Goal: Task Accomplishment & Management: Manage account settings

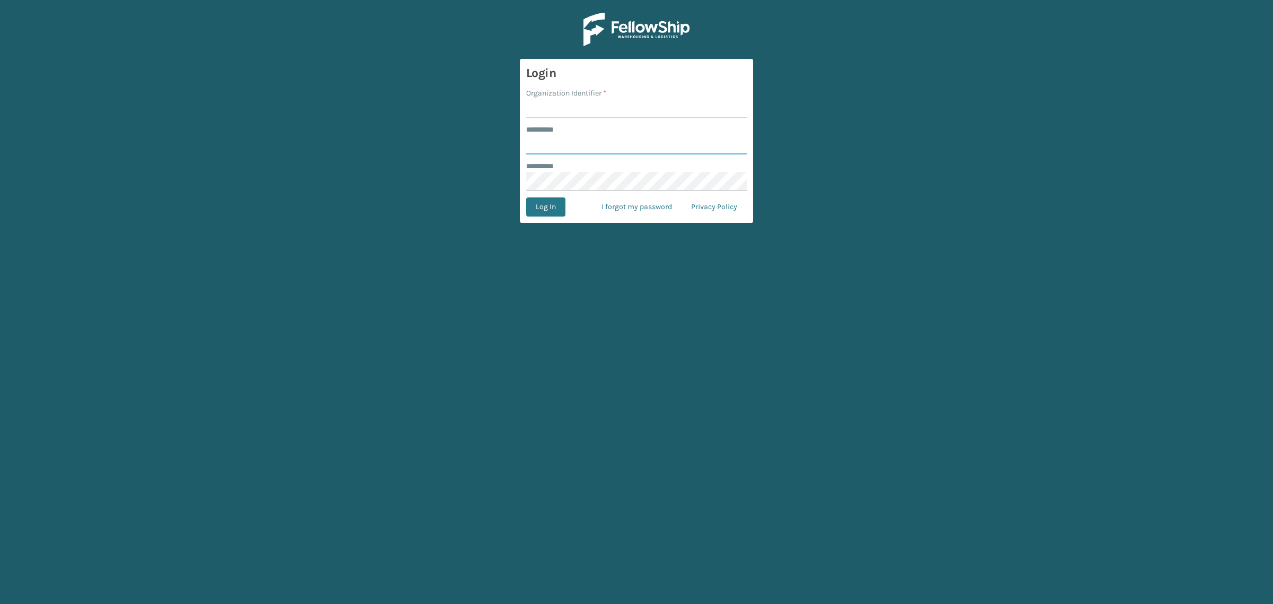
type input "**********"
click at [586, 102] on input "Organization Identifier *" at bounding box center [636, 108] width 221 height 19
type input "SuperAdminOrganization"
click at [530, 207] on button "Log In" at bounding box center [545, 206] width 39 height 19
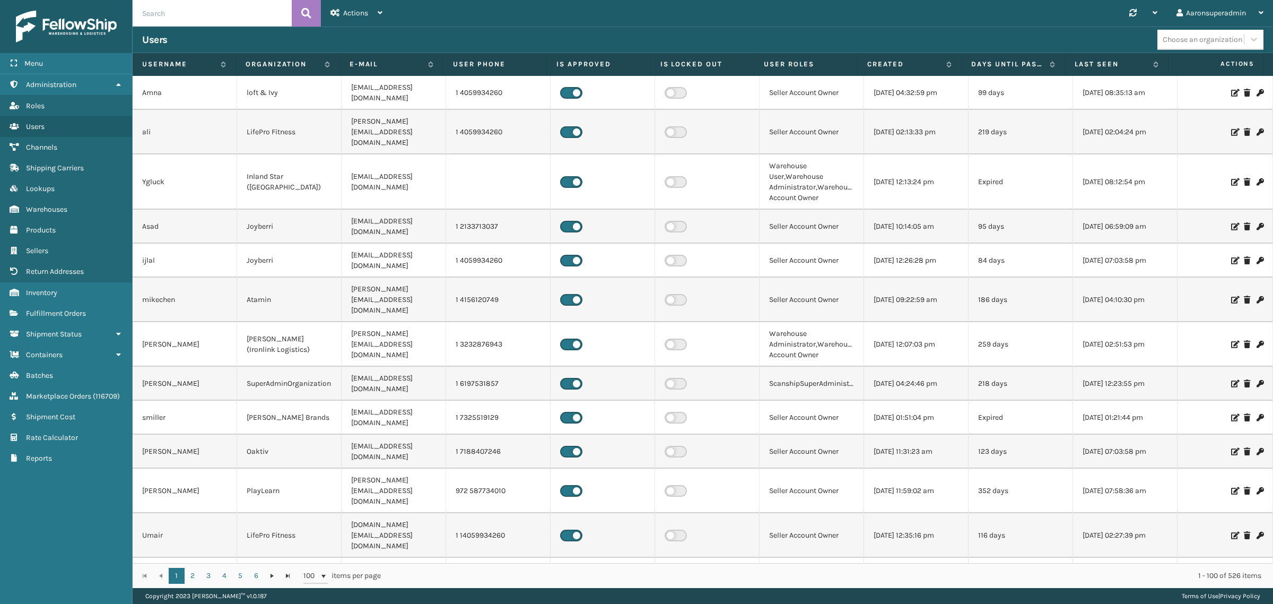
drag, startPoint x: 66, startPoint y: 306, endPoint x: 703, endPoint y: 337, distance: 637.2
click at [66, 309] on span "Fulfillment Orders" at bounding box center [56, 313] width 60 height 9
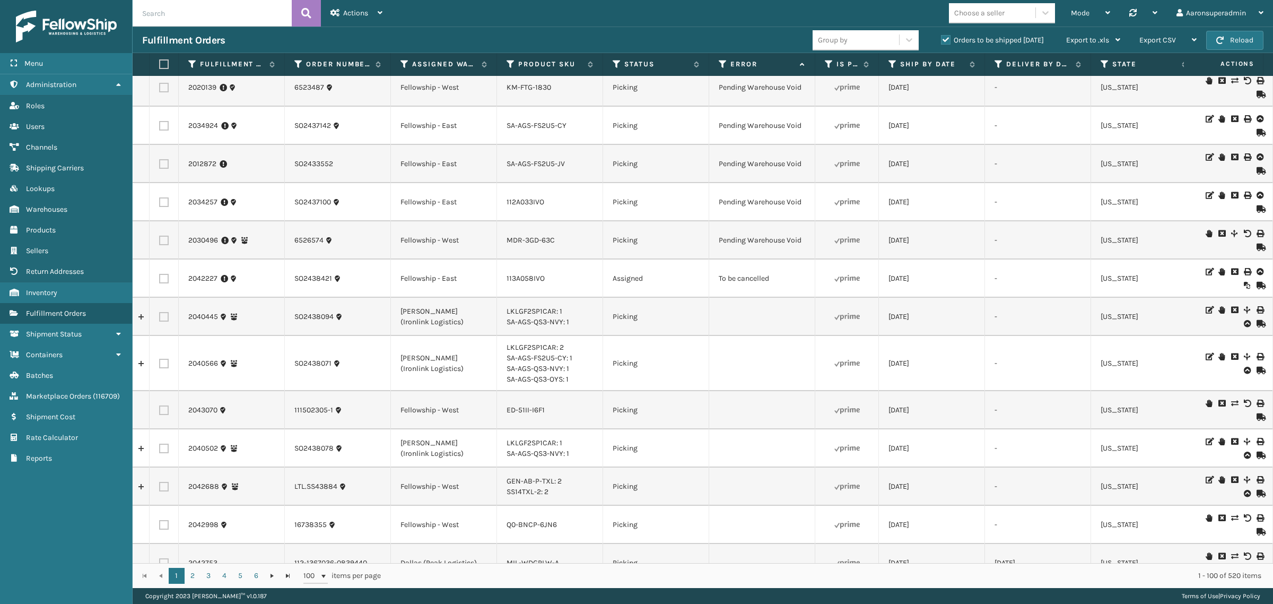
scroll to position [2877, 0]
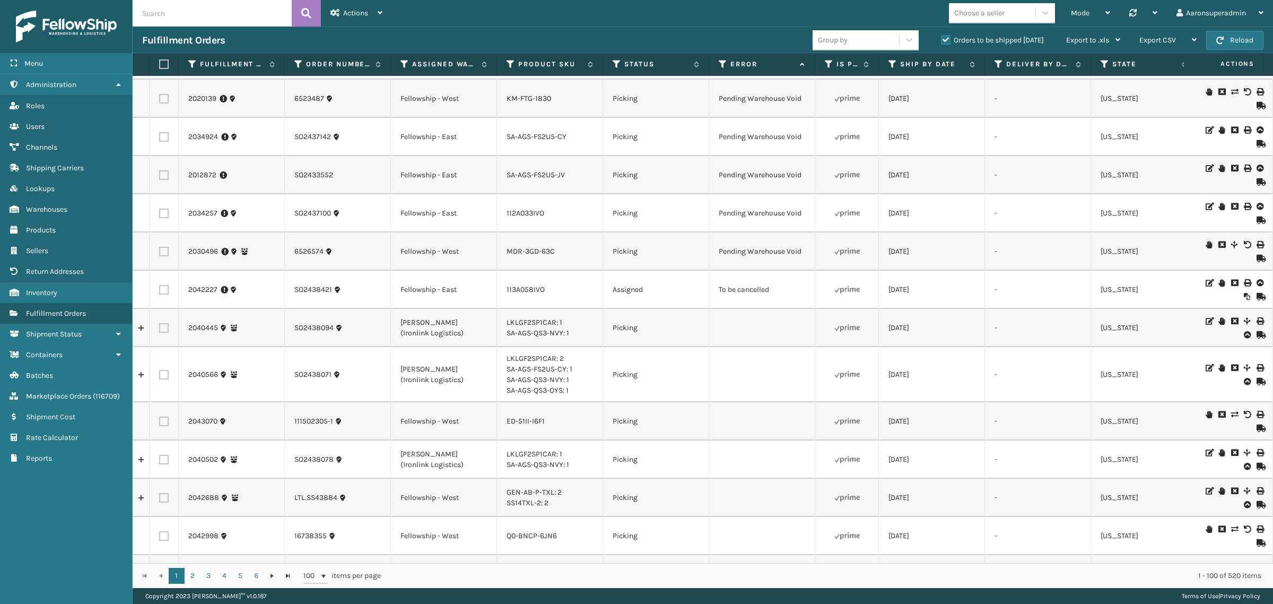
click at [1231, 282] on icon at bounding box center [1234, 282] width 6 height 7
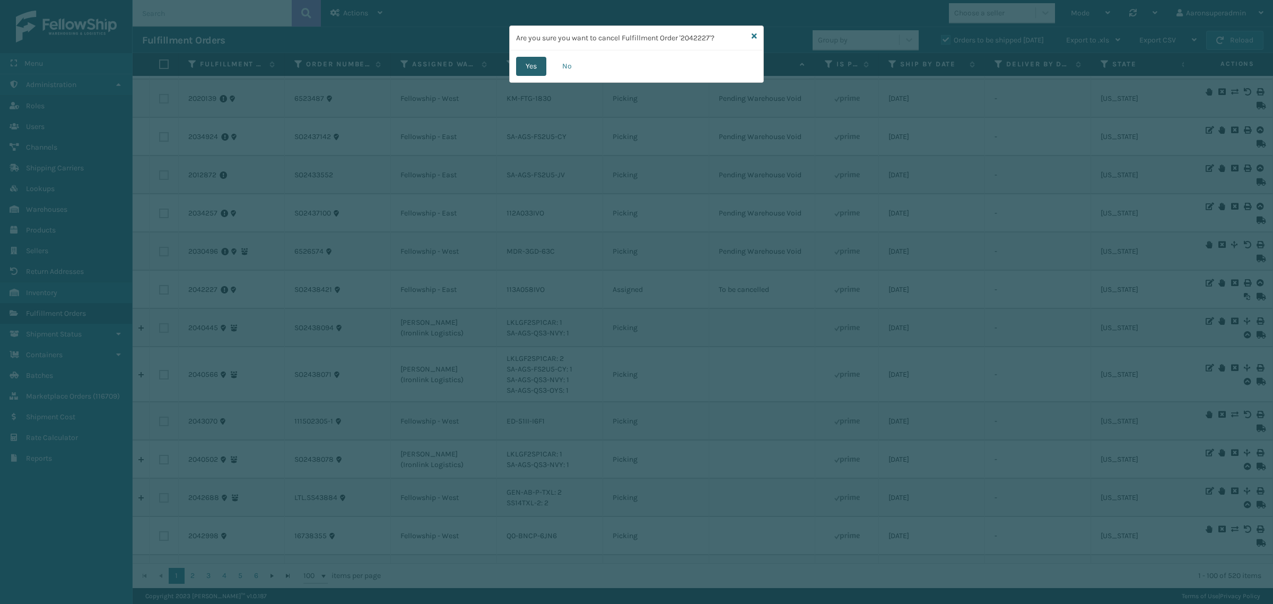
click at [527, 57] on button "Yes" at bounding box center [531, 66] width 30 height 19
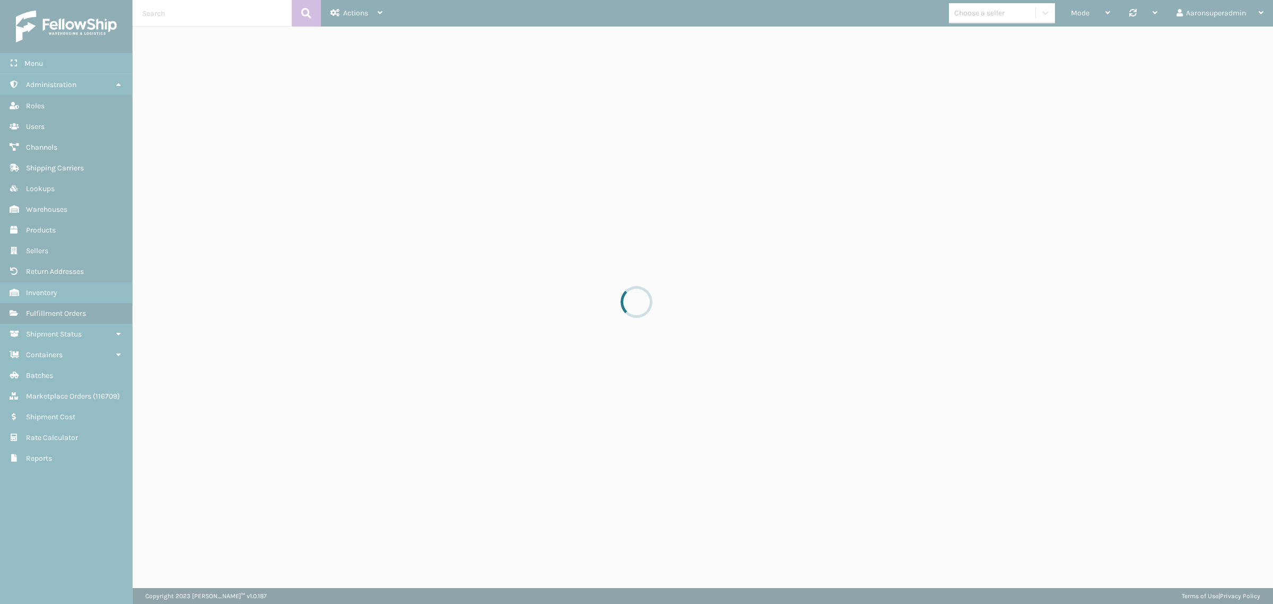
click at [523, 69] on div at bounding box center [636, 302] width 1273 height 604
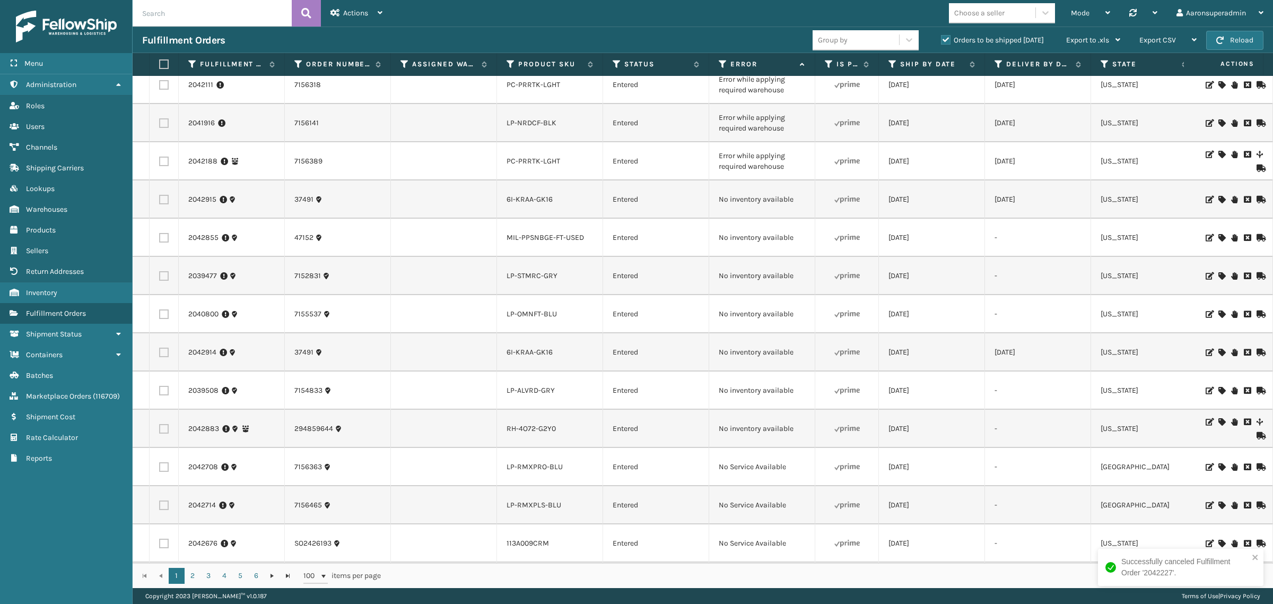
scroll to position [199, 0]
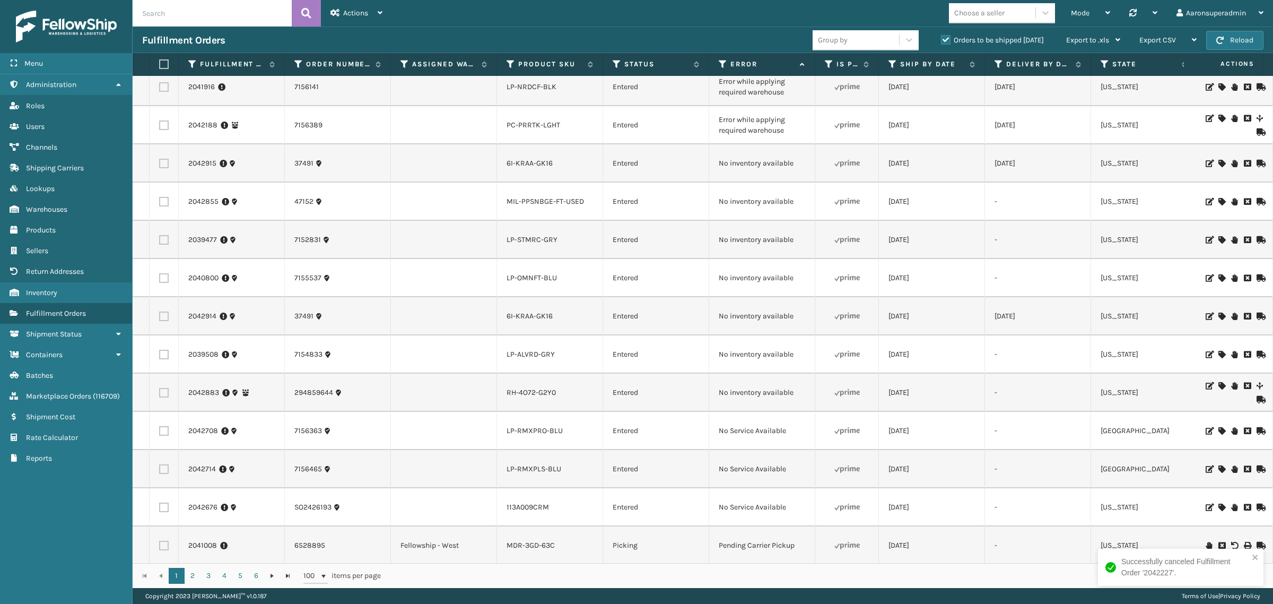
click at [617, 69] on th "Status" at bounding box center [656, 64] width 106 height 23
click at [613, 64] on icon at bounding box center [617, 64] width 8 height 10
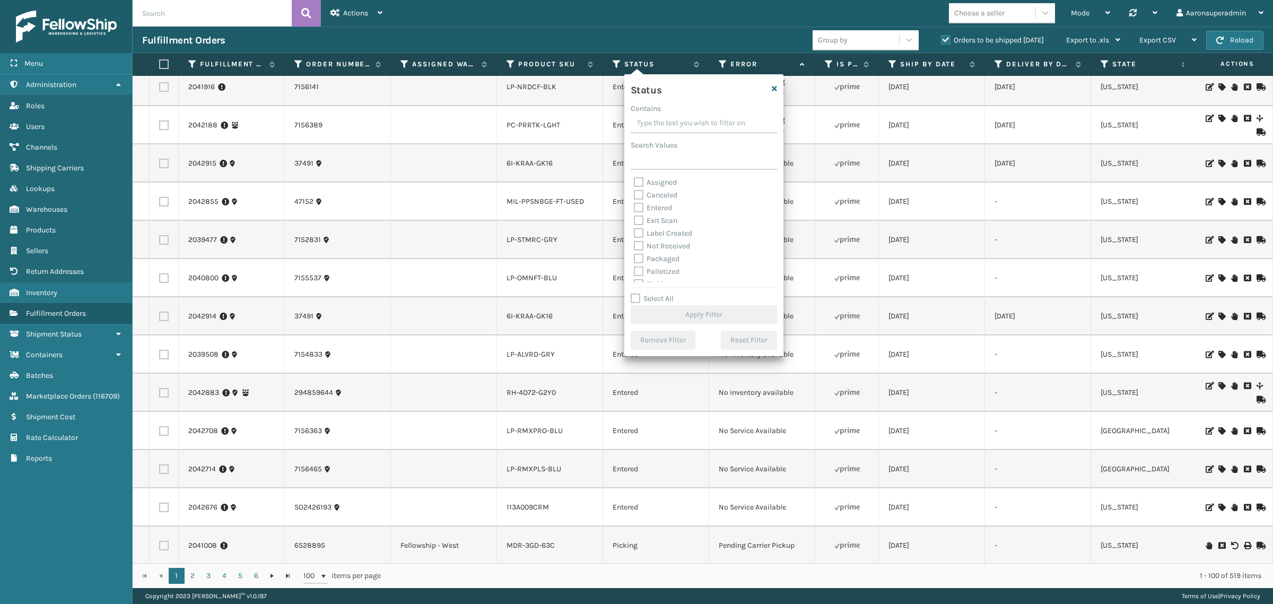
click at [655, 269] on label "Palletized" at bounding box center [657, 271] width 46 height 9
click at [634, 269] on input "Palletized" at bounding box center [634, 268] width 1 height 7
checkbox input "true"
click at [656, 258] on label "Packaged" at bounding box center [657, 258] width 46 height 9
click at [634, 258] on input "Packaged" at bounding box center [634, 255] width 1 height 7
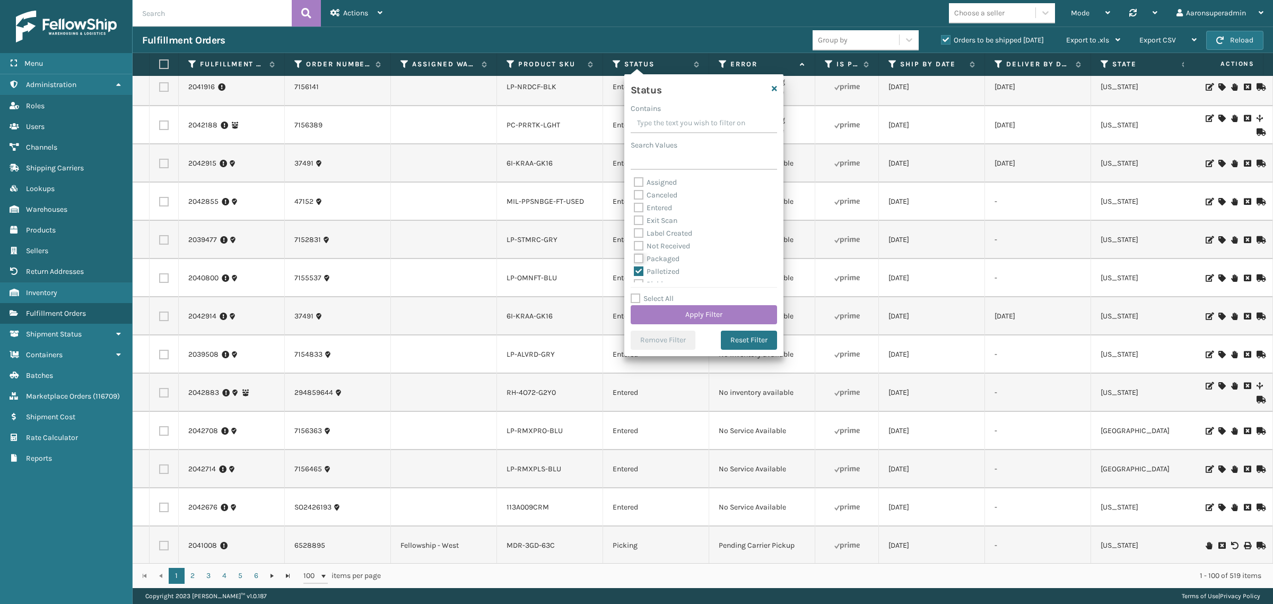
checkbox input "true"
click at [660, 231] on label "Label Created" at bounding box center [663, 233] width 58 height 9
click at [634, 231] on input "Label Created" at bounding box center [634, 230] width 1 height 7
checkbox input "true"
click at [667, 309] on button "Apply Filter" at bounding box center [704, 314] width 146 height 19
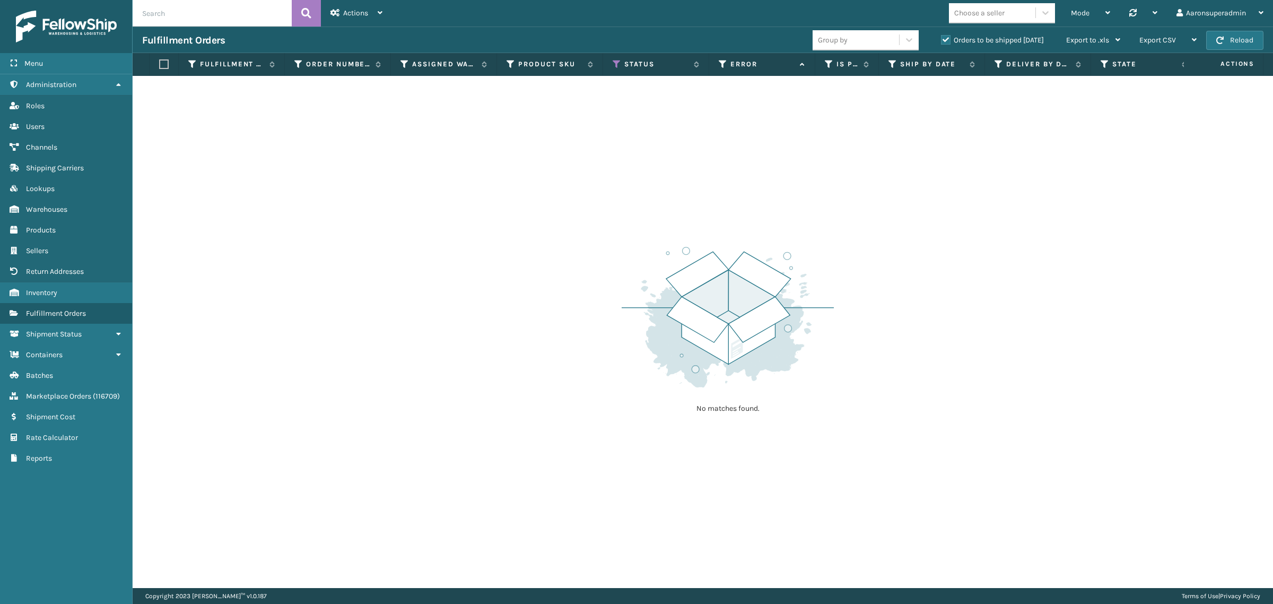
click at [946, 41] on label "Orders to be shipped [DATE]" at bounding box center [992, 40] width 103 height 9
click at [941, 41] on input "Orders to be shipped [DATE]" at bounding box center [941, 37] width 1 height 7
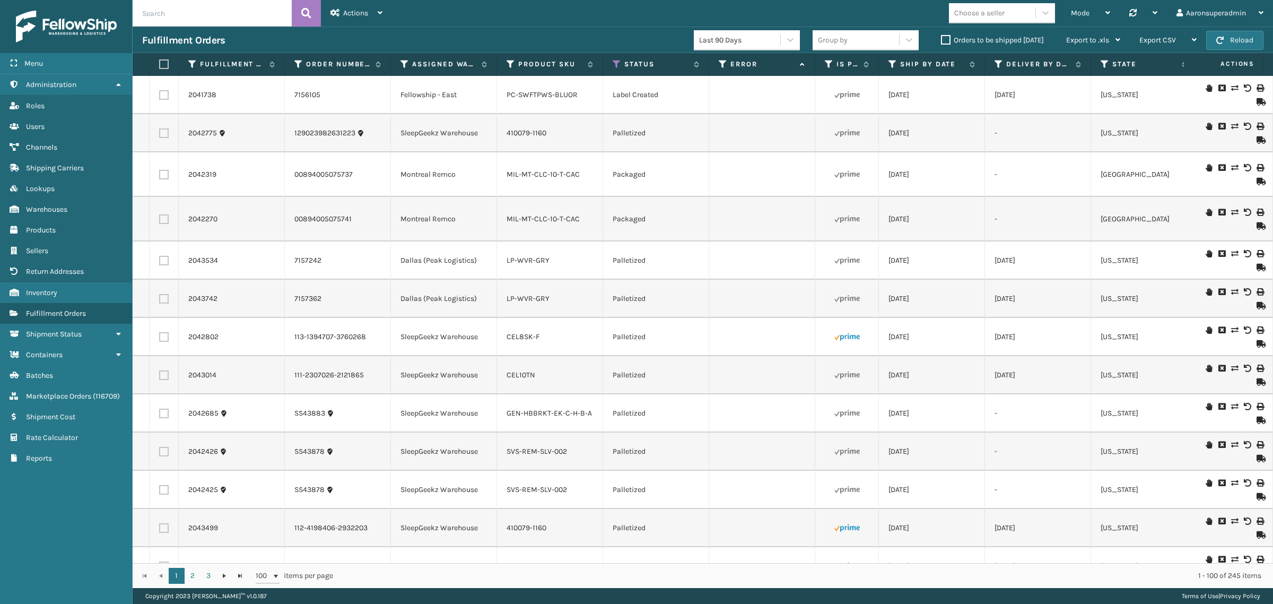
scroll to position [0, 0]
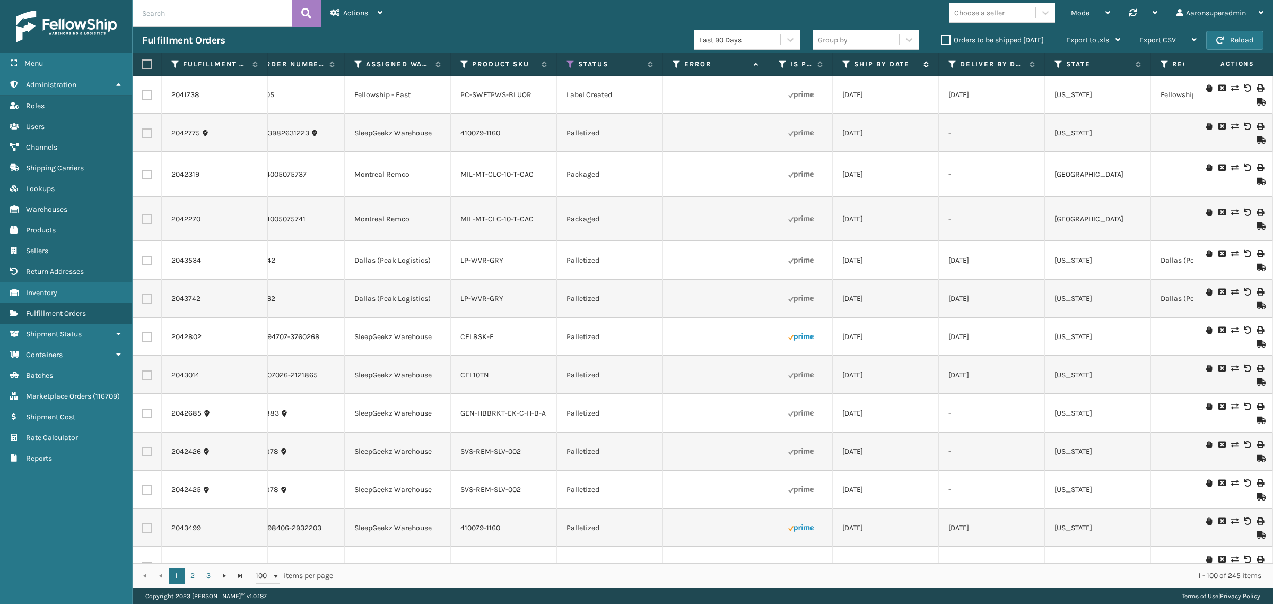
click at [845, 62] on icon at bounding box center [846, 64] width 8 height 10
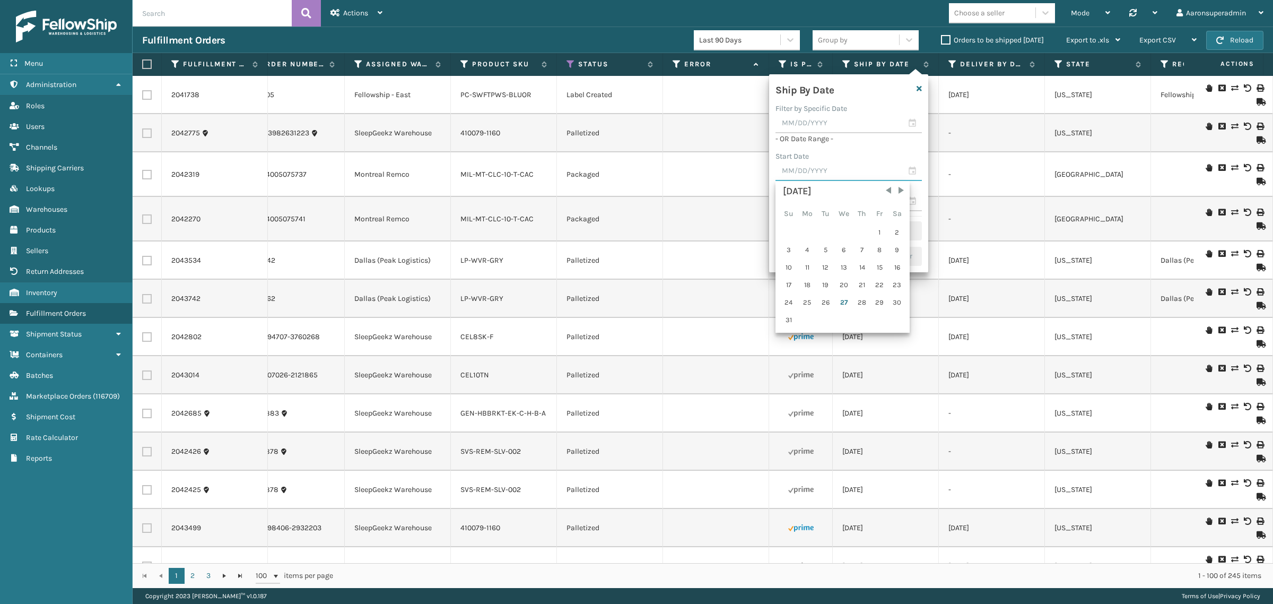
click at [800, 171] on input "text" at bounding box center [848, 171] width 146 height 19
click at [874, 231] on div "1" at bounding box center [879, 232] width 16 height 16
type input "[DATE]"
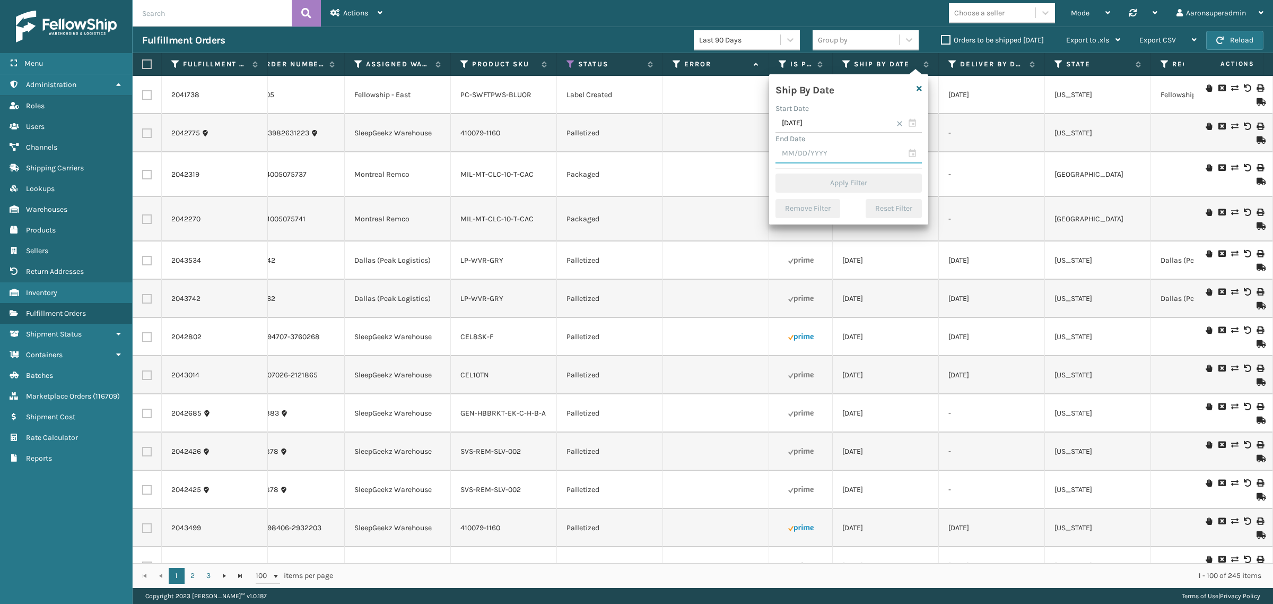
click at [825, 156] on input "text" at bounding box center [848, 153] width 146 height 19
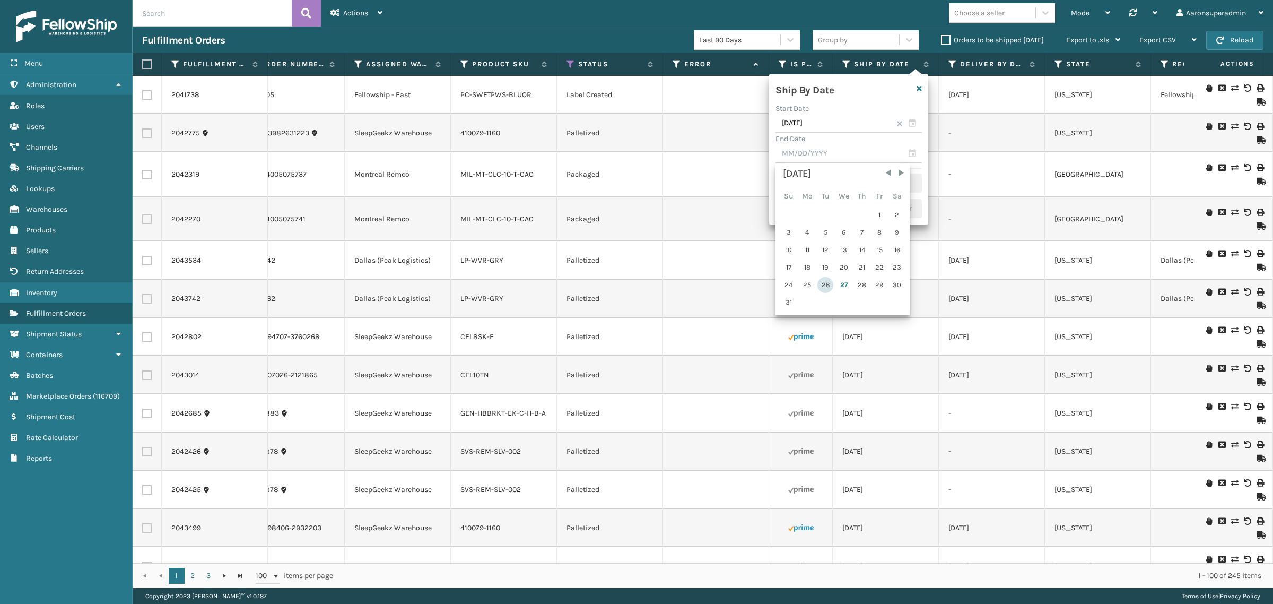
click at [826, 280] on div "26" at bounding box center [825, 285] width 16 height 16
type input "[DATE]"
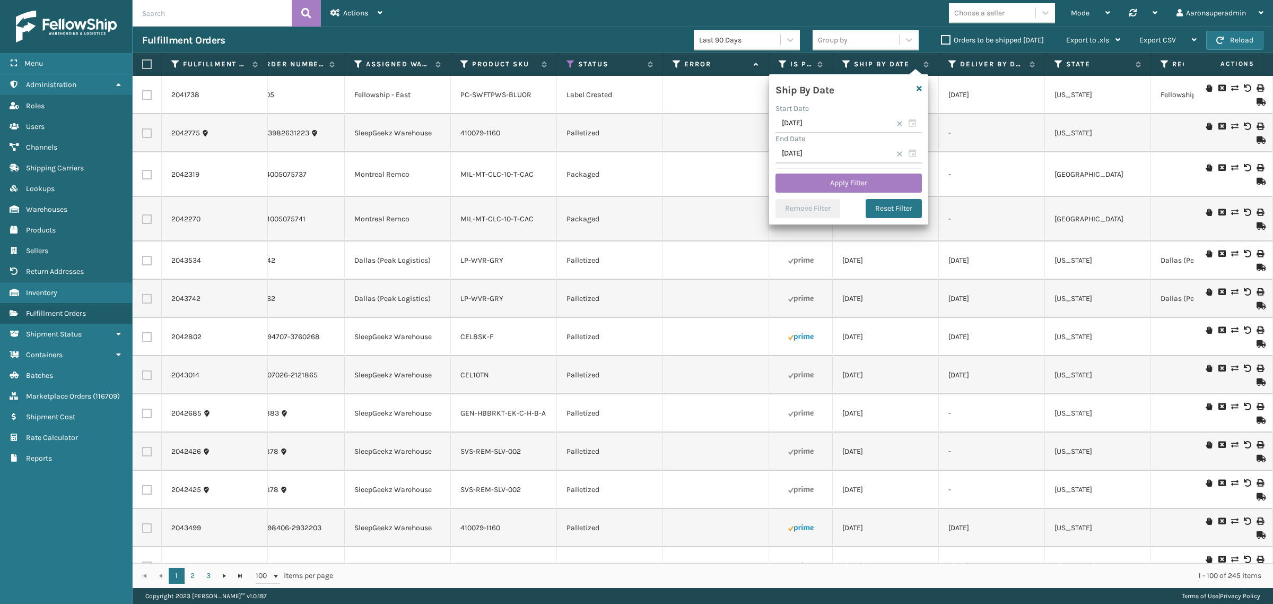
click at [807, 170] on div "Ship By Date Start Date [DATE] End Date [DATE] Apply Filter Remove Filter Reset…" at bounding box center [848, 149] width 159 height 150
click at [805, 179] on button "Apply Filter" at bounding box center [848, 182] width 146 height 19
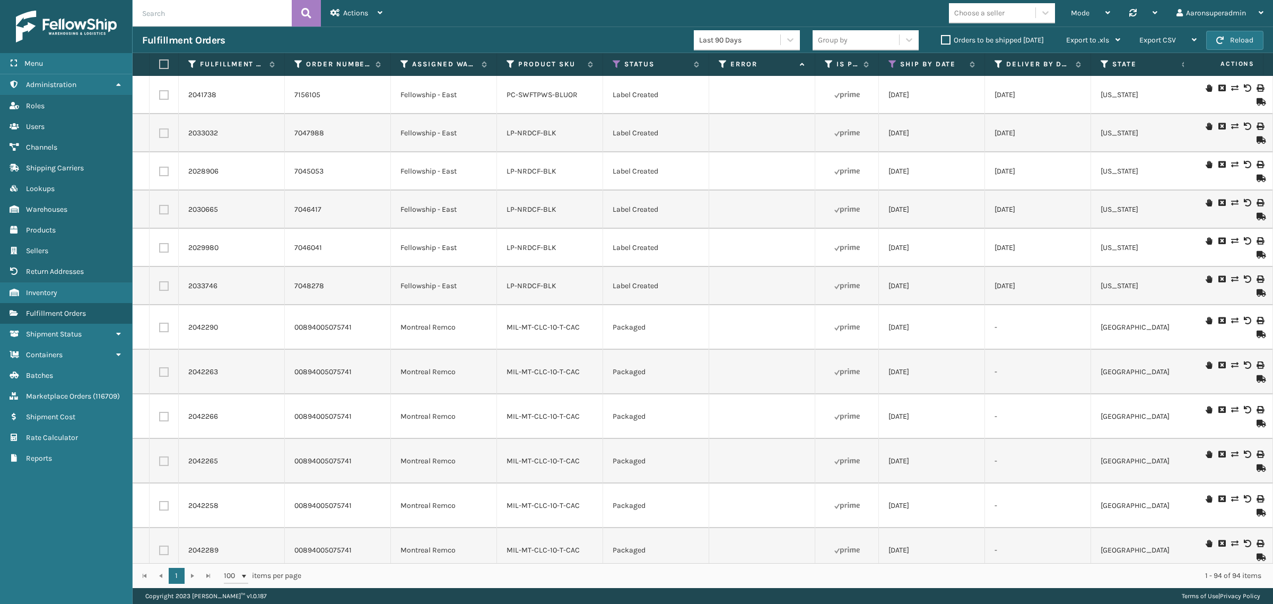
click at [945, 41] on label "Orders to be shipped [DATE]" at bounding box center [992, 40] width 103 height 9
click at [941, 41] on input "Orders to be shipped [DATE]" at bounding box center [941, 37] width 1 height 7
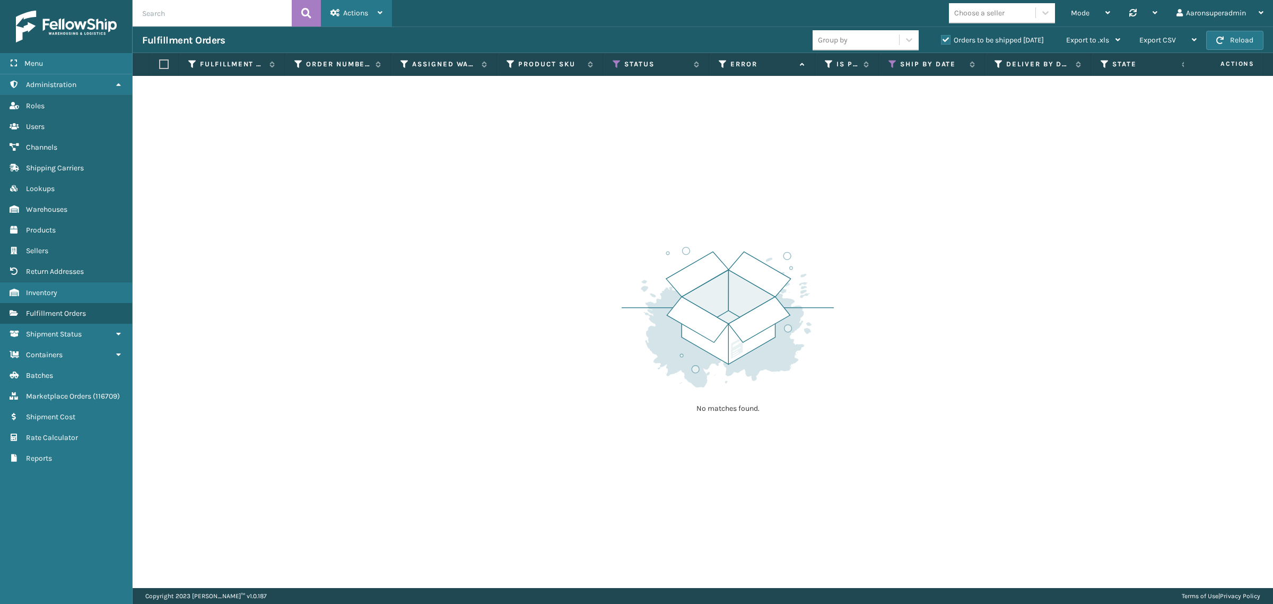
click at [348, 18] on div "Actions" at bounding box center [356, 13] width 52 height 27
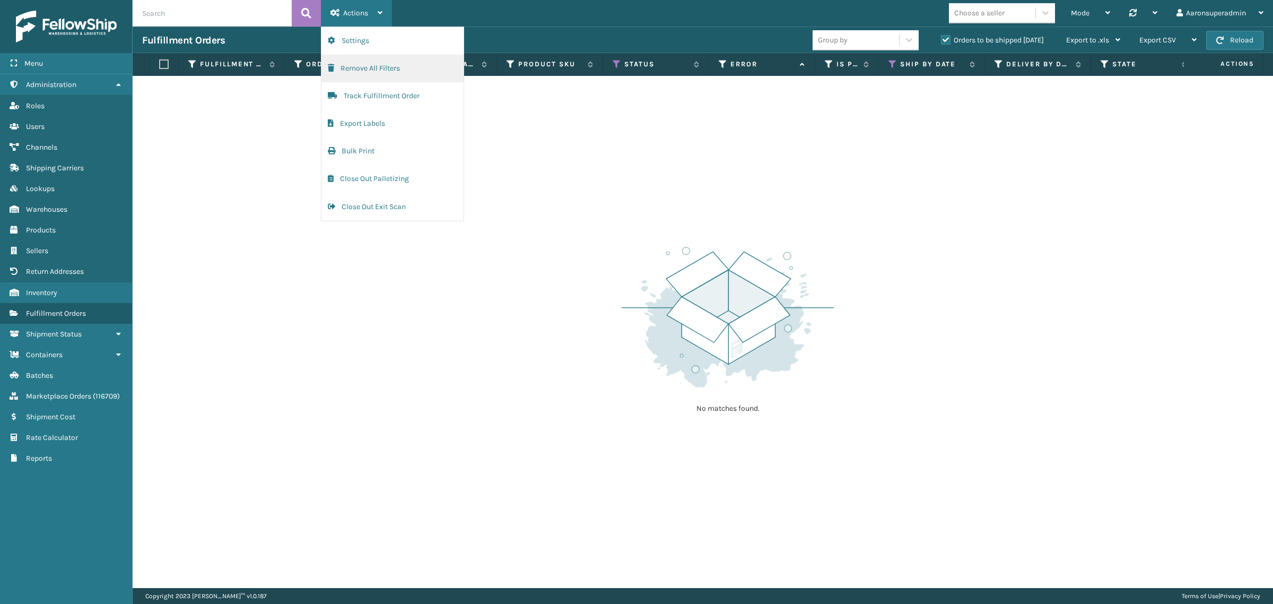
click at [354, 72] on button "Remove All Filters" at bounding box center [392, 69] width 142 height 28
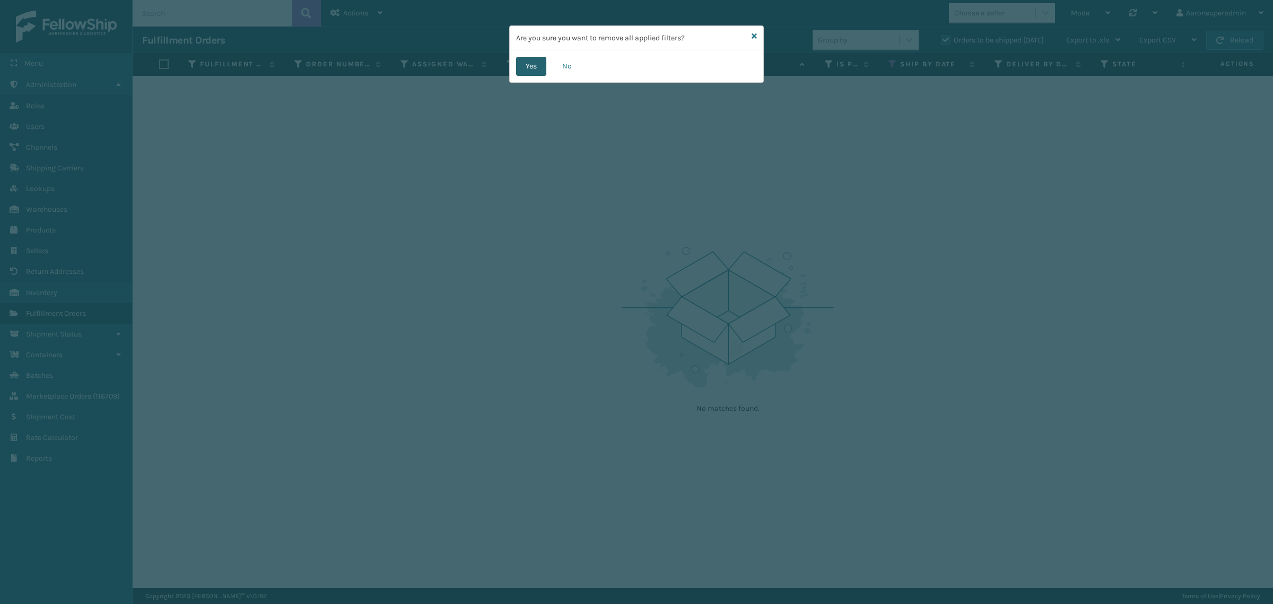
click at [526, 65] on button "Yes" at bounding box center [531, 66] width 30 height 19
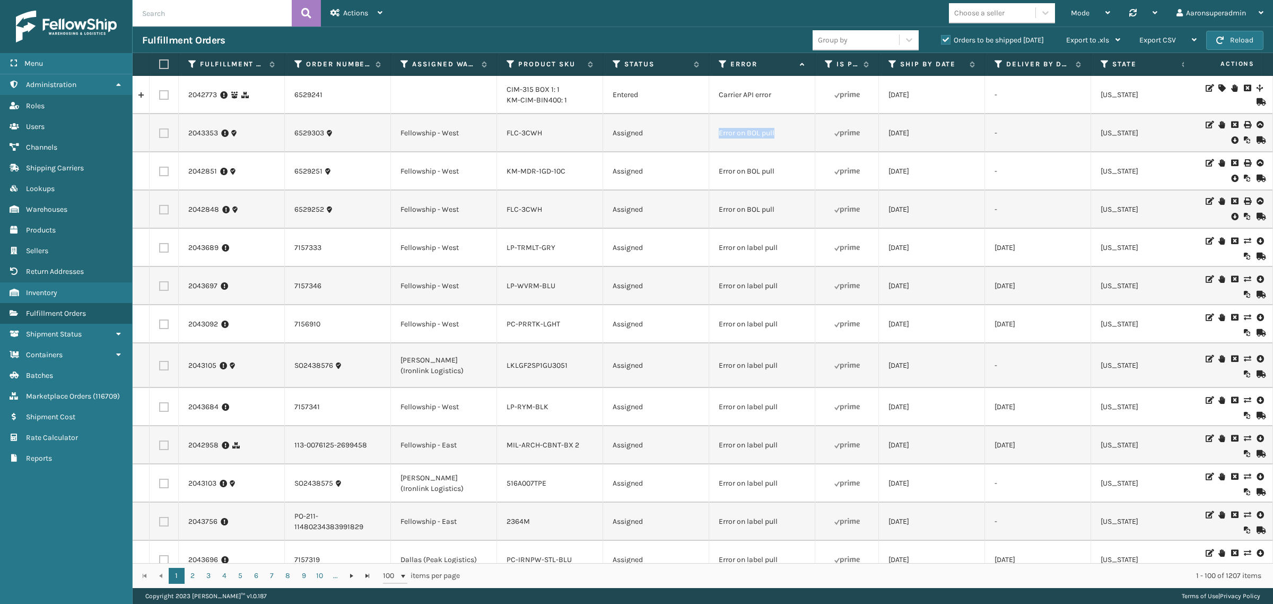
drag, startPoint x: 793, startPoint y: 131, endPoint x: 698, endPoint y: 138, distance: 94.7
copy tr "Error on BOL pull"
click at [192, 18] on input "text" at bounding box center [212, 13] width 159 height 27
paste input "Error on BOL pull"
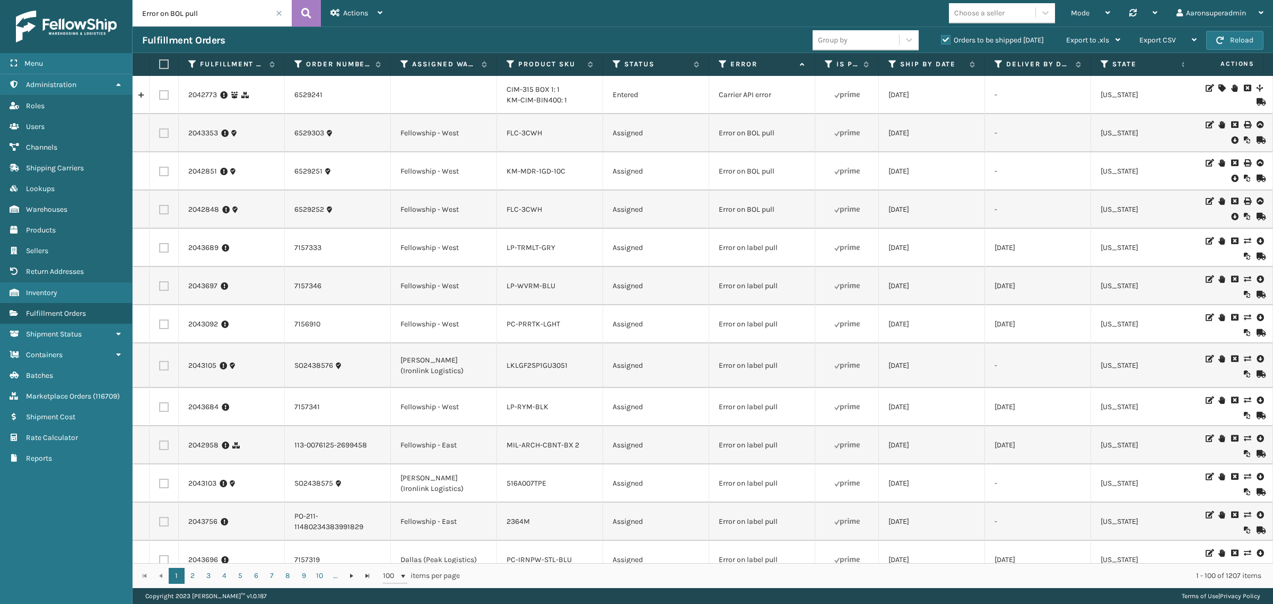
type input "Error on BOL pull"
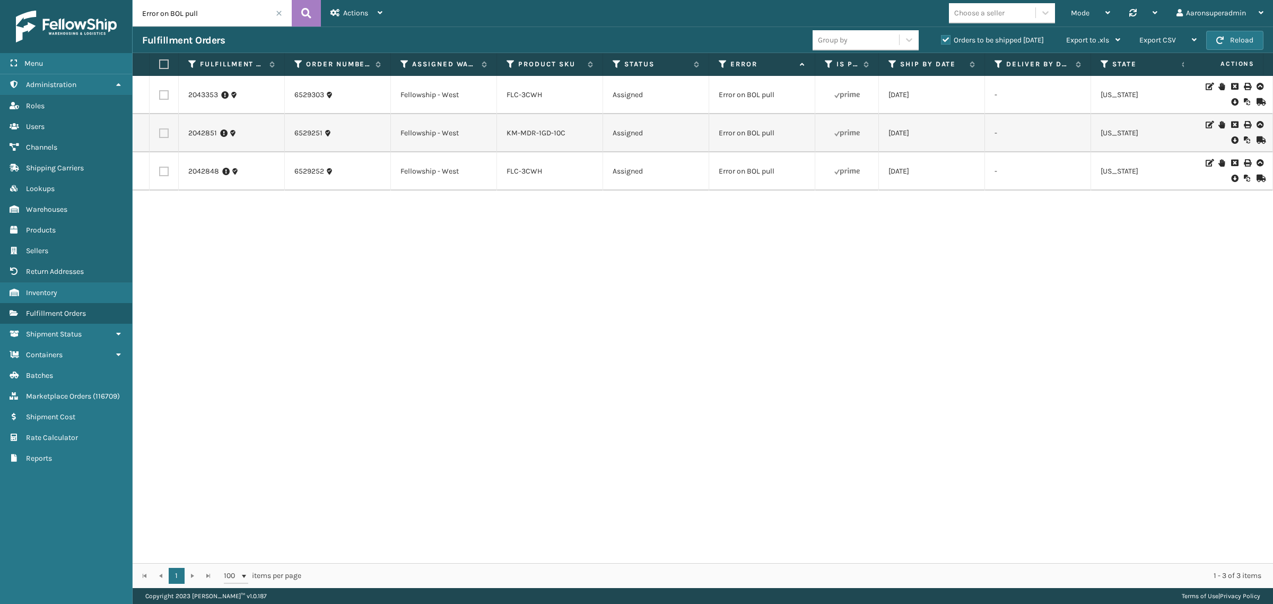
click at [1231, 100] on icon at bounding box center [1234, 102] width 6 height 11
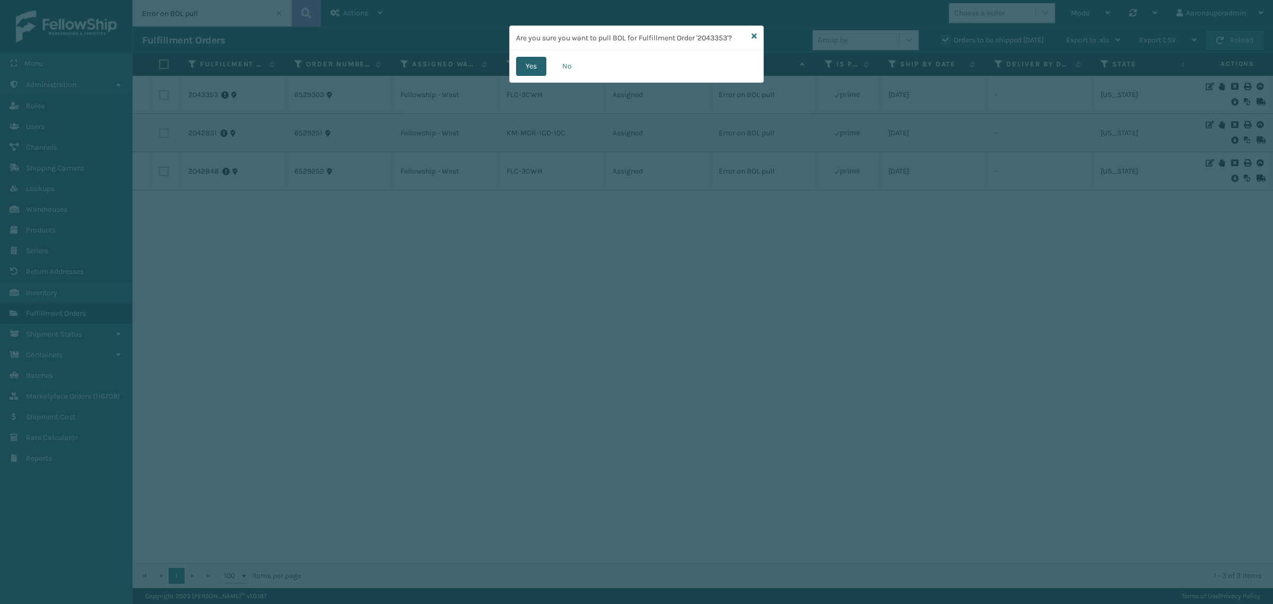
click at [533, 66] on button "Yes" at bounding box center [531, 66] width 30 height 19
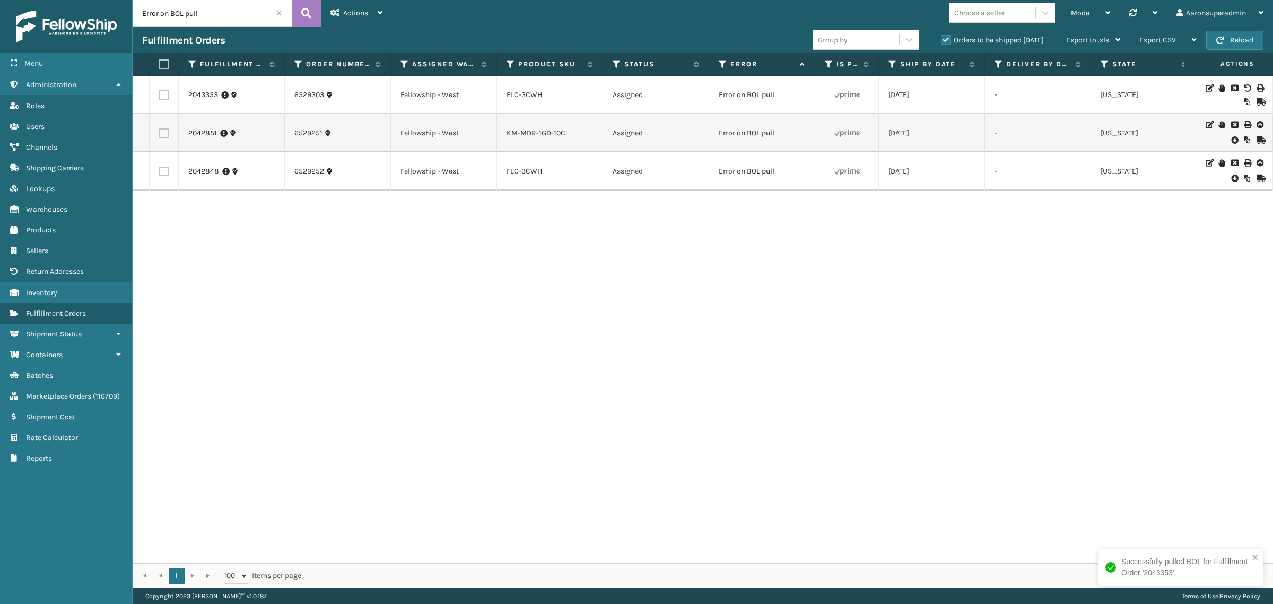
click at [1231, 141] on icon at bounding box center [1234, 140] width 6 height 11
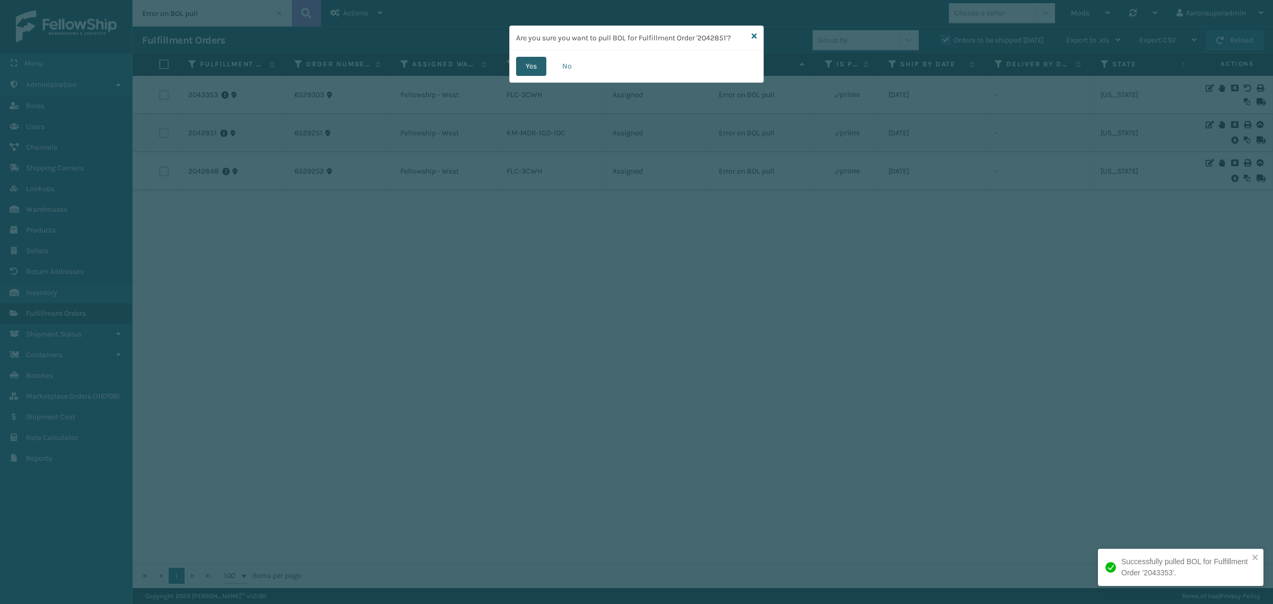
click at [524, 67] on button "Yes" at bounding box center [531, 66] width 30 height 19
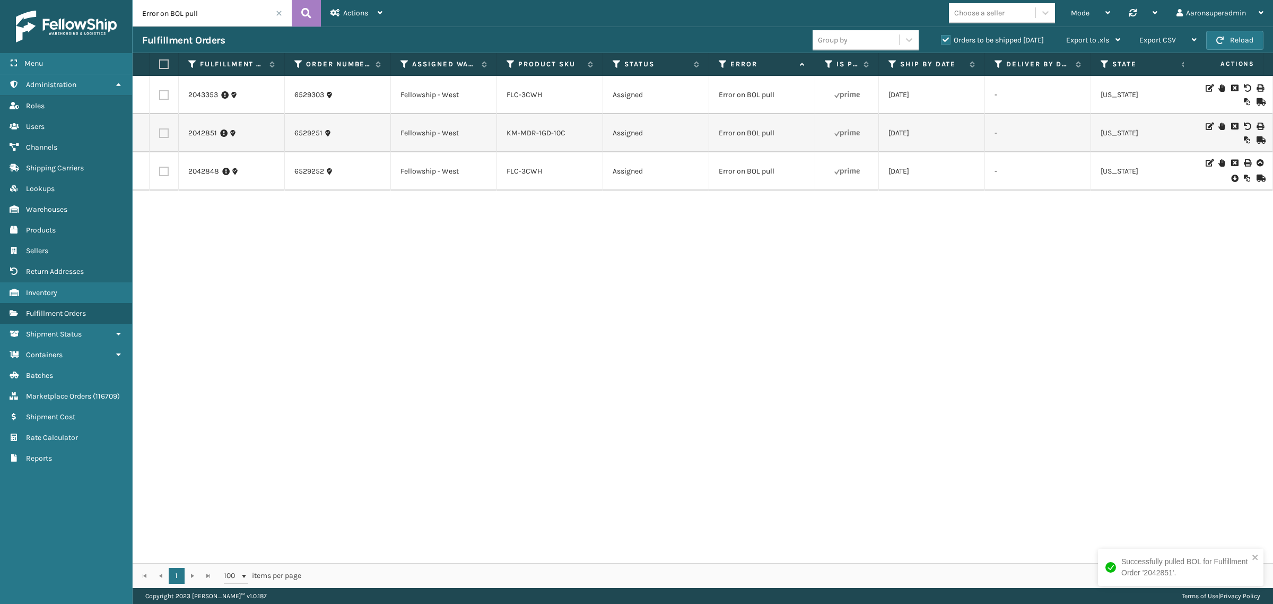
click at [1231, 176] on icon at bounding box center [1234, 178] width 6 height 11
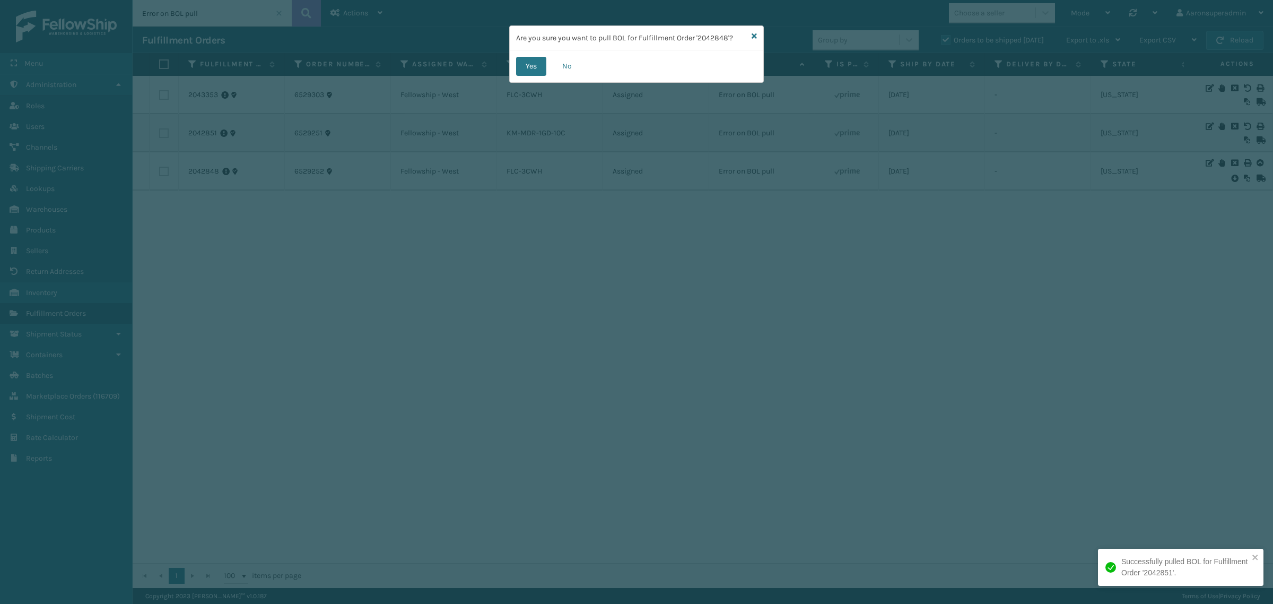
click at [510, 67] on div "Yes No" at bounding box center [637, 66] width 254 height 32
click at [527, 68] on button "Yes" at bounding box center [531, 66] width 30 height 19
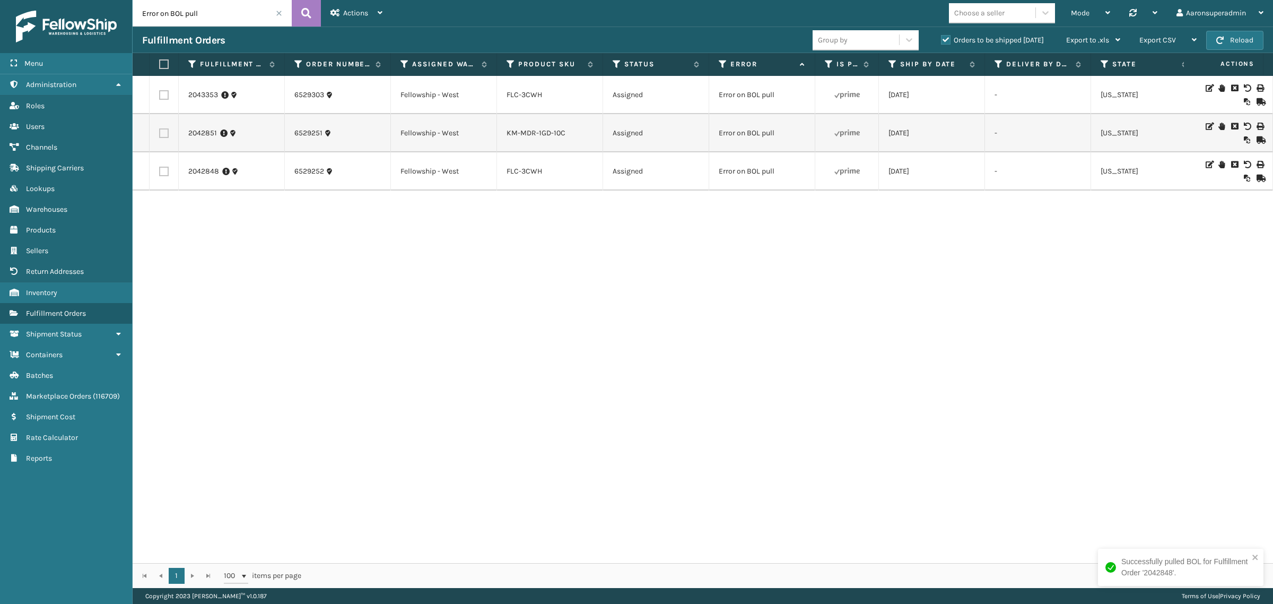
click at [160, 65] on label at bounding box center [162, 64] width 6 height 10
click at [160, 65] on input "checkbox" at bounding box center [159, 64] width 1 height 7
checkbox input "true"
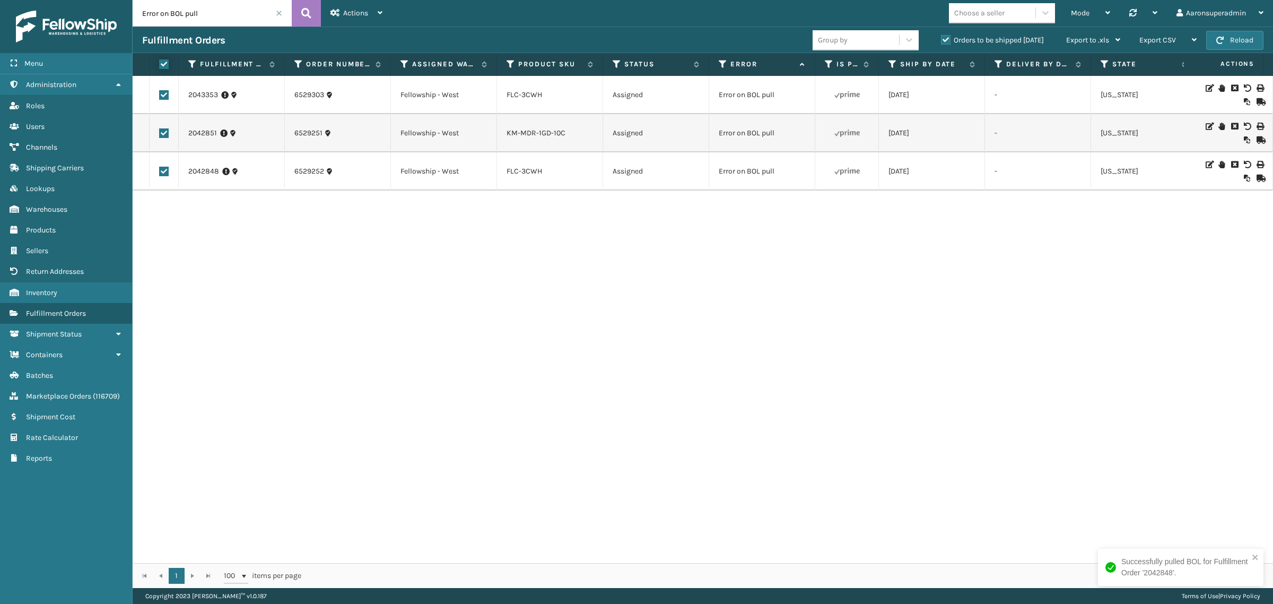
checkbox input "true"
click at [872, 38] on span "Bulk Actions" at bounding box center [880, 40] width 42 height 9
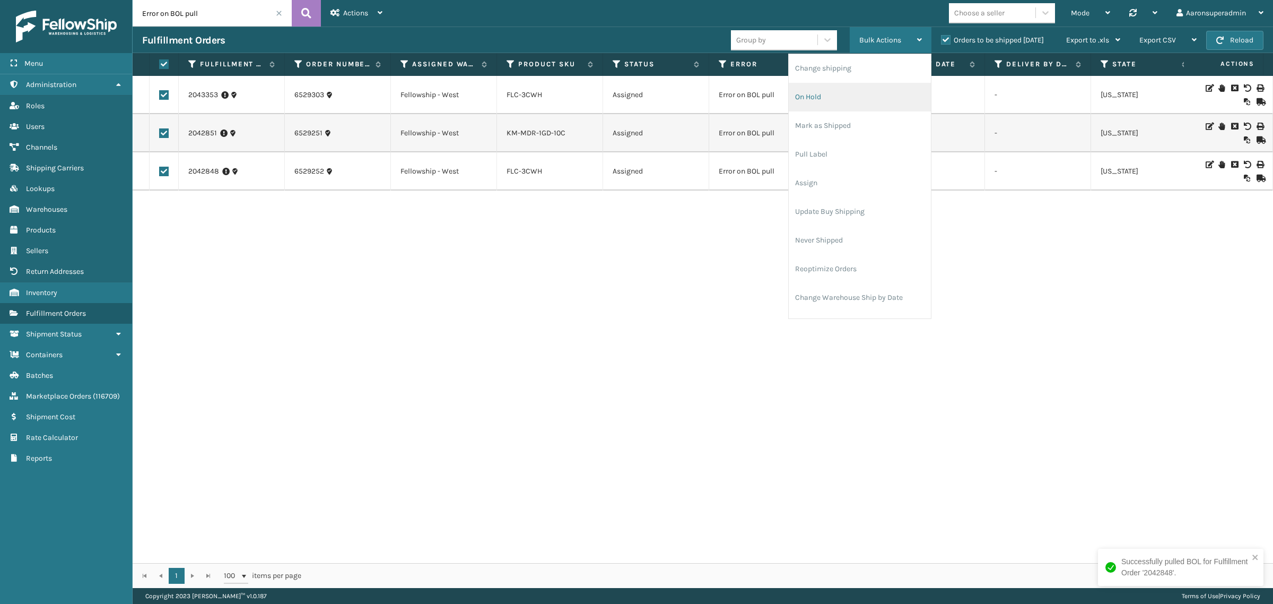
click at [815, 97] on li "On Hold" at bounding box center [860, 97] width 142 height 29
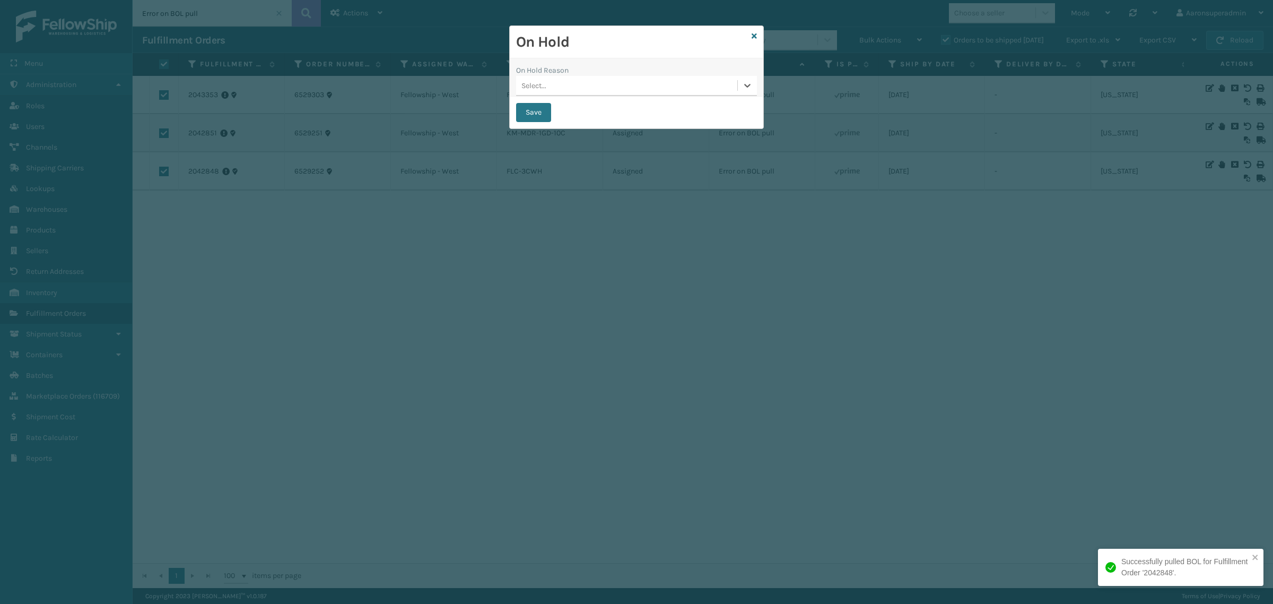
drag, startPoint x: 727, startPoint y: 84, endPoint x: 668, endPoint y: 82, distance: 58.9
click at [527, 117] on button "Save" at bounding box center [533, 112] width 35 height 19
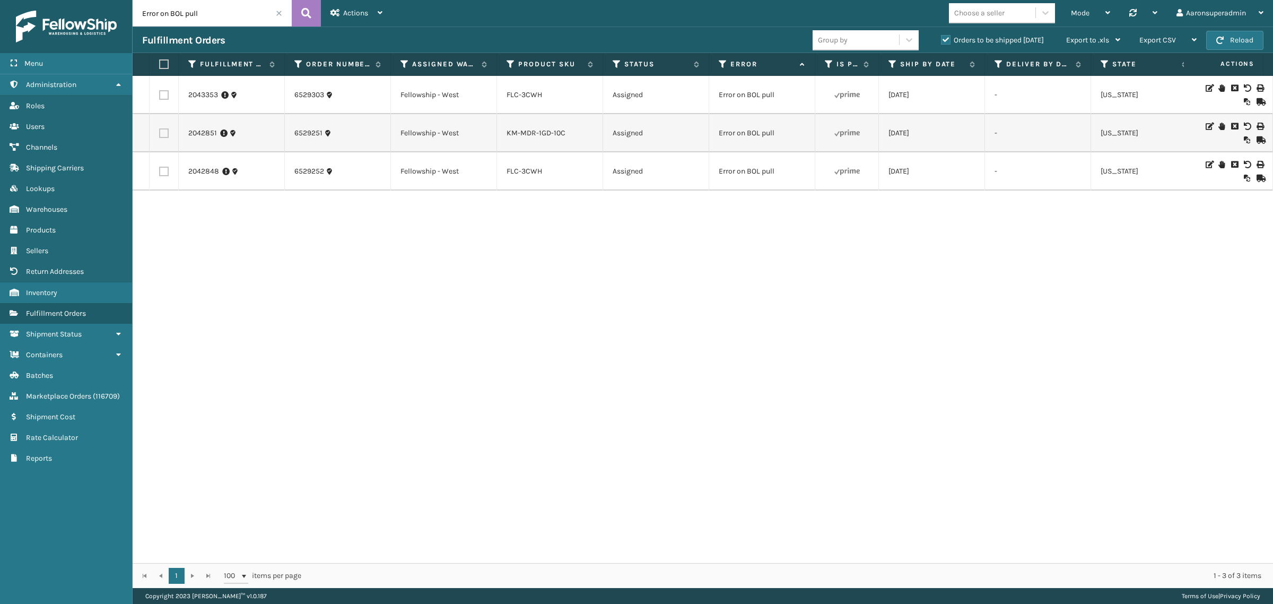
checkbox input "false"
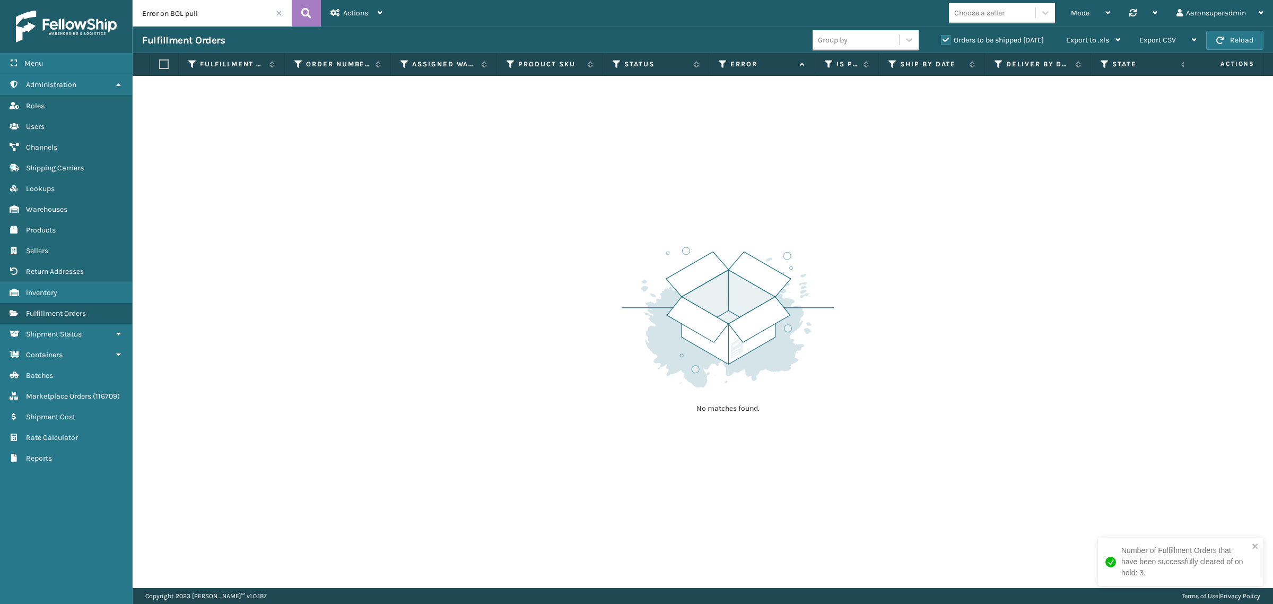
click at [278, 12] on span at bounding box center [279, 13] width 6 height 6
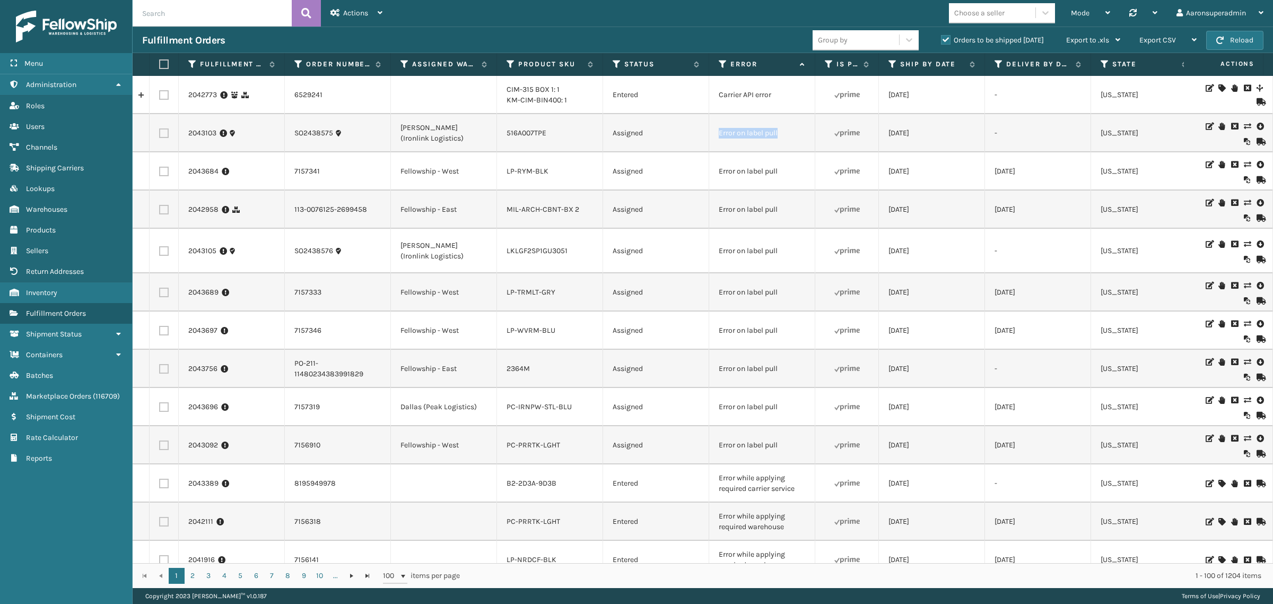
drag, startPoint x: 785, startPoint y: 142, endPoint x: 680, endPoint y: 134, distance: 105.3
copy tr "Error on label pull"
click at [197, 16] on input "text" at bounding box center [212, 13] width 159 height 27
paste input "Error on label pull"
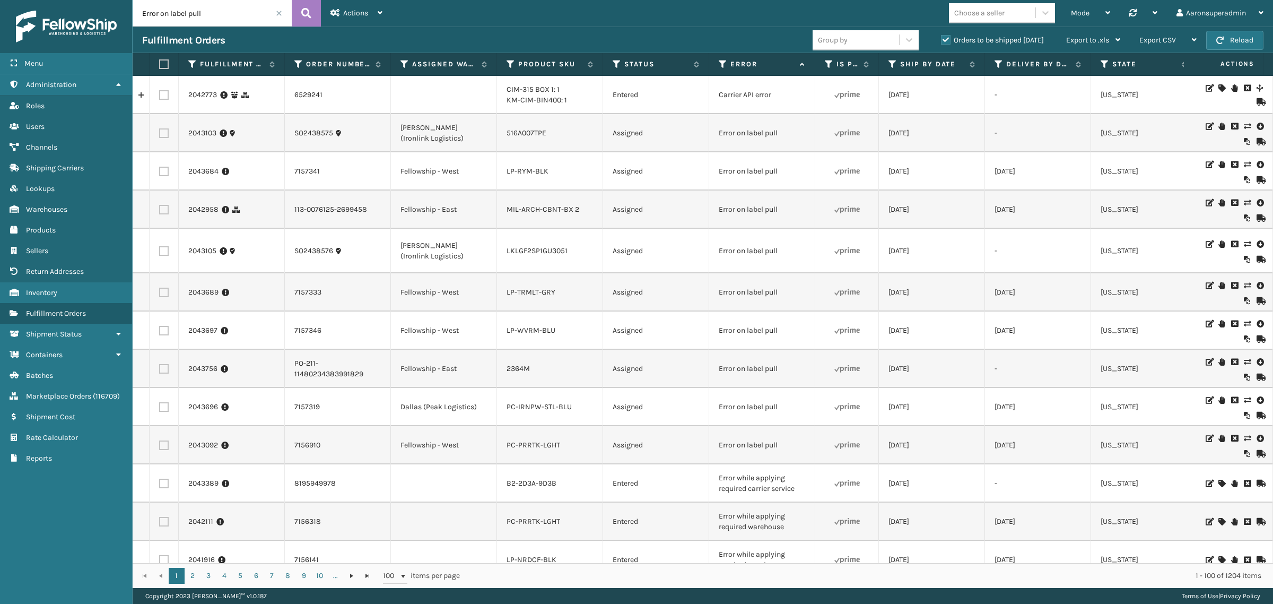
type input "Error on label pull"
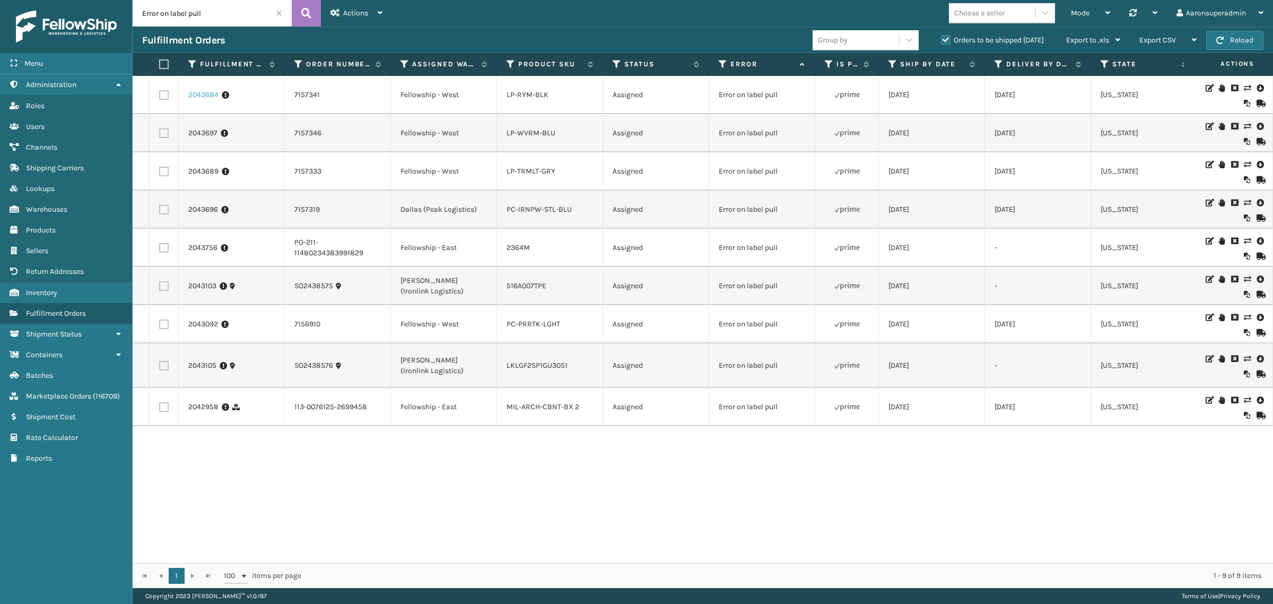
click at [208, 97] on link "2043684" at bounding box center [203, 95] width 30 height 11
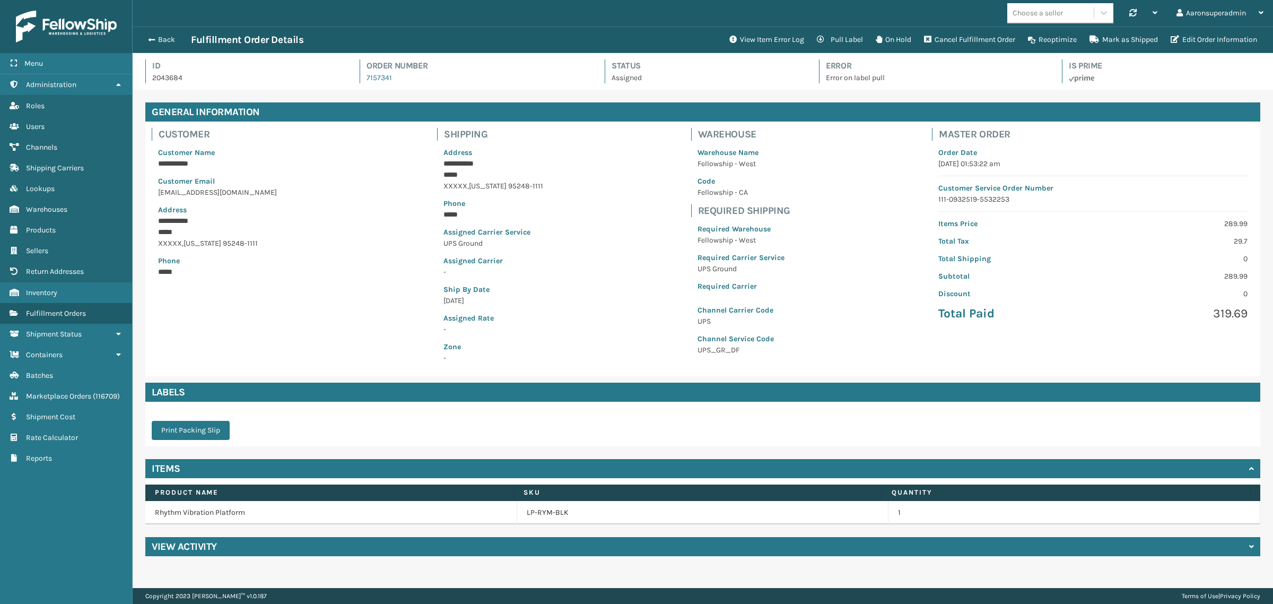
scroll to position [25, 1140]
click at [756, 47] on button "View Item Error Log" at bounding box center [767, 39] width 88 height 21
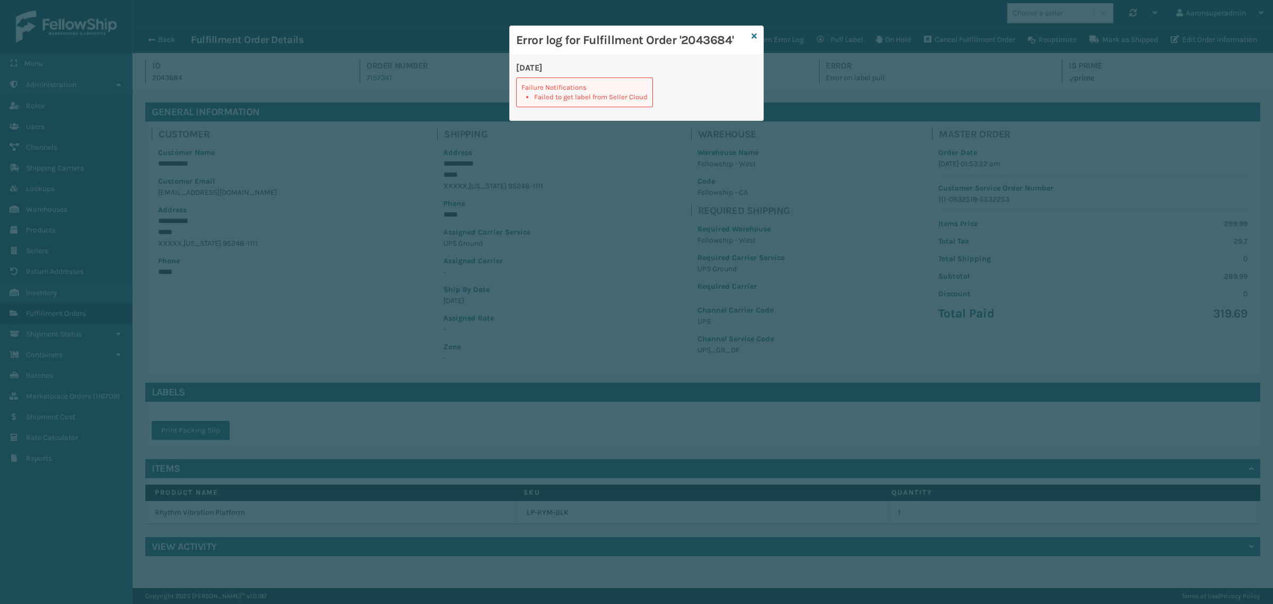
click at [749, 36] on div "Error log for Fulfillment Order '2043684'" at bounding box center [637, 40] width 254 height 29
click at [752, 33] on icon at bounding box center [753, 35] width 5 height 7
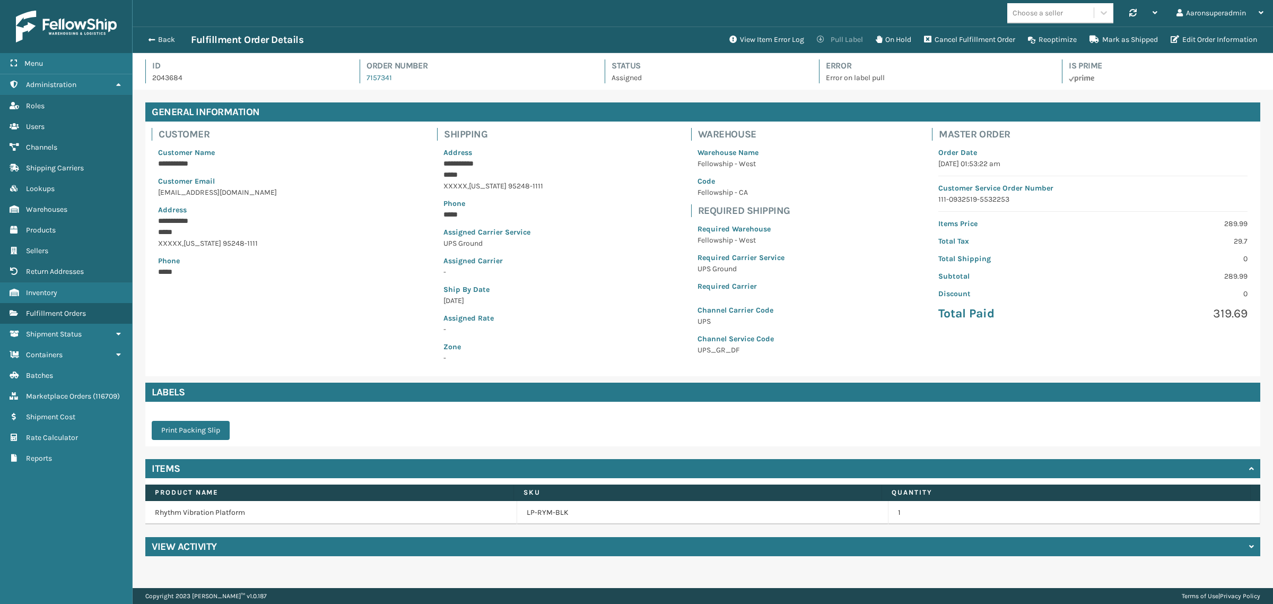
click at [828, 38] on button "Pull Label" at bounding box center [839, 39] width 59 height 21
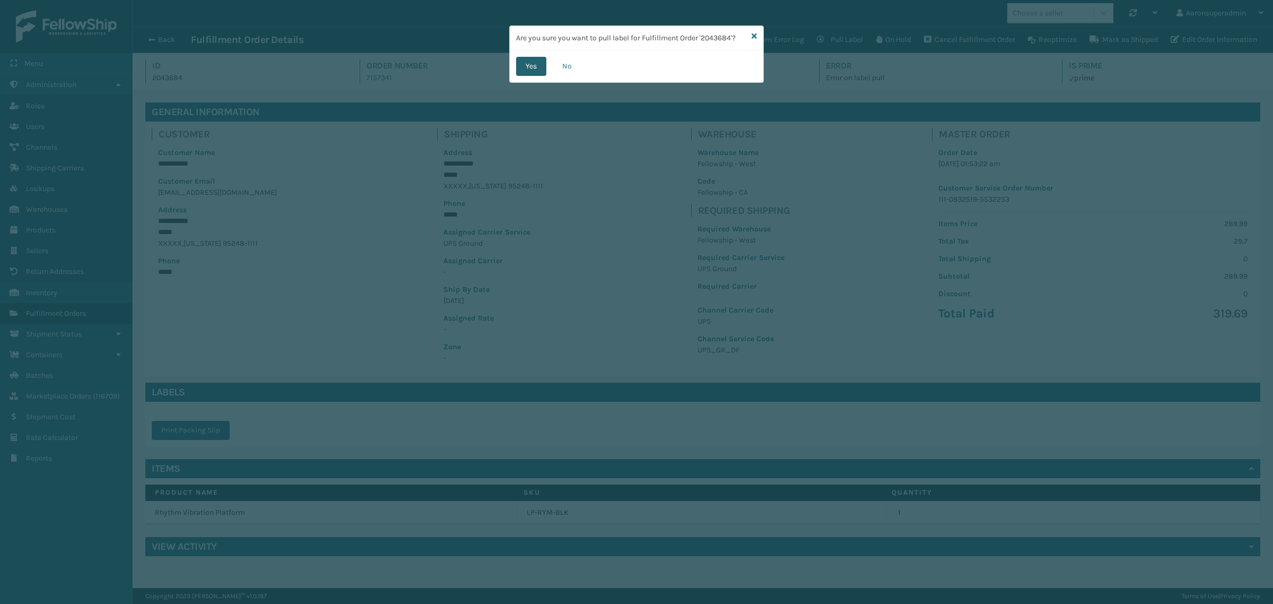
click at [539, 69] on button "Yes" at bounding box center [531, 66] width 30 height 19
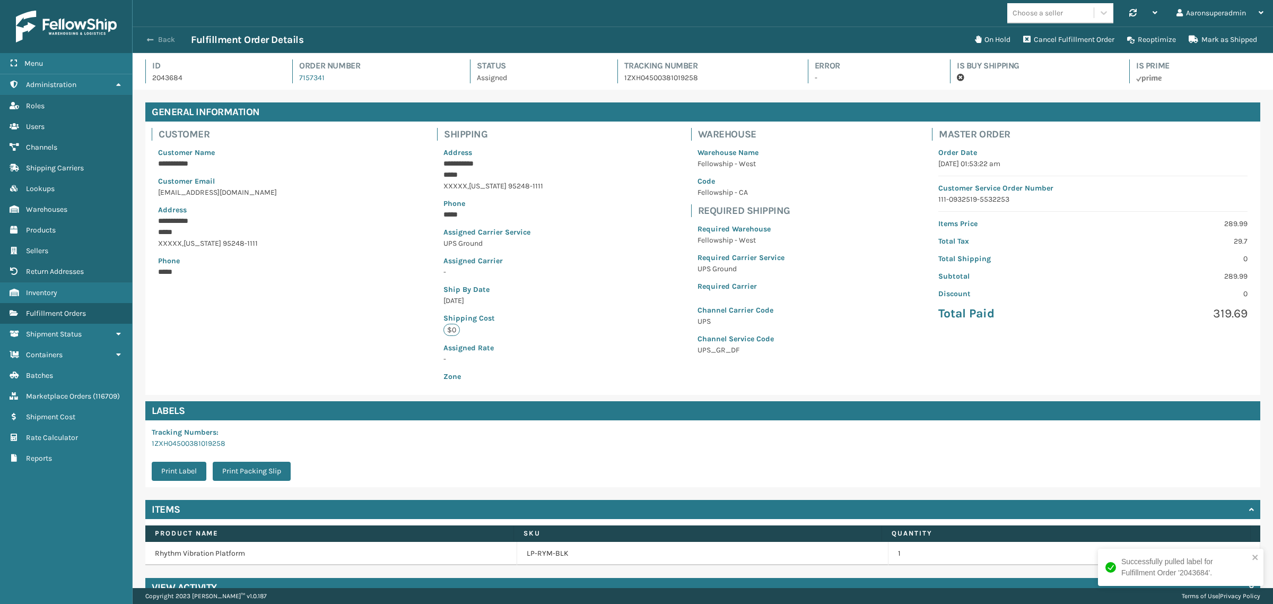
click at [167, 41] on button "Back" at bounding box center [166, 40] width 49 height 10
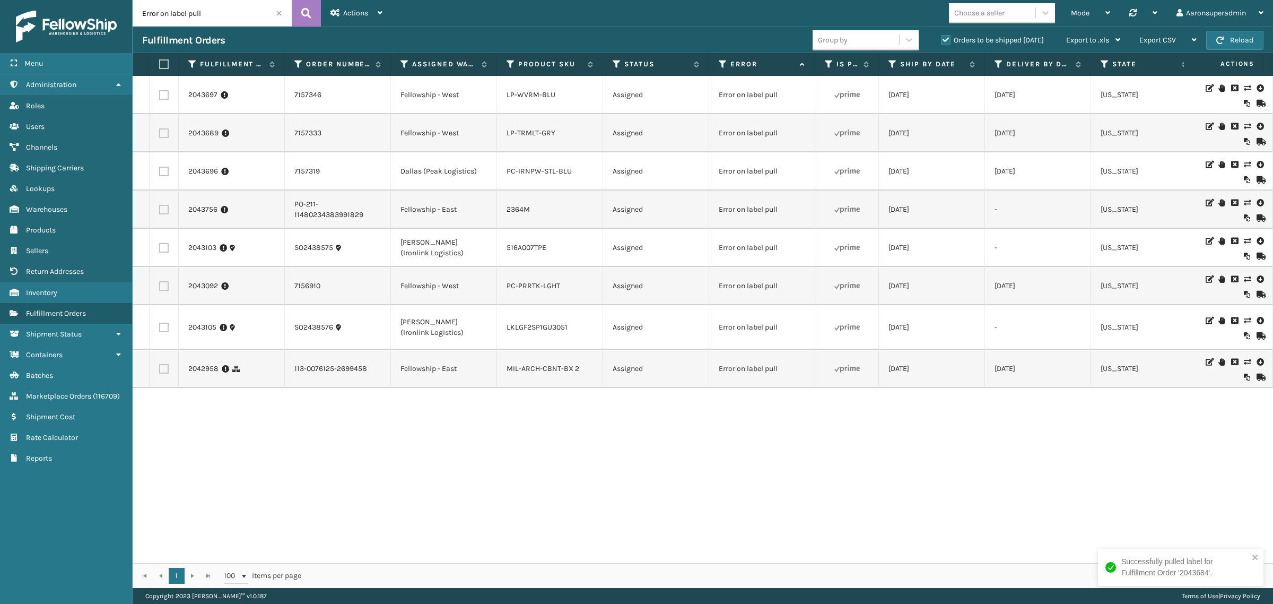
drag, startPoint x: 163, startPoint y: 65, endPoint x: 367, endPoint y: 75, distance: 203.9
click at [163, 64] on label at bounding box center [162, 64] width 6 height 10
click at [160, 64] on input "checkbox" at bounding box center [159, 64] width 1 height 7
checkbox input "true"
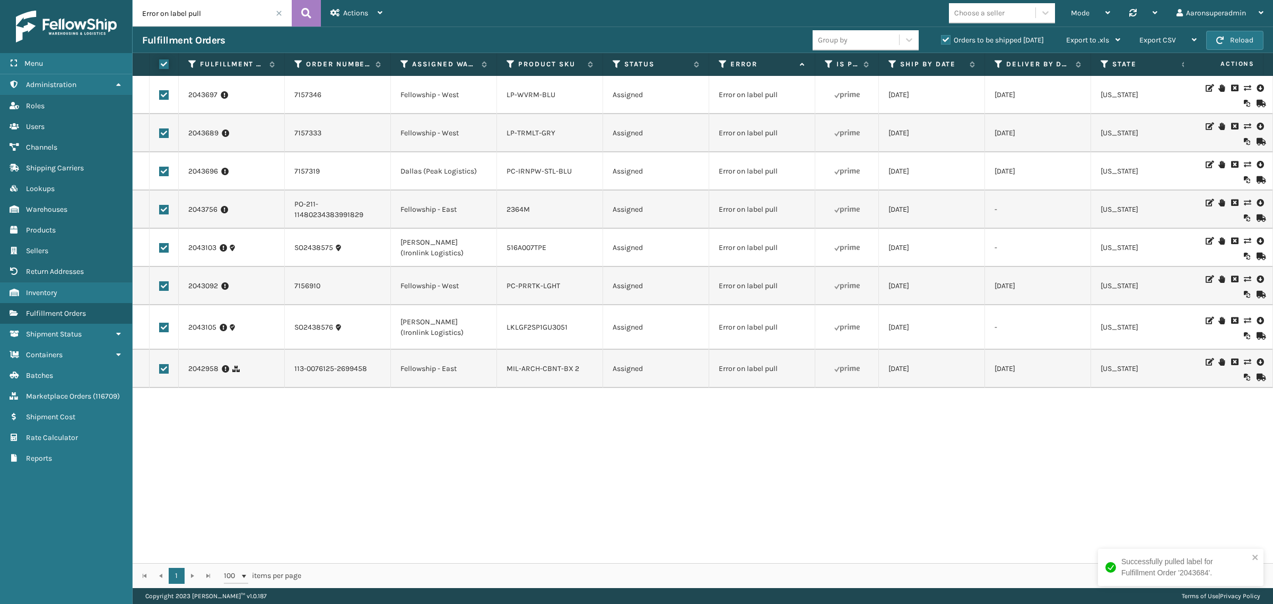
checkbox input "true"
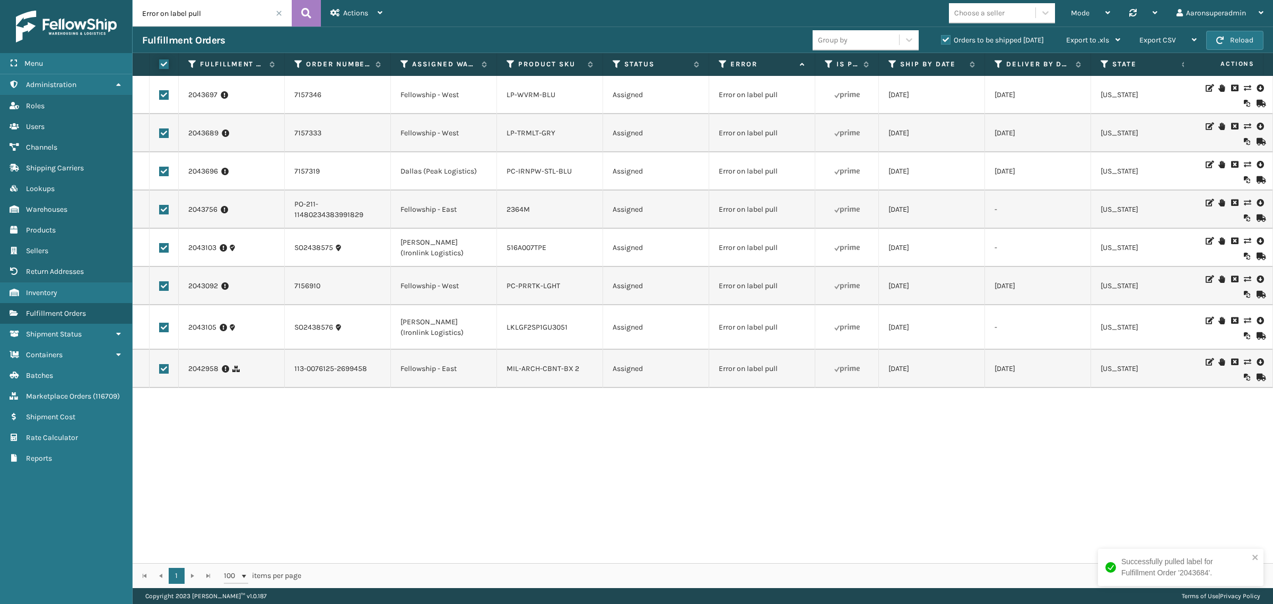
checkbox input "true"
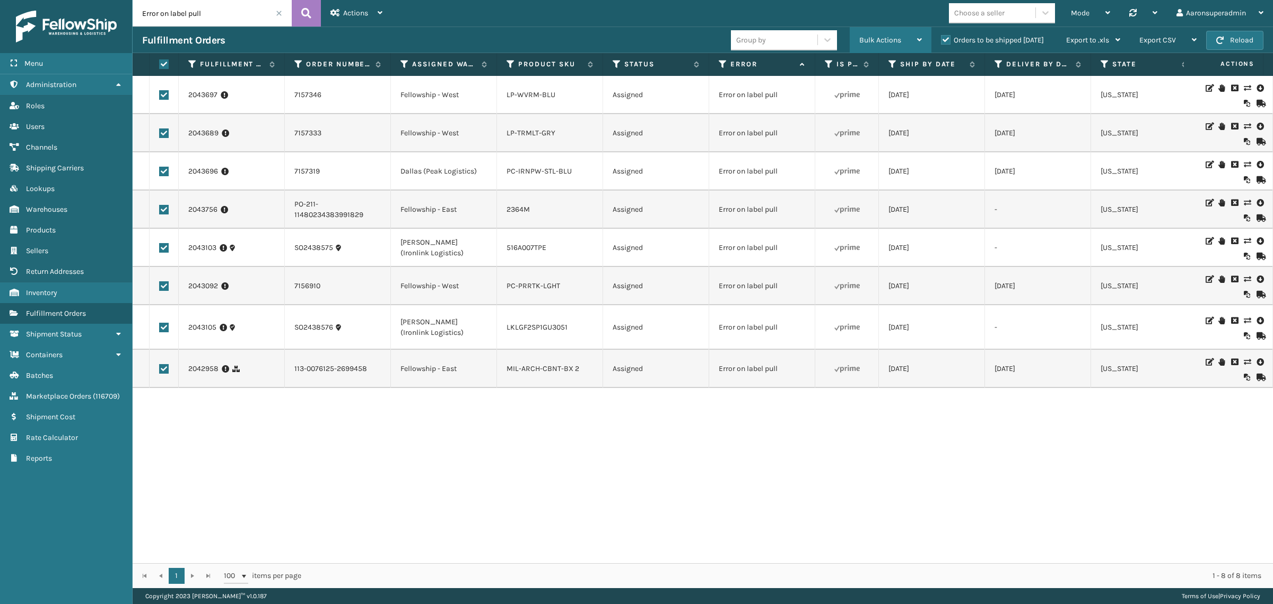
click at [881, 40] on span "Bulk Actions" at bounding box center [880, 40] width 42 height 9
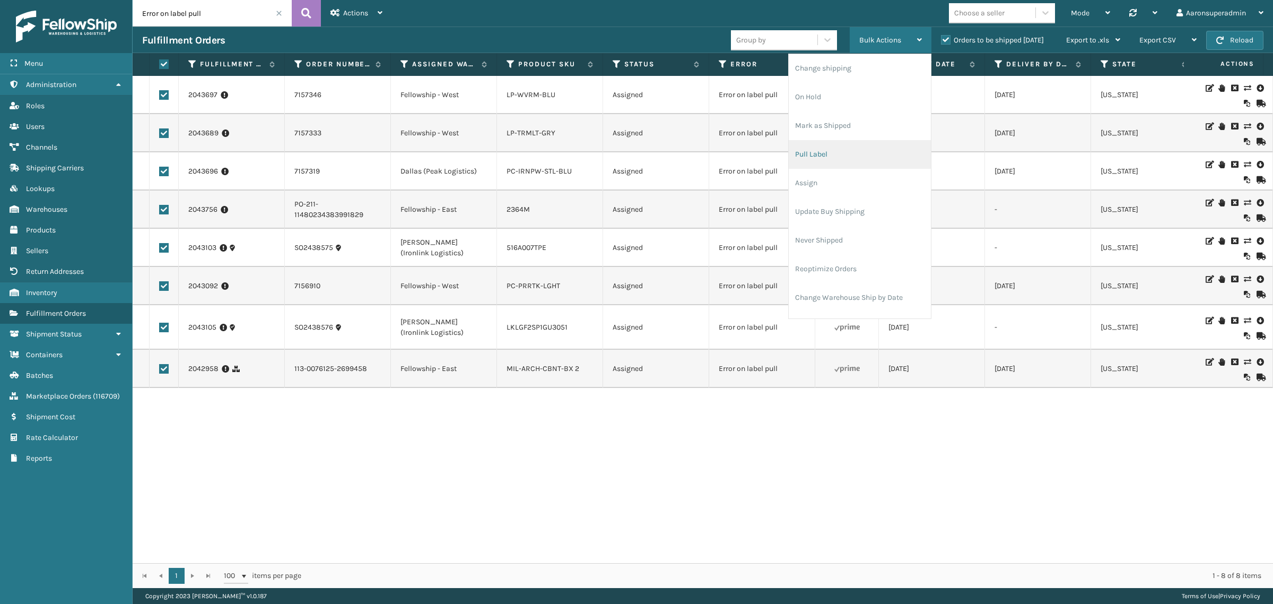
click at [825, 160] on li "Pull Label" at bounding box center [860, 154] width 142 height 29
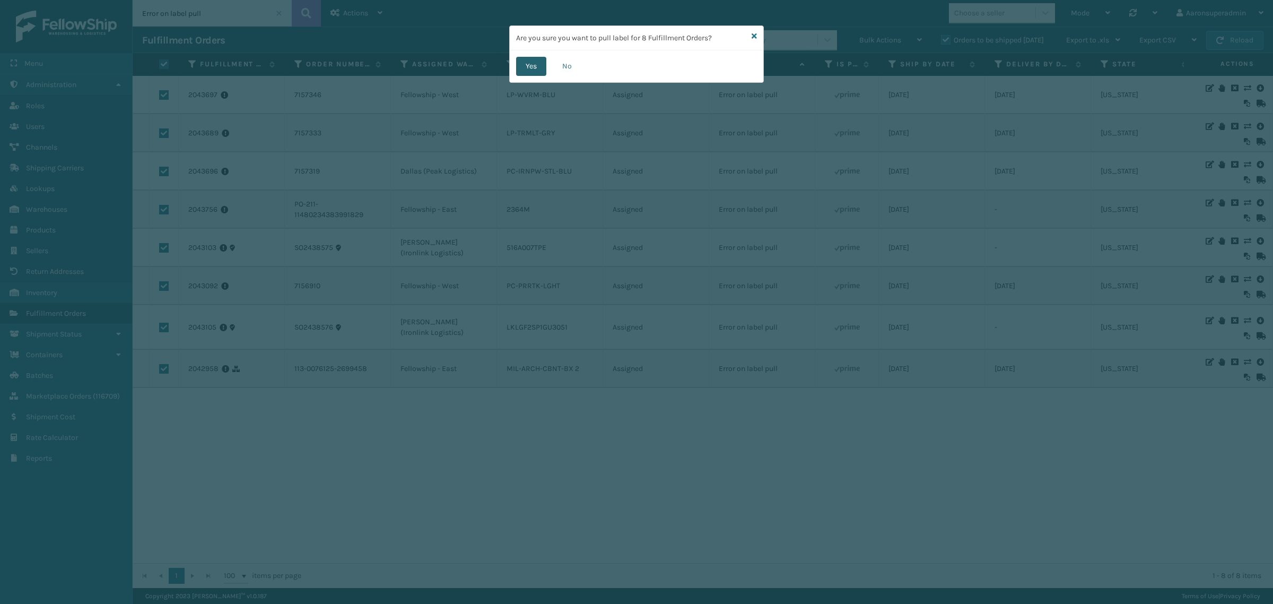
click at [520, 67] on button "Yes" at bounding box center [531, 66] width 30 height 19
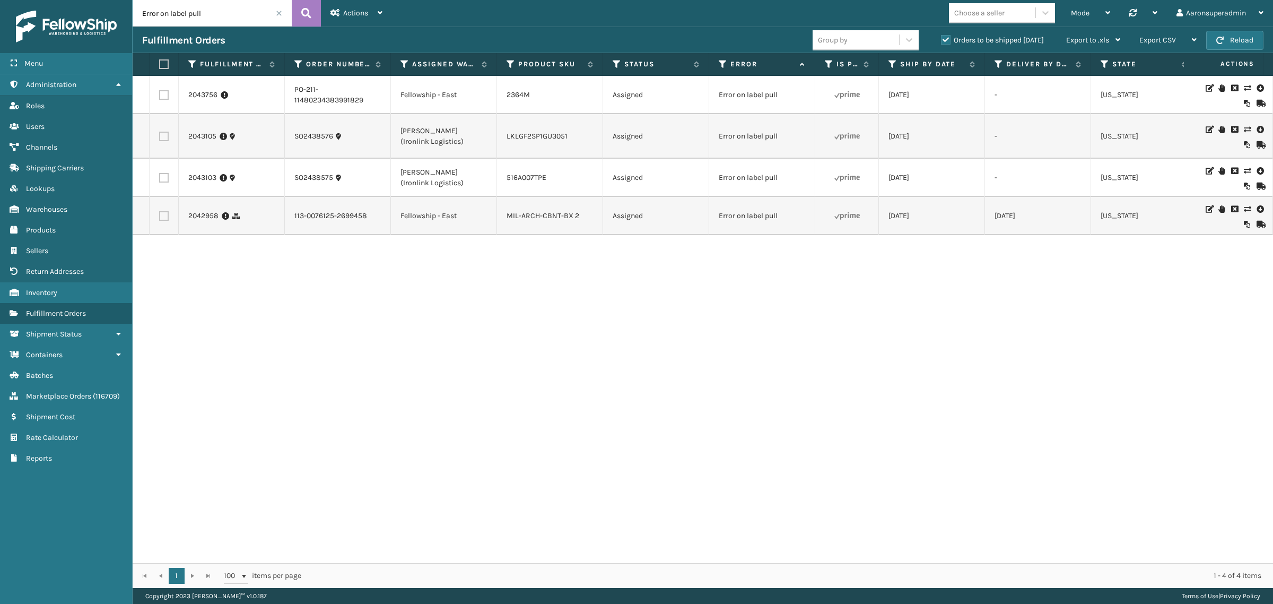
click at [208, 102] on td "2043756" at bounding box center [232, 95] width 106 height 38
click at [202, 99] on link "2043756" at bounding box center [202, 95] width 29 height 11
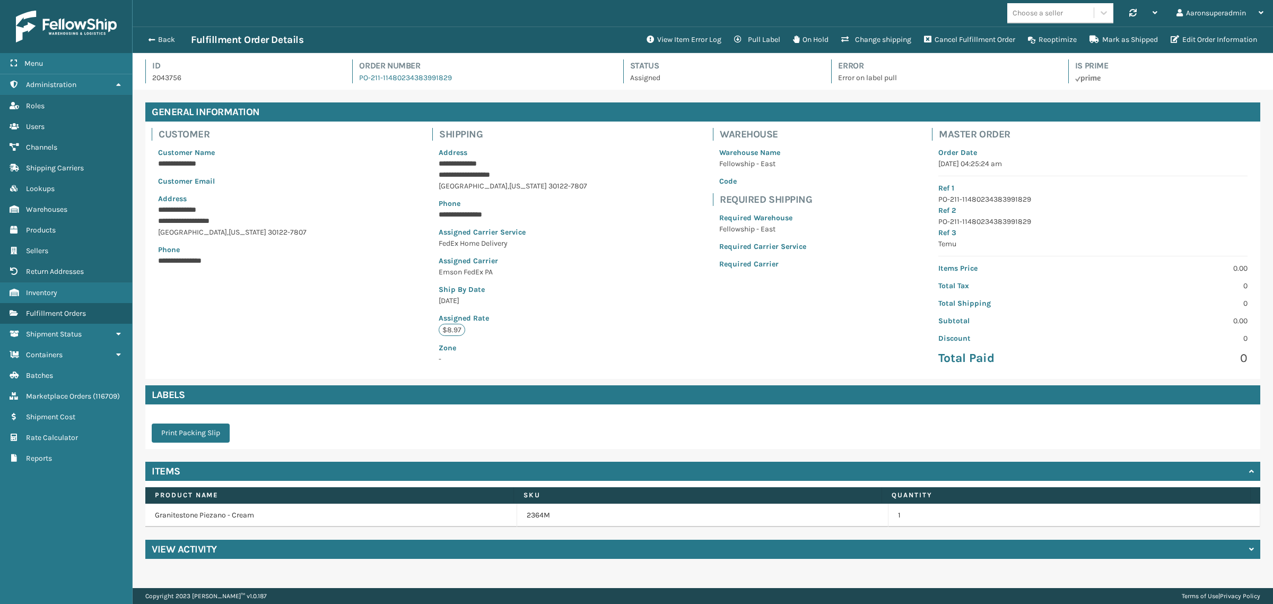
scroll to position [25, 1140]
click at [1226, 44] on button "Edit Order Information" at bounding box center [1213, 39] width 99 height 21
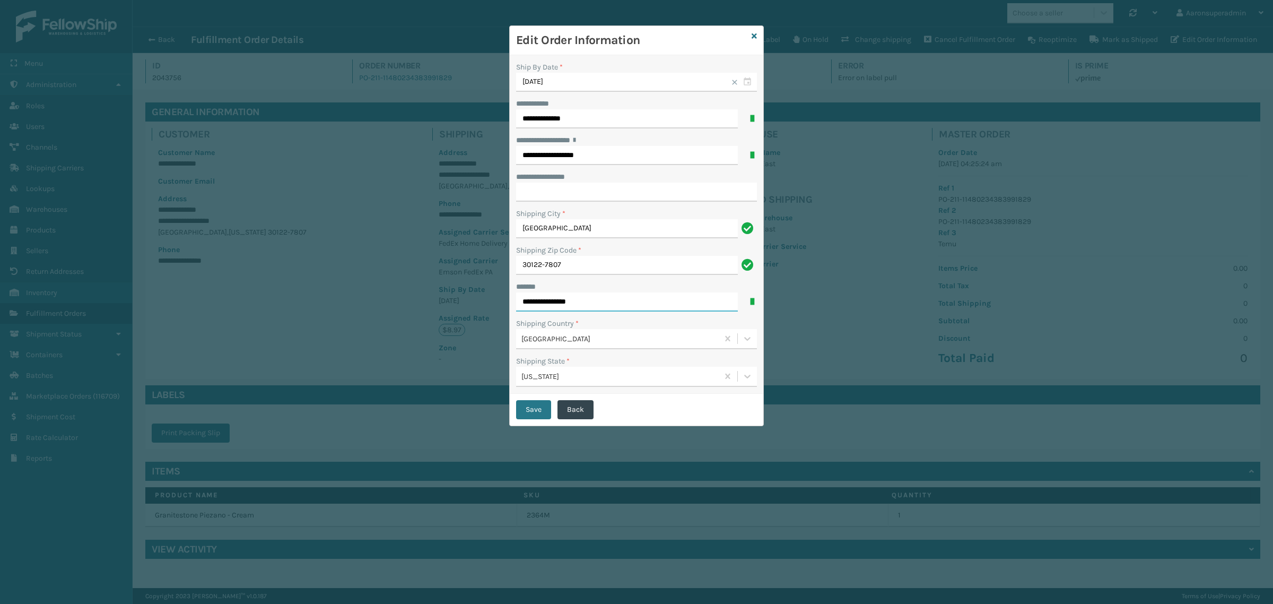
click at [571, 303] on input "**********" at bounding box center [627, 301] width 222 height 19
type input "**********"
click at [528, 407] on button "Save" at bounding box center [533, 409] width 35 height 19
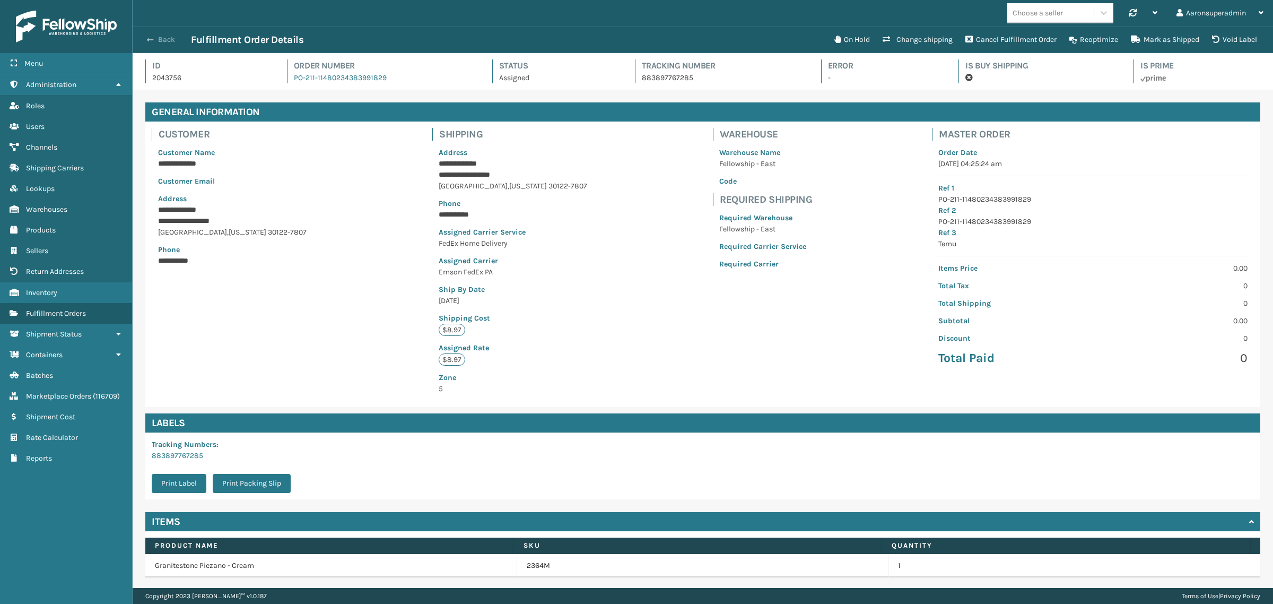
click at [152, 40] on span "button" at bounding box center [150, 39] width 6 height 7
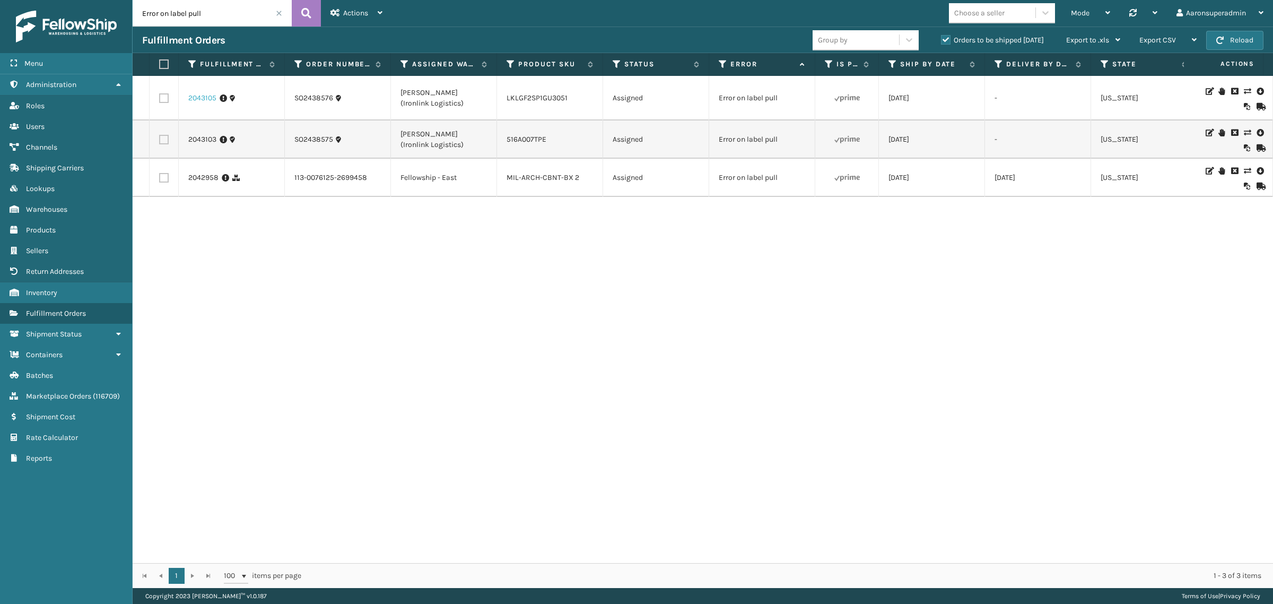
click at [212, 95] on link "2043105" at bounding box center [202, 98] width 28 height 11
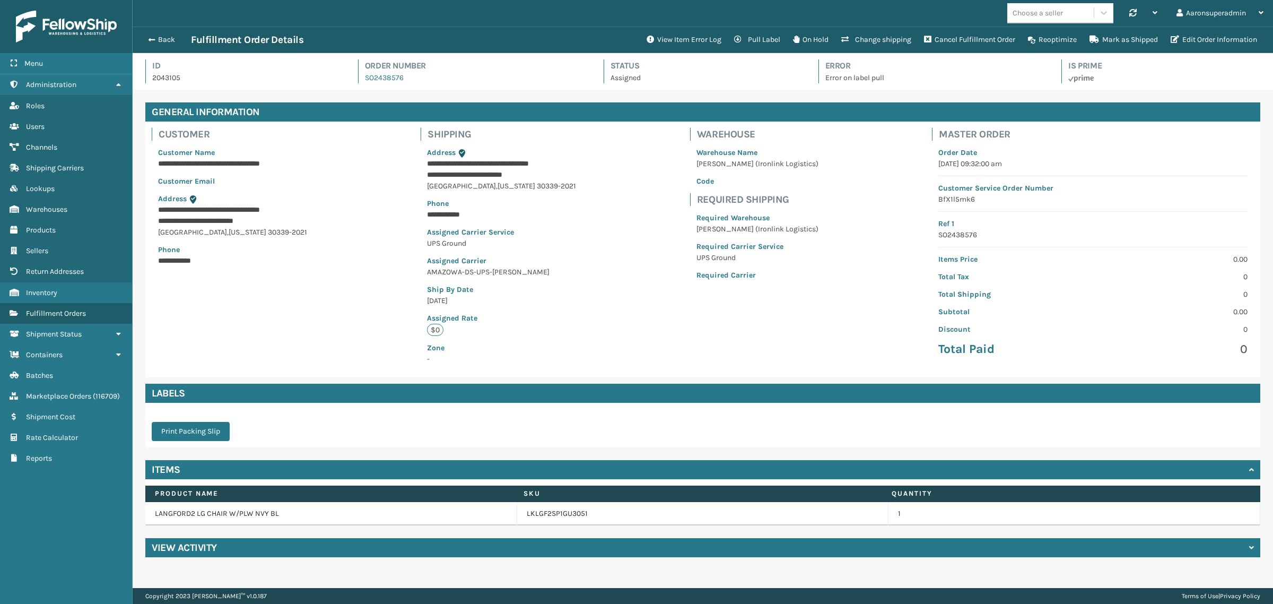
scroll to position [25, 1140]
click at [656, 42] on button "View Item Error Log" at bounding box center [684, 39] width 88 height 21
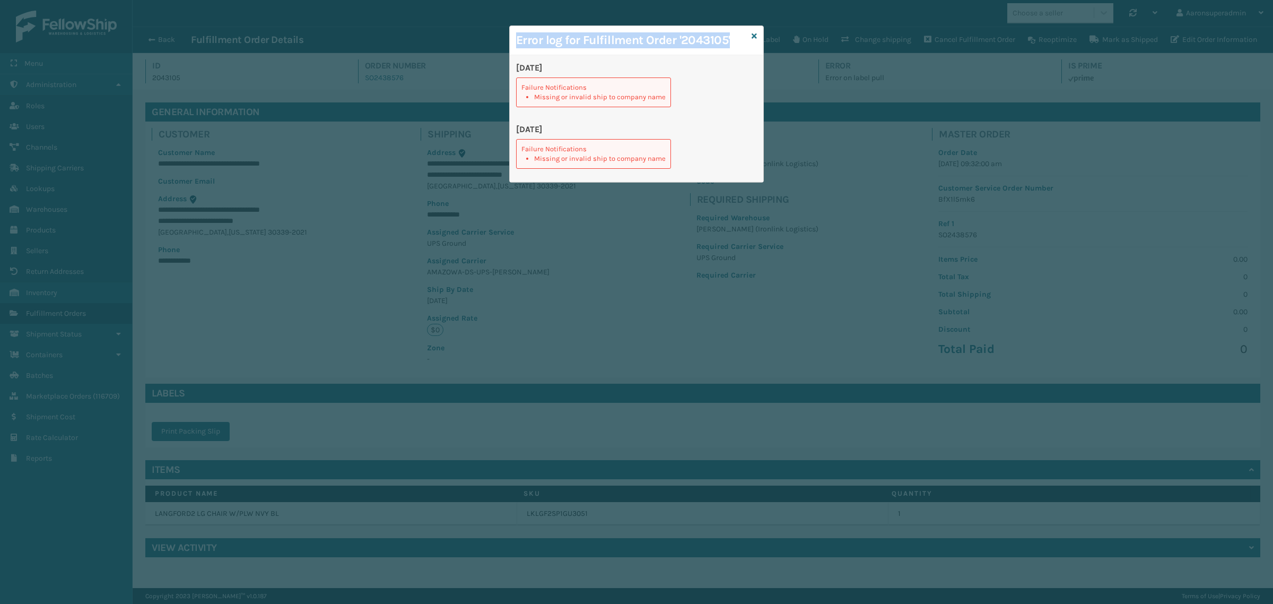
drag, startPoint x: 750, startPoint y: 36, endPoint x: 1067, endPoint y: 47, distance: 316.8
click at [751, 36] on div "Error log for Fulfillment Order '2043105' [DATE] Failure Notifications Missing …" at bounding box center [636, 103] width 255 height 157
click at [754, 36] on icon at bounding box center [753, 35] width 5 height 7
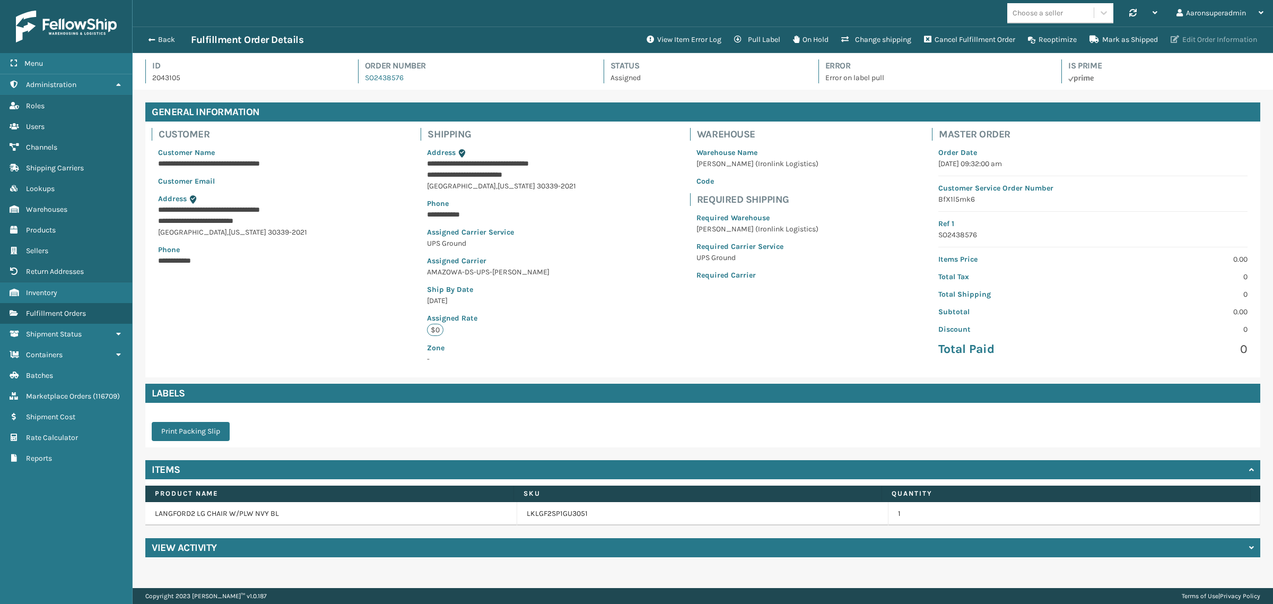
click at [1178, 33] on button "Edit Order Information" at bounding box center [1213, 39] width 99 height 21
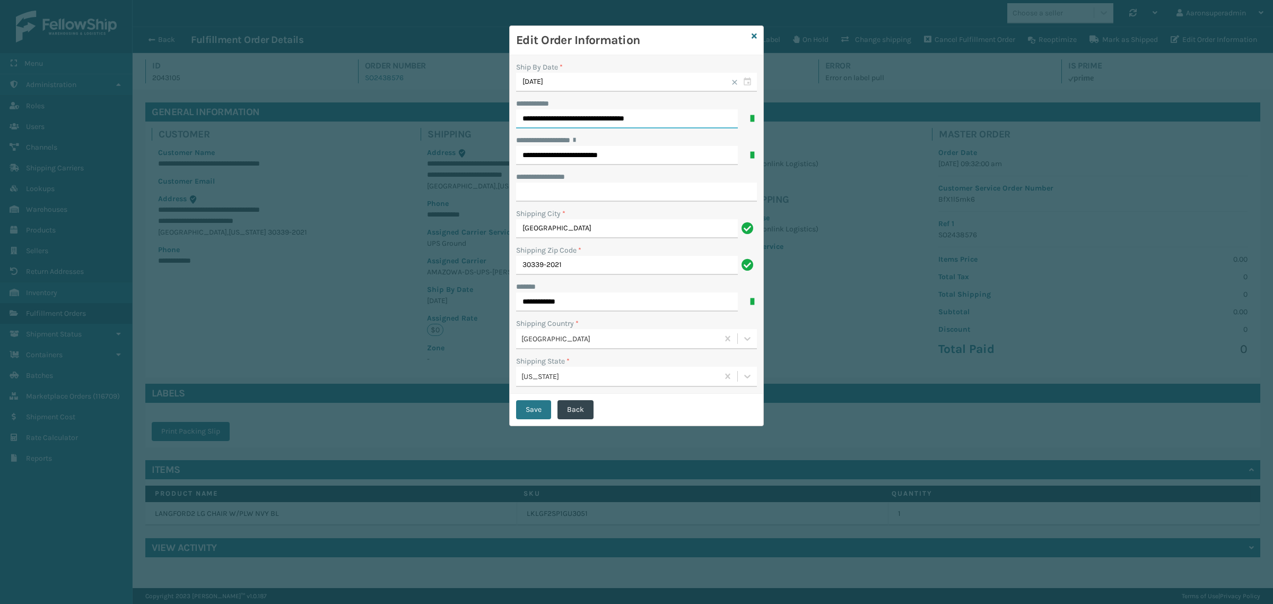
drag, startPoint x: 574, startPoint y: 119, endPoint x: 688, endPoint y: 131, distance: 114.6
click at [688, 131] on div "**********" at bounding box center [637, 224] width 254 height 338
type input "**********"
click at [579, 199] on input "**********" at bounding box center [636, 191] width 241 height 19
paste input "**********"
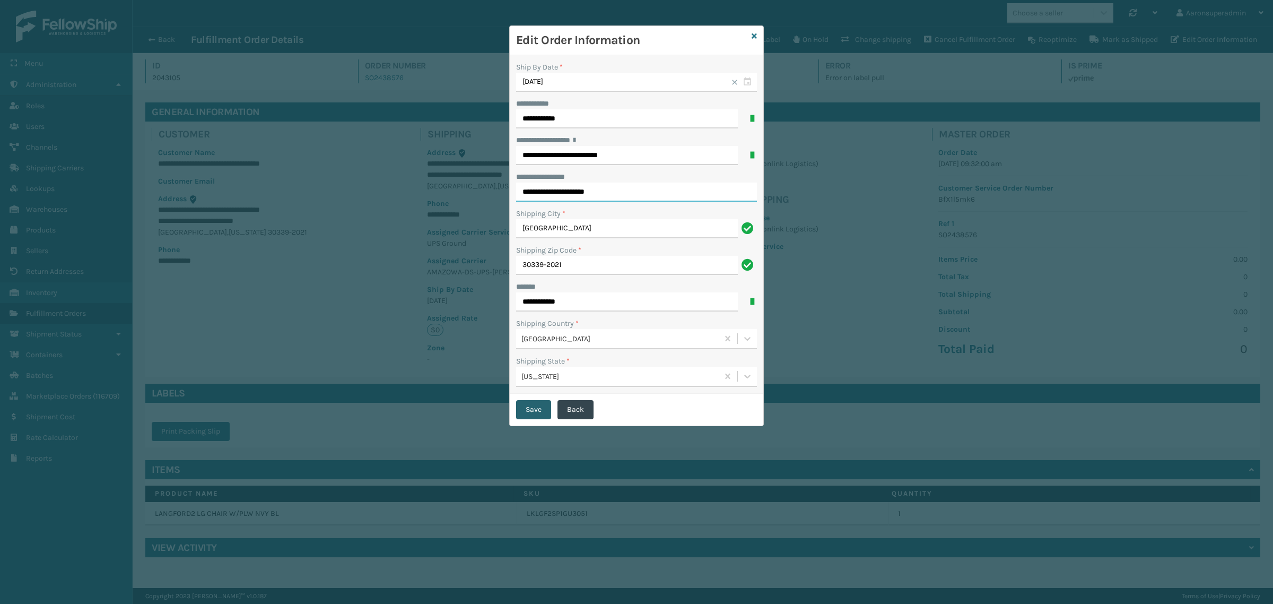
type input "**********"
click at [539, 416] on button "Save" at bounding box center [533, 409] width 35 height 19
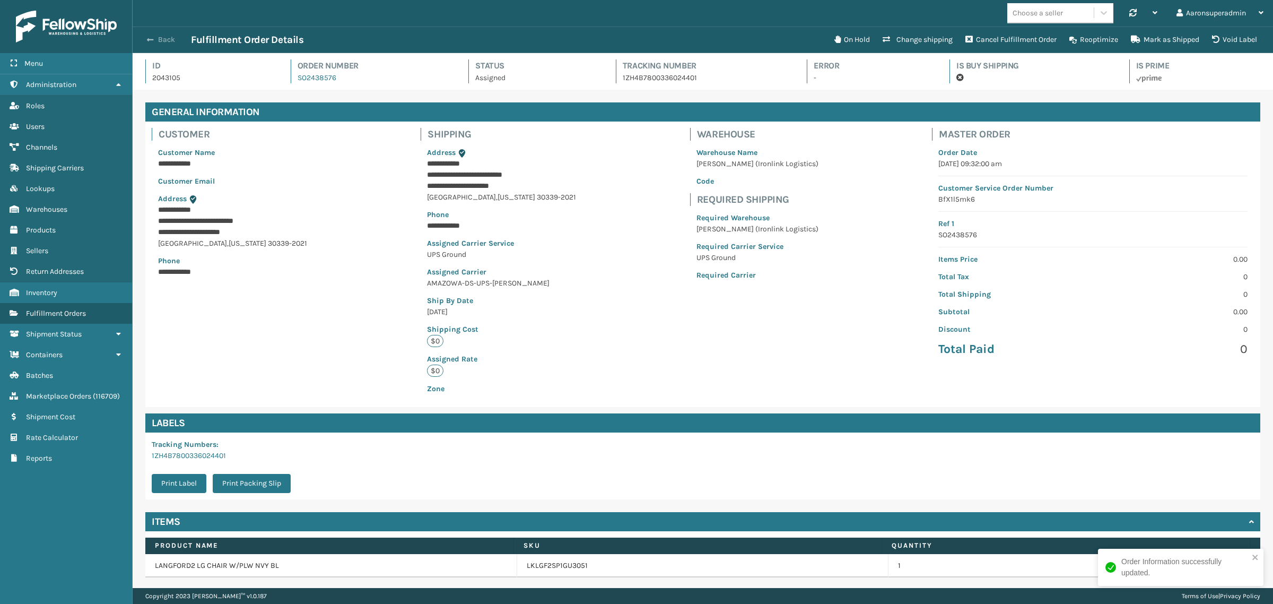
click at [151, 36] on span "button" at bounding box center [150, 39] width 6 height 7
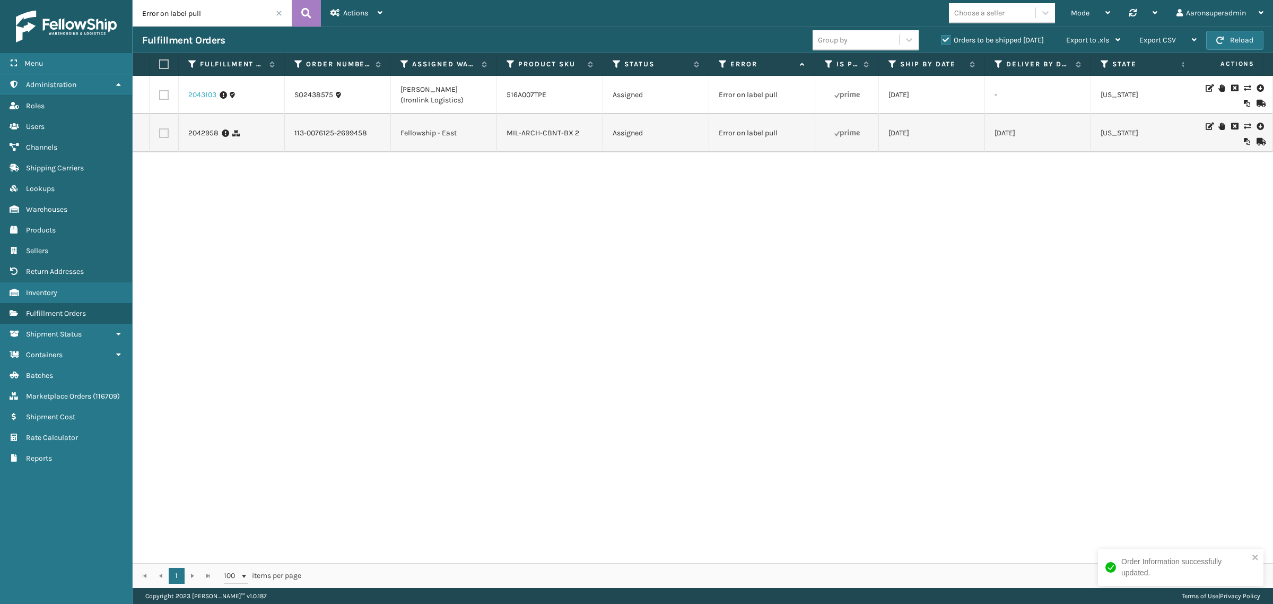
click at [207, 93] on link "2043103" at bounding box center [202, 95] width 28 height 11
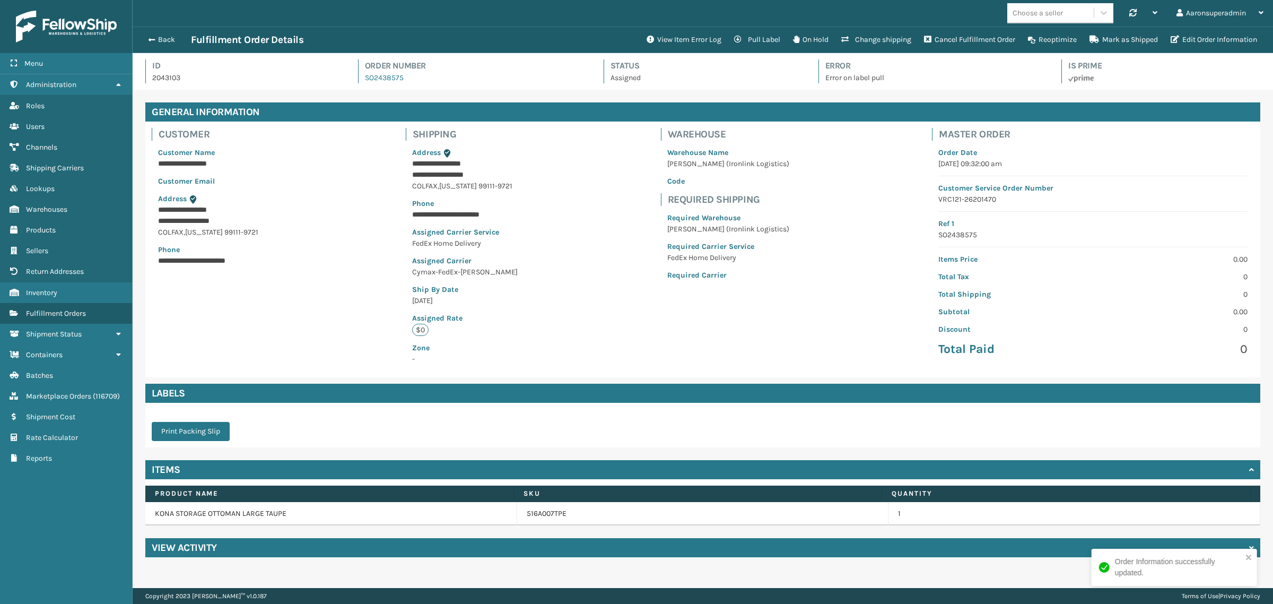
scroll to position [25, 1140]
click at [686, 40] on button "View Item Error Log" at bounding box center [684, 39] width 88 height 21
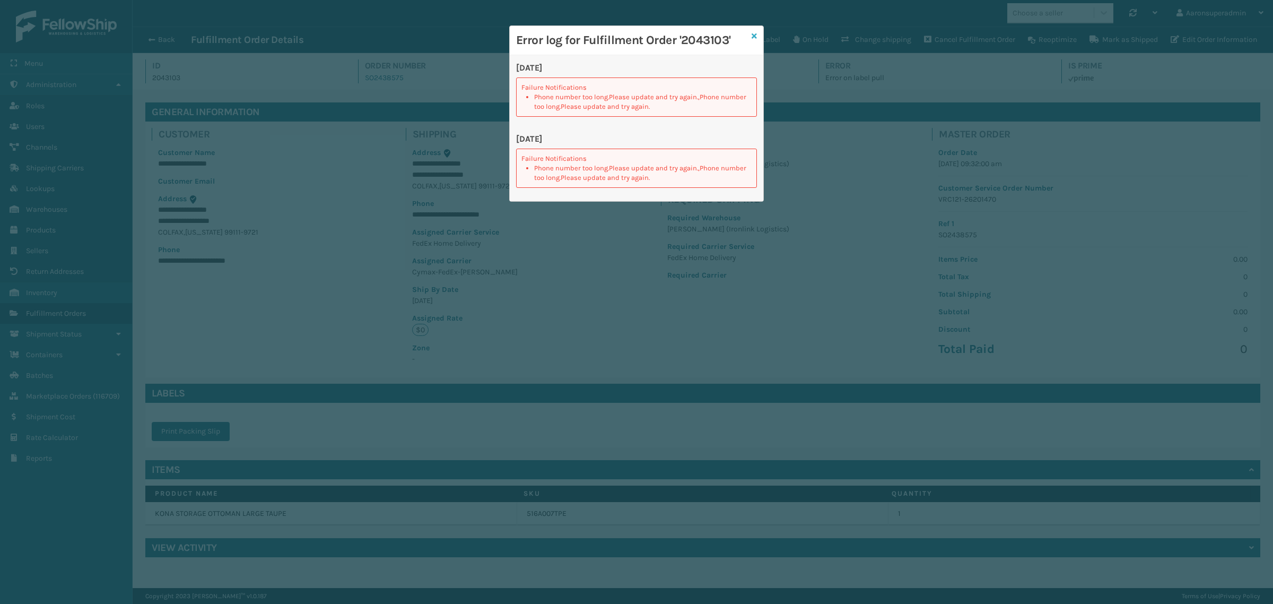
click at [751, 35] on icon at bounding box center [753, 35] width 5 height 7
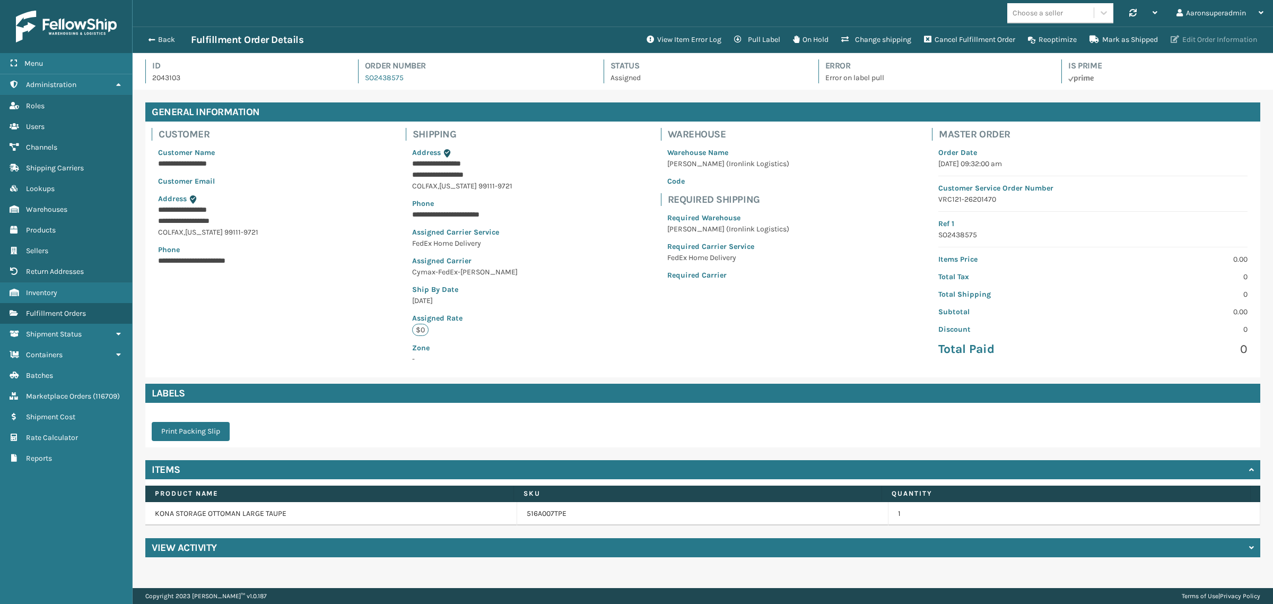
click at [1220, 46] on button "Edit Order Information" at bounding box center [1213, 39] width 99 height 21
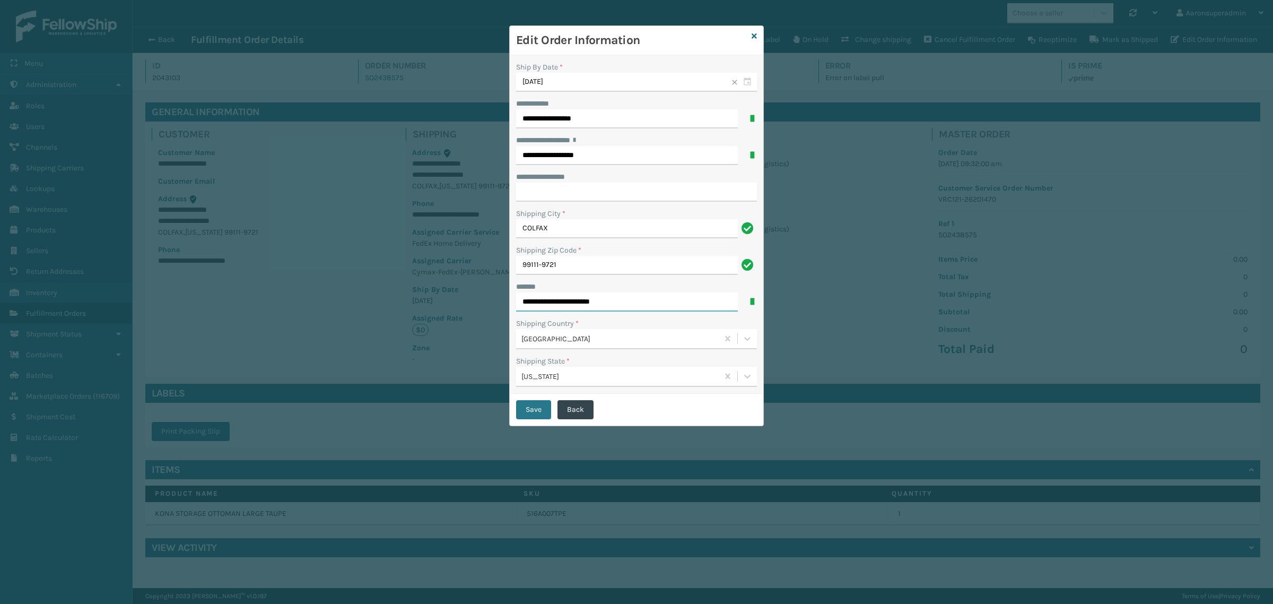
drag, startPoint x: 575, startPoint y: 301, endPoint x: 646, endPoint y: 307, distance: 70.7
click at [646, 307] on input "**********" at bounding box center [627, 301] width 222 height 19
click at [647, 305] on input "**********" at bounding box center [627, 301] width 222 height 19
type input "**********"
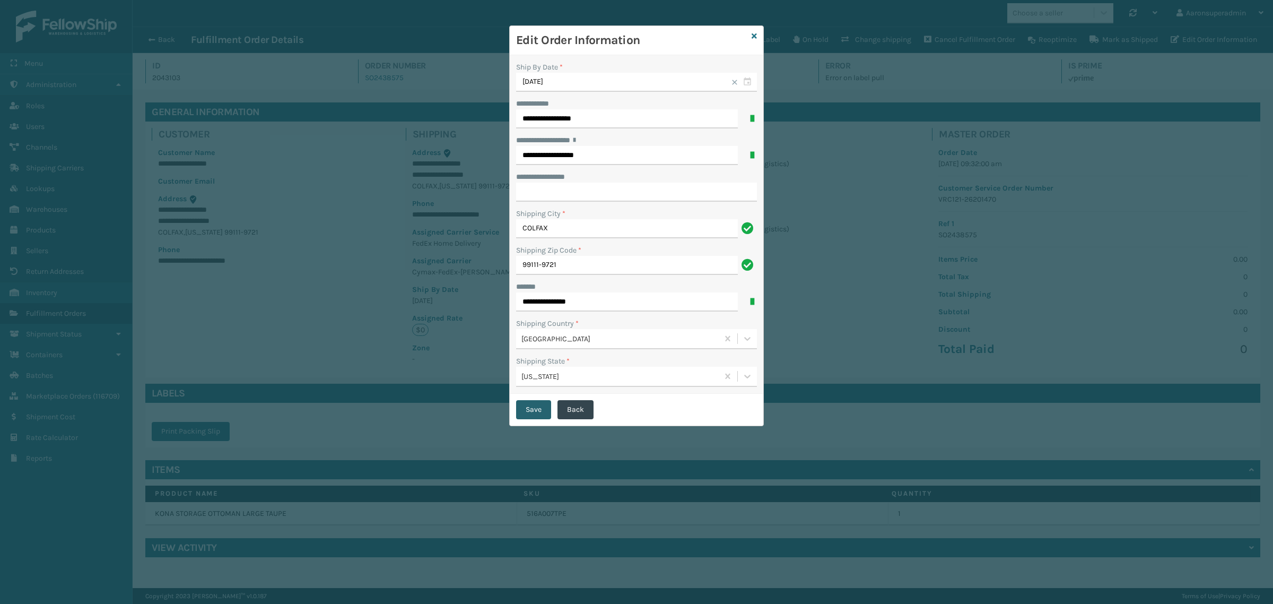
click at [536, 415] on button "Save" at bounding box center [533, 409] width 35 height 19
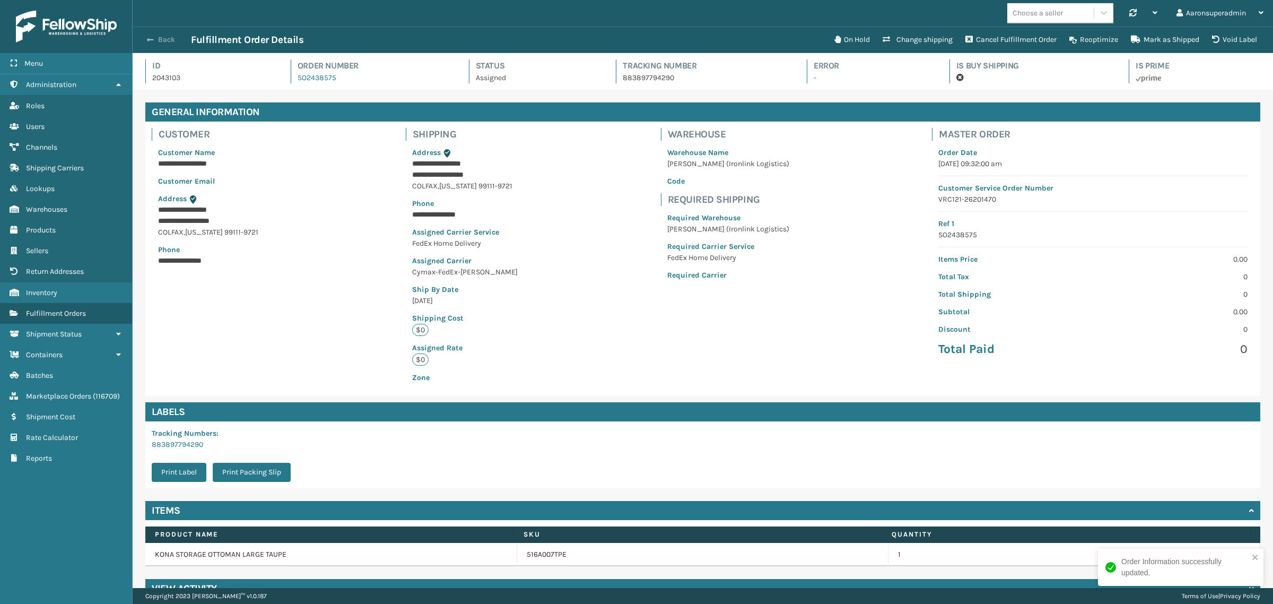
click at [150, 36] on span "button" at bounding box center [150, 39] width 6 height 7
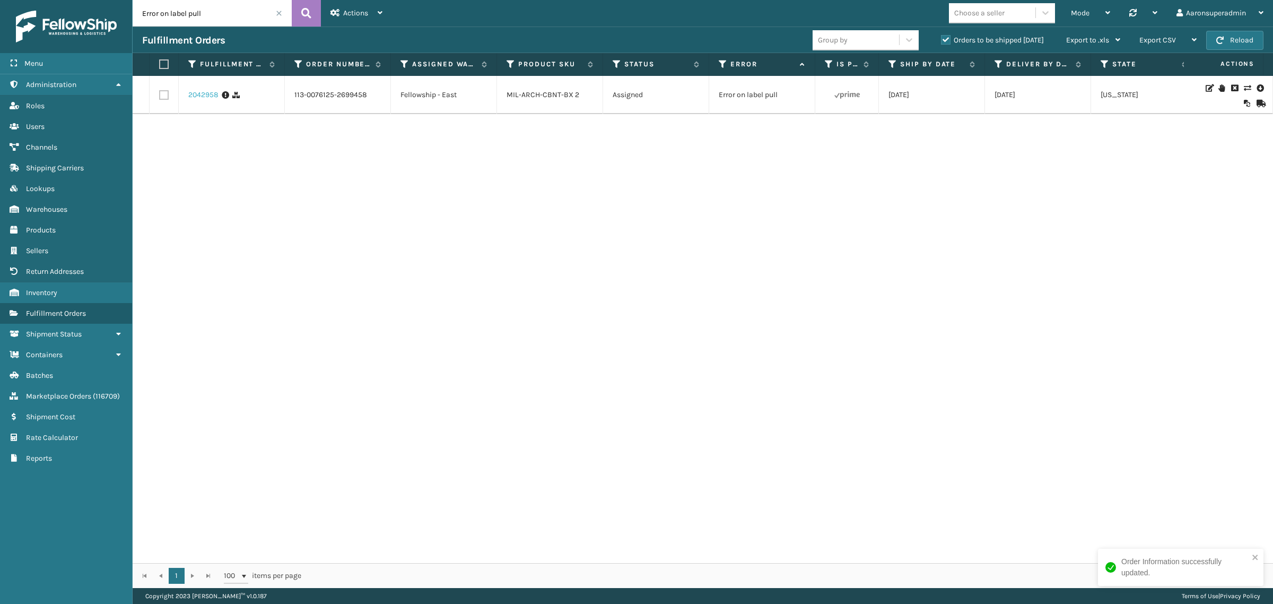
click at [194, 95] on link "2042958" at bounding box center [203, 95] width 30 height 11
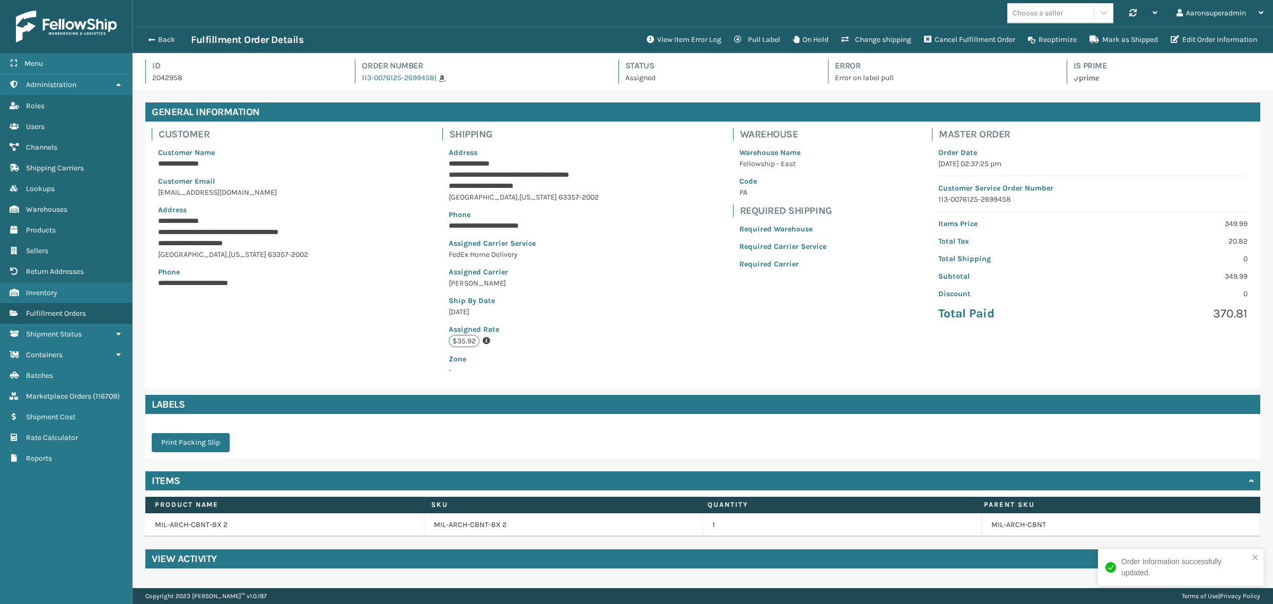
scroll to position [25, 1140]
click at [1178, 40] on button "Edit Order Information" at bounding box center [1213, 39] width 99 height 21
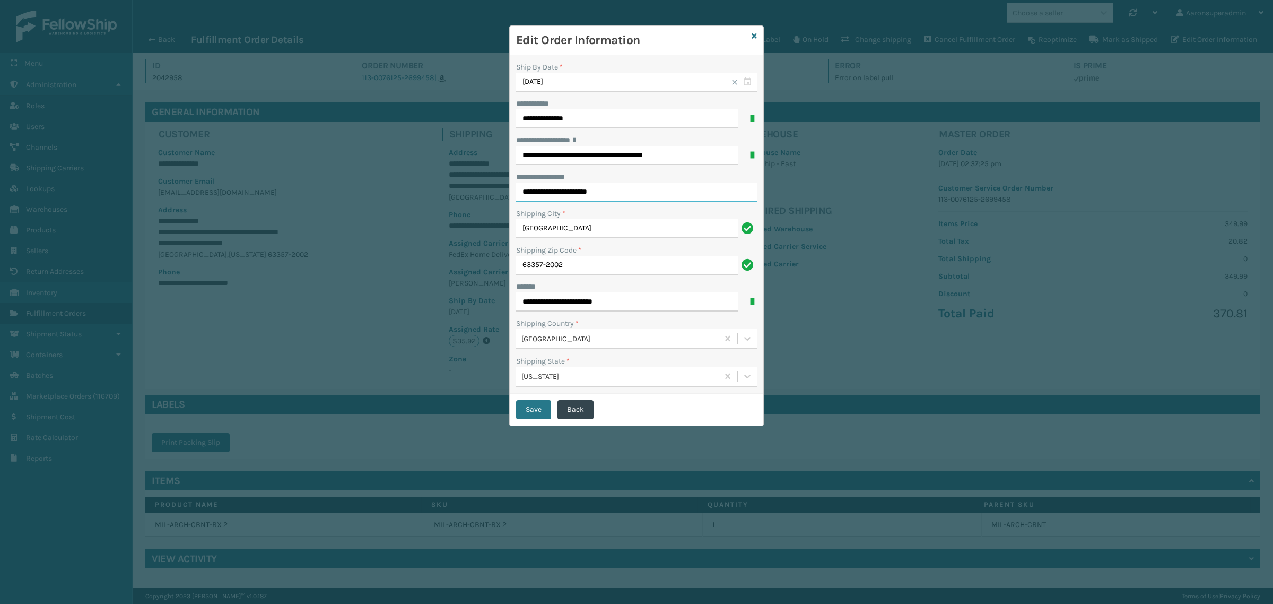
click at [608, 197] on input "**********" at bounding box center [636, 191] width 241 height 19
click at [608, 199] on input "**********" at bounding box center [636, 191] width 241 height 19
click at [606, 197] on input "**********" at bounding box center [636, 191] width 241 height 19
click at [525, 158] on input "**********" at bounding box center [627, 155] width 222 height 19
click at [522, 157] on input "**********" at bounding box center [627, 155] width 222 height 19
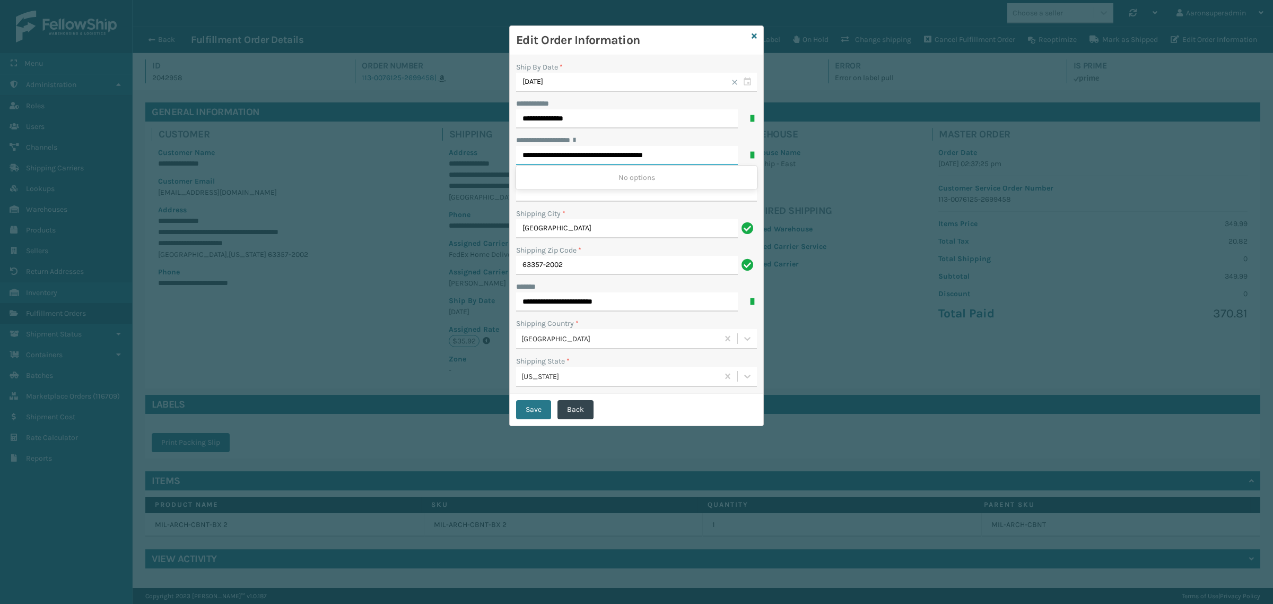
paste input "**********"
drag, startPoint x: 624, startPoint y: 156, endPoint x: 644, endPoint y: 160, distance: 20.5
click at [682, 157] on input "**********" at bounding box center [627, 155] width 222 height 19
click at [627, 156] on input "**********" at bounding box center [627, 155] width 222 height 19
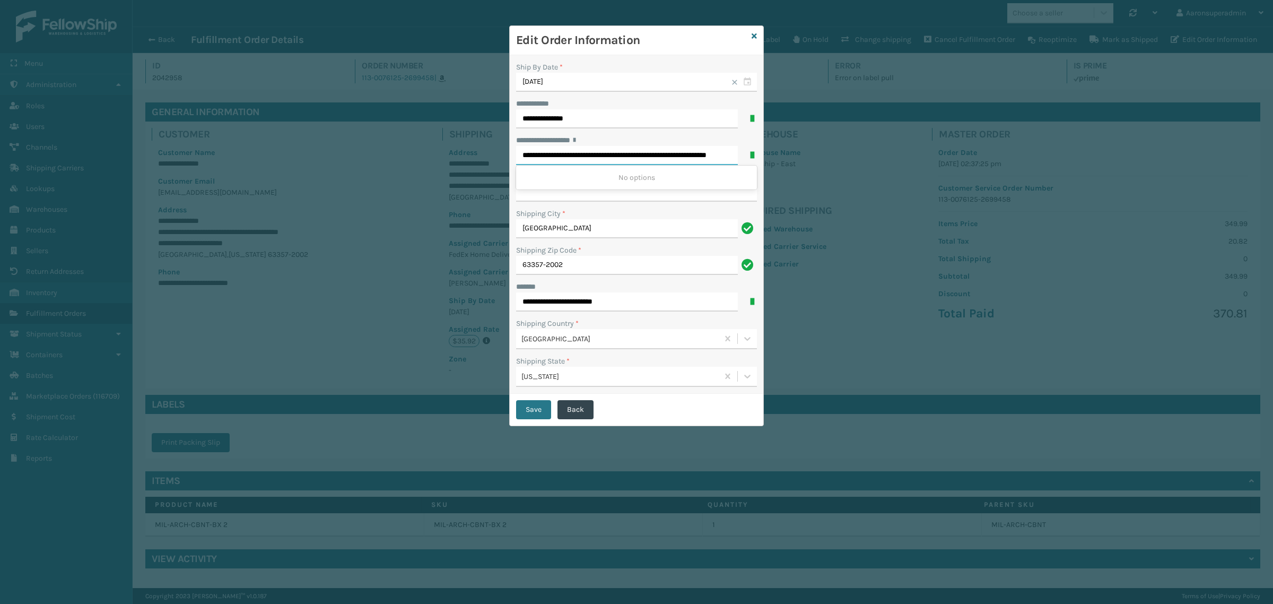
drag, startPoint x: 624, startPoint y: 155, endPoint x: 855, endPoint y: 165, distance: 231.4
click at [855, 165] on div "**********" at bounding box center [636, 302] width 1273 height 604
type input "**********"
click at [589, 196] on input "**********" at bounding box center [636, 191] width 241 height 19
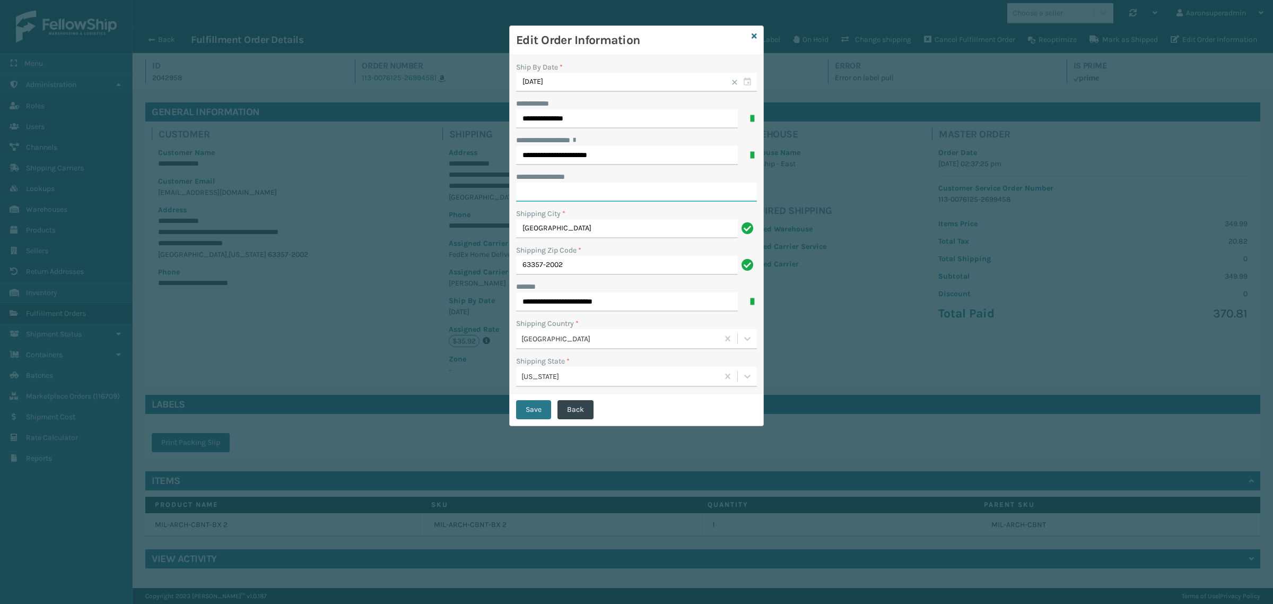
paste input "**********"
drag, startPoint x: 562, startPoint y: 195, endPoint x: 619, endPoint y: 193, distance: 56.8
click at [619, 193] on input "**********" at bounding box center [636, 191] width 241 height 19
type input "**********"
click at [538, 412] on button "Save" at bounding box center [533, 409] width 35 height 19
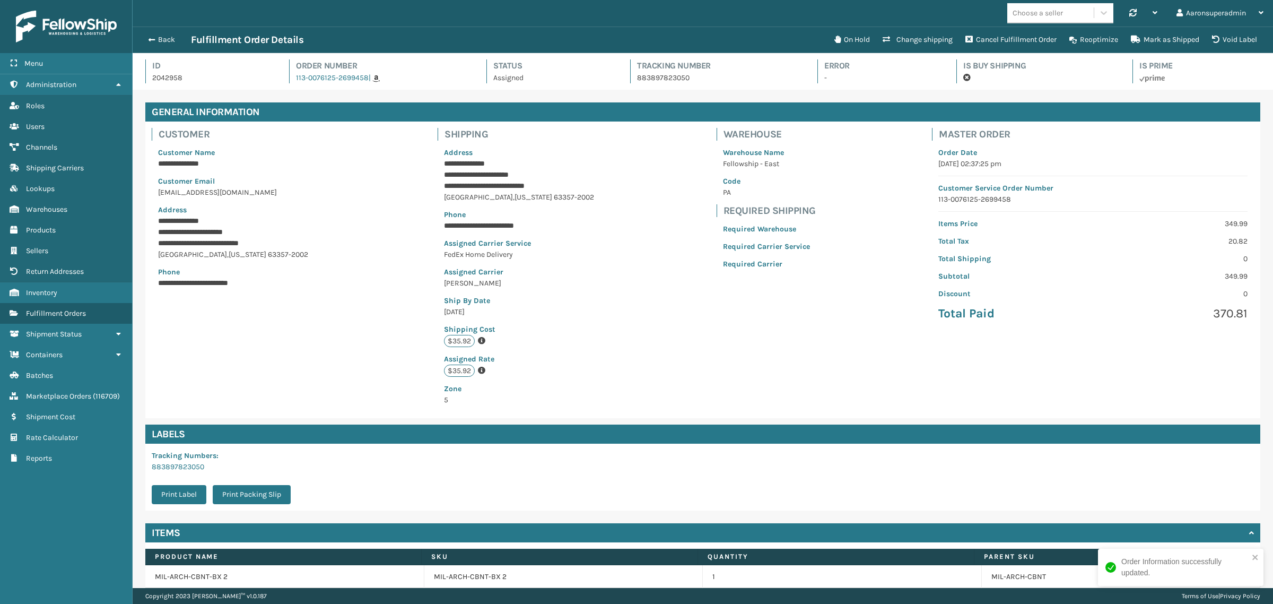
scroll to position [25, 1140]
click at [151, 36] on span "button" at bounding box center [150, 39] width 6 height 7
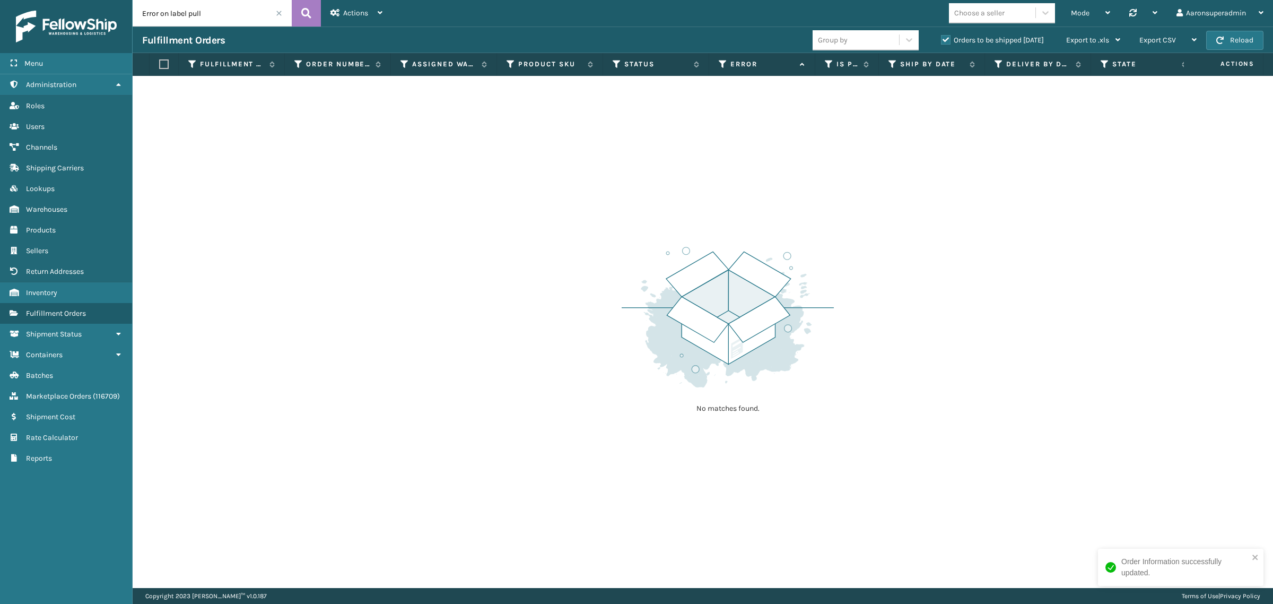
click at [282, 13] on div "Error on label pull" at bounding box center [212, 13] width 159 height 27
click at [277, 12] on span at bounding box center [279, 13] width 6 height 6
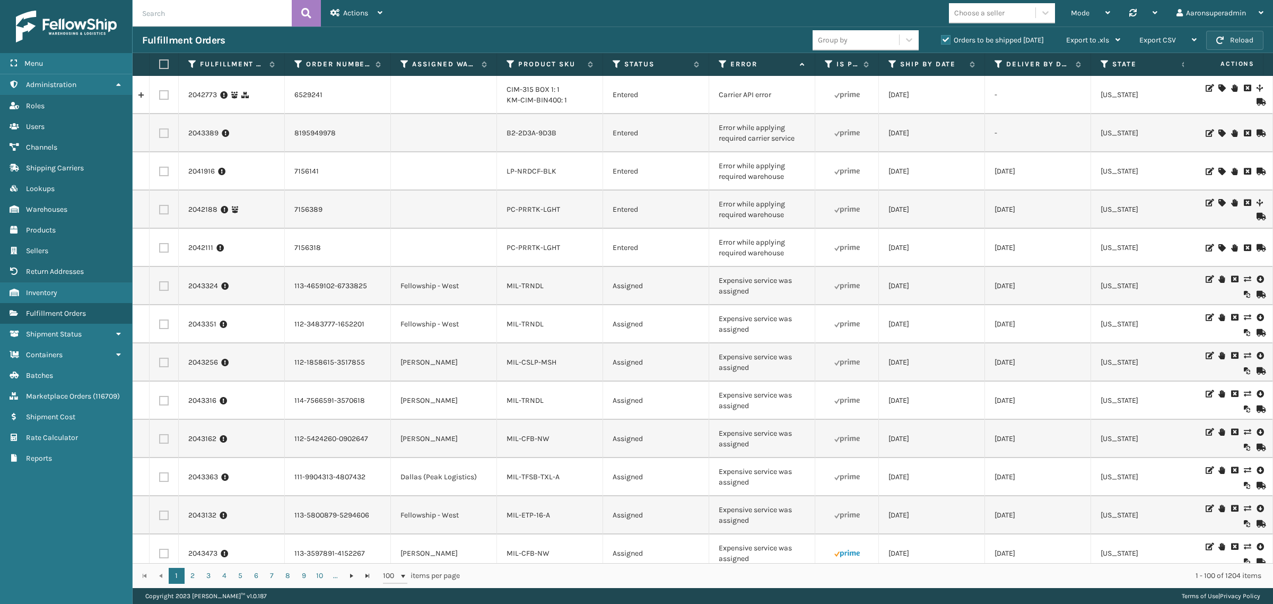
click at [1234, 43] on button "Reload" at bounding box center [1234, 40] width 57 height 19
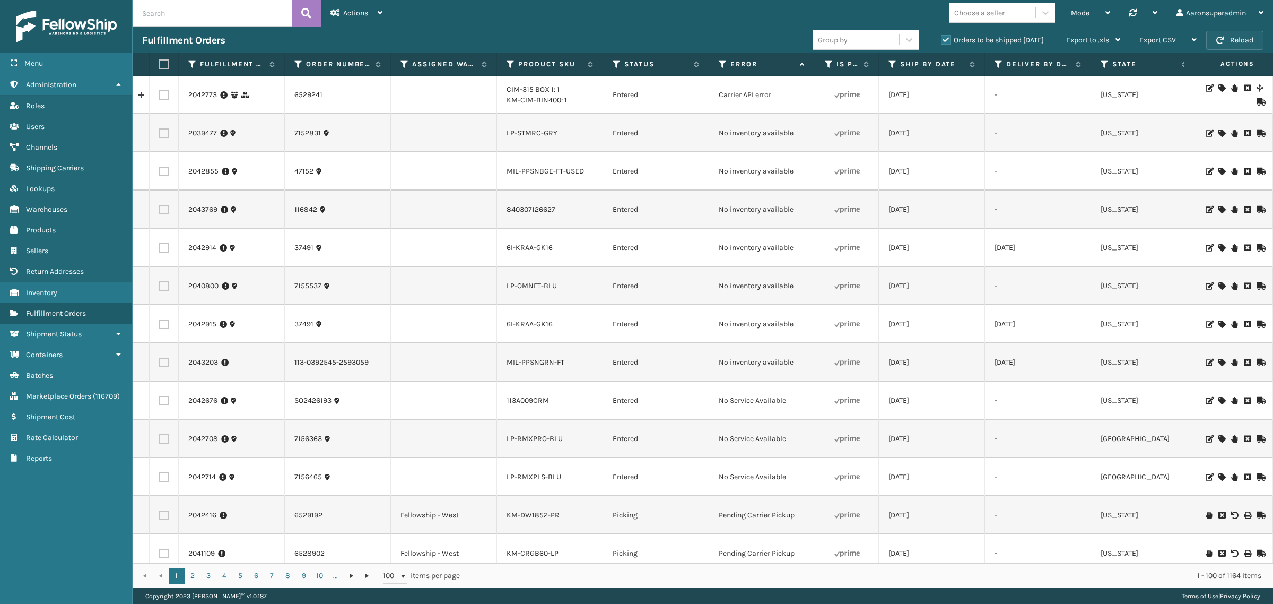
click at [1242, 31] on button "Reload" at bounding box center [1234, 40] width 57 height 19
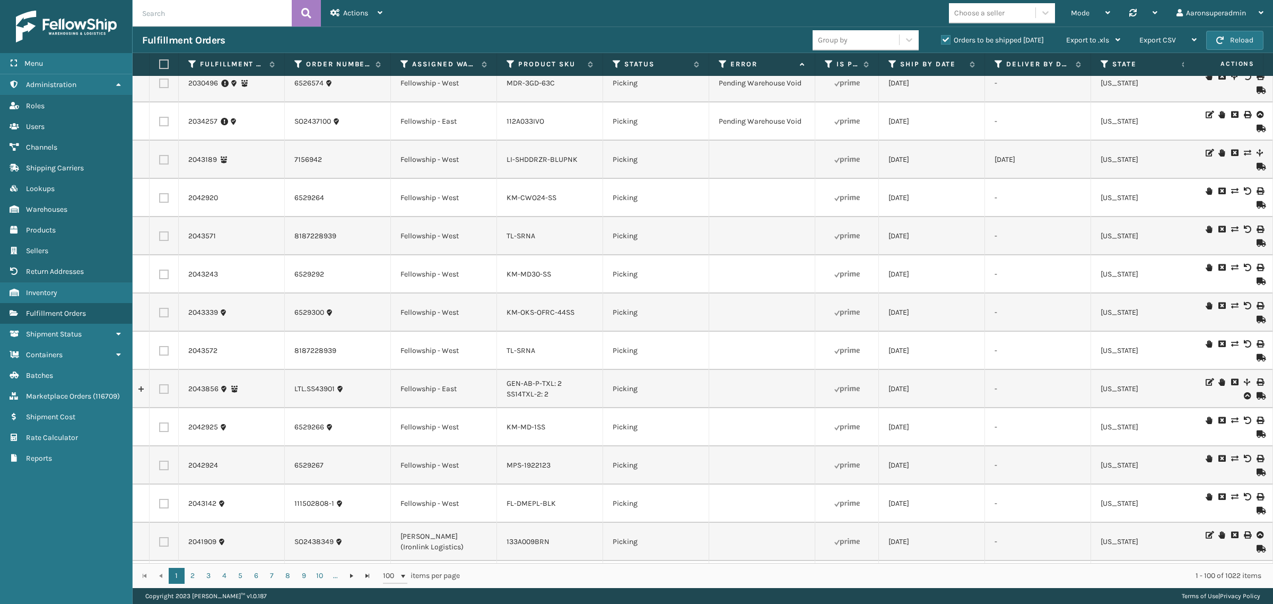
scroll to position [607, 0]
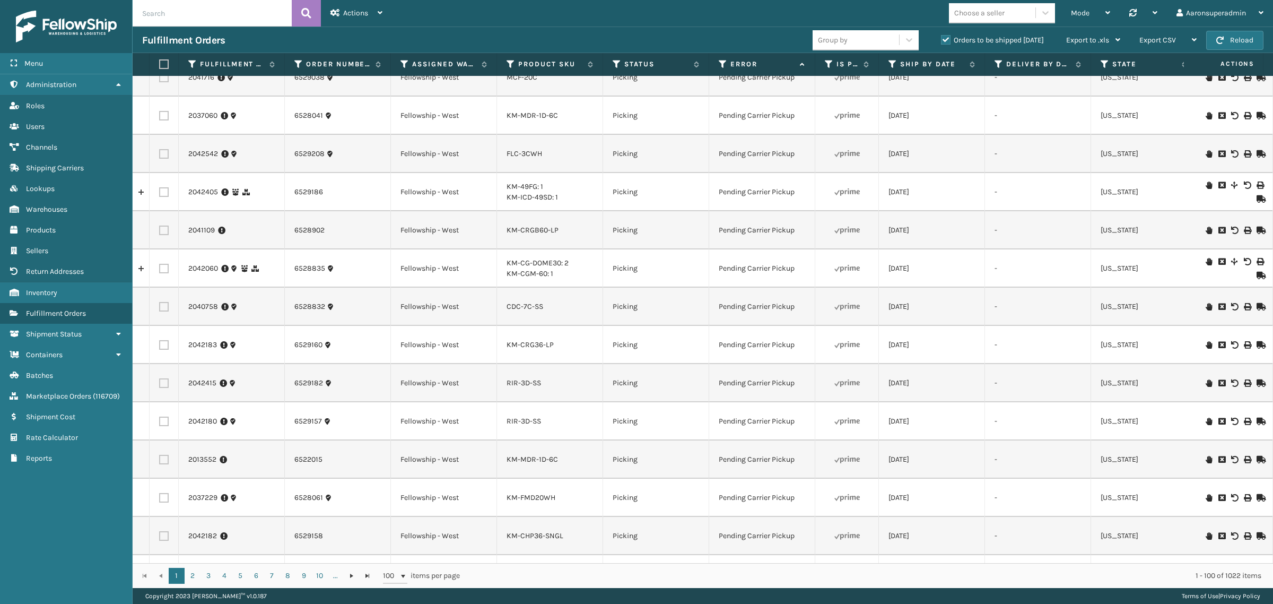
click at [155, 6] on input "text" at bounding box center [212, 13] width 159 height 27
paste input "111-5261055-3798657"
type input "111-5261055-3798657"
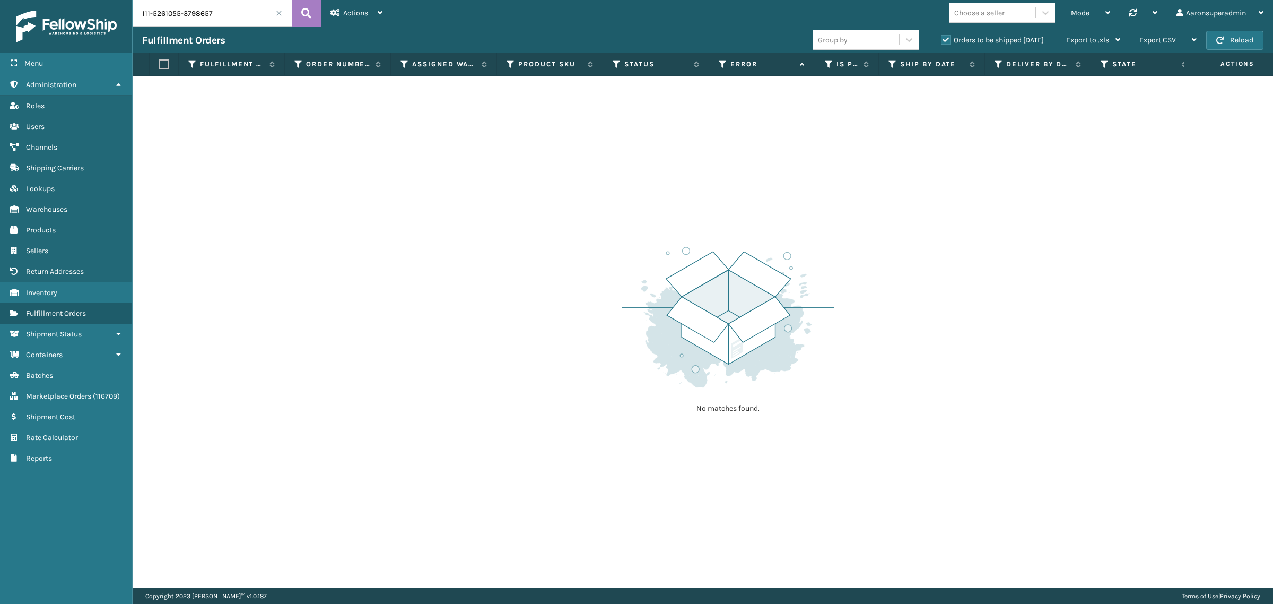
click at [972, 40] on label "Orders to be shipped [DATE]" at bounding box center [992, 40] width 103 height 9
click at [941, 40] on input "Orders to be shipped [DATE]" at bounding box center [941, 37] width 1 height 7
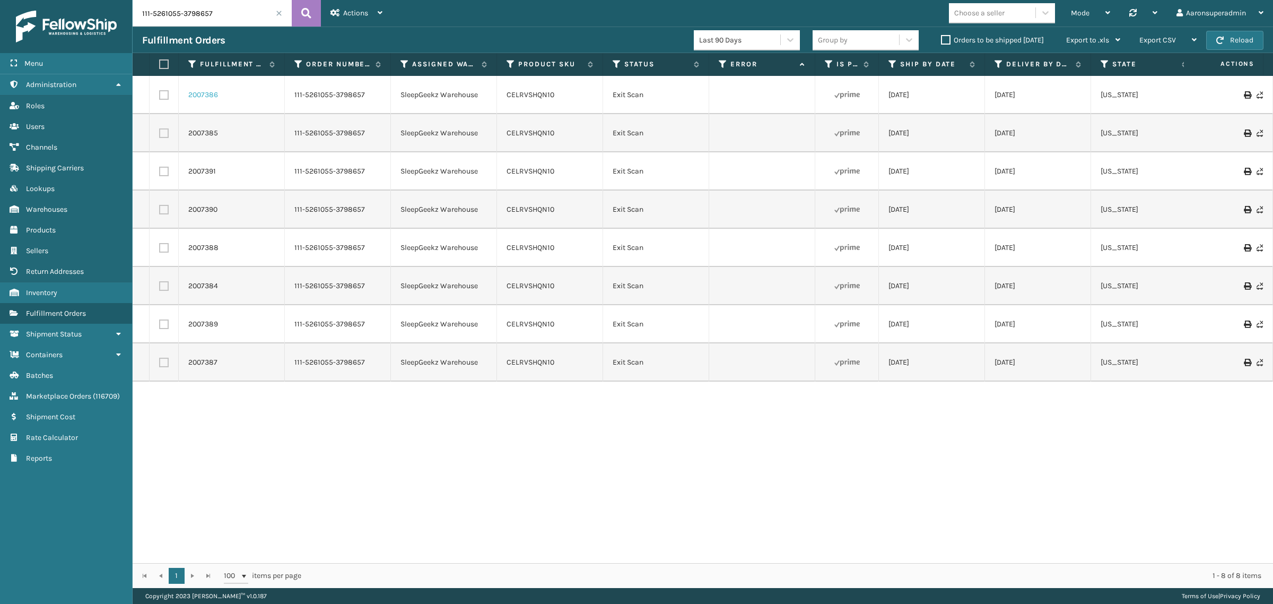
click at [211, 100] on link "2007386" at bounding box center [203, 95] width 30 height 11
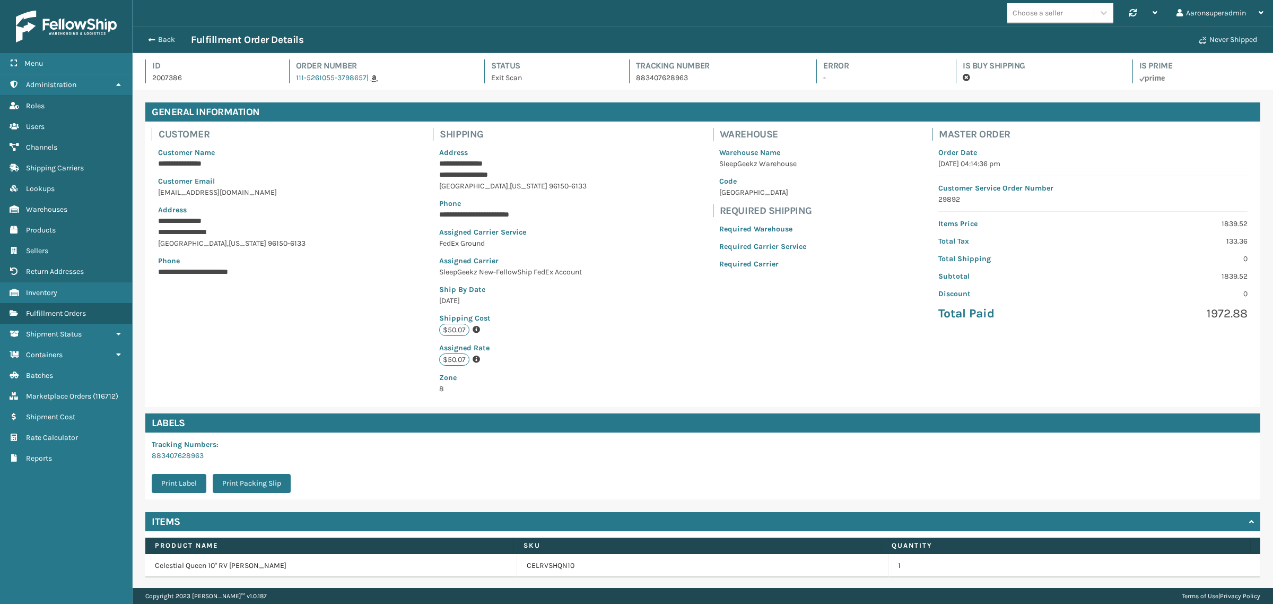
scroll to position [25, 1140]
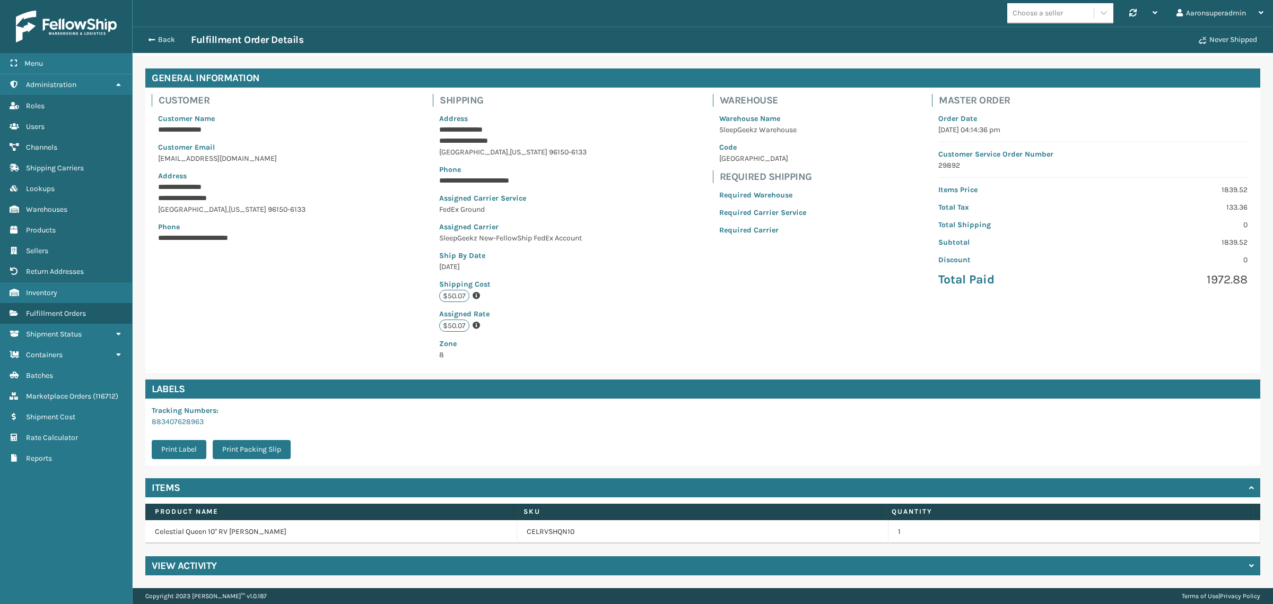
click at [195, 561] on h4 "View Activity" at bounding box center [184, 565] width 65 height 13
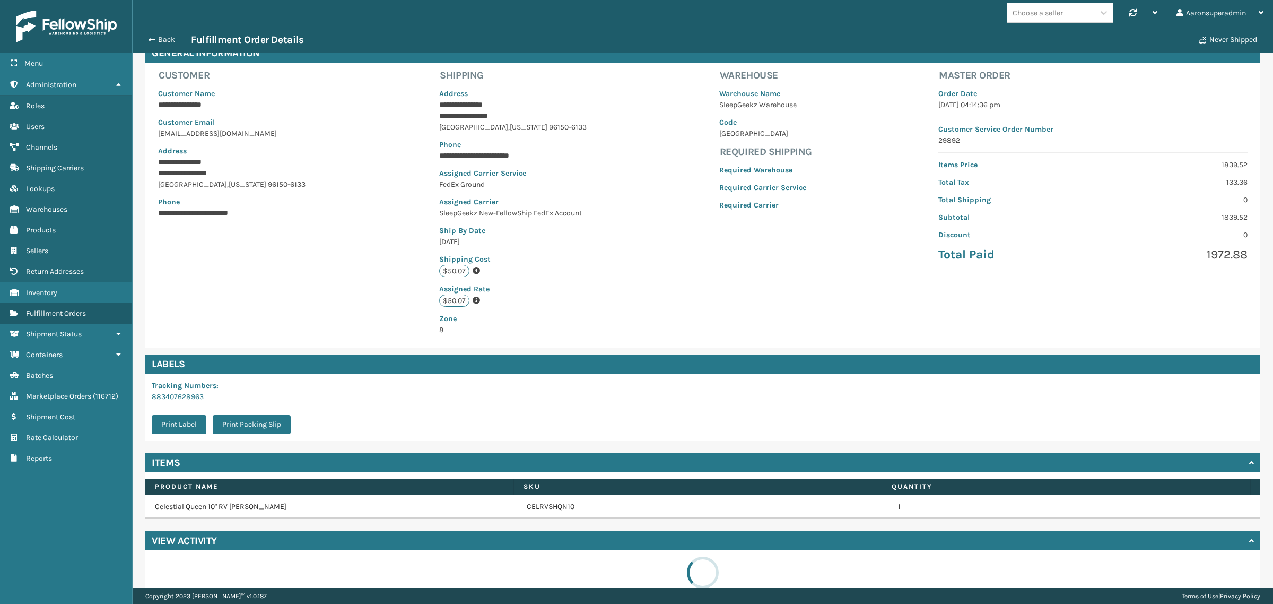
scroll to position [80, 0]
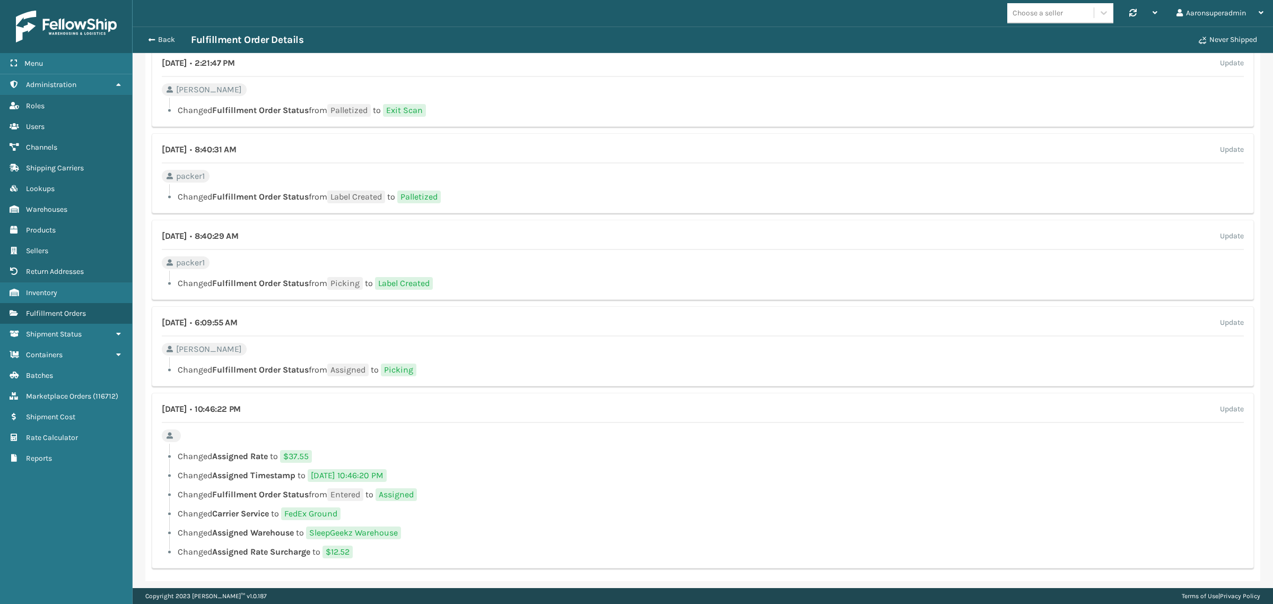
scroll to position [574, 0]
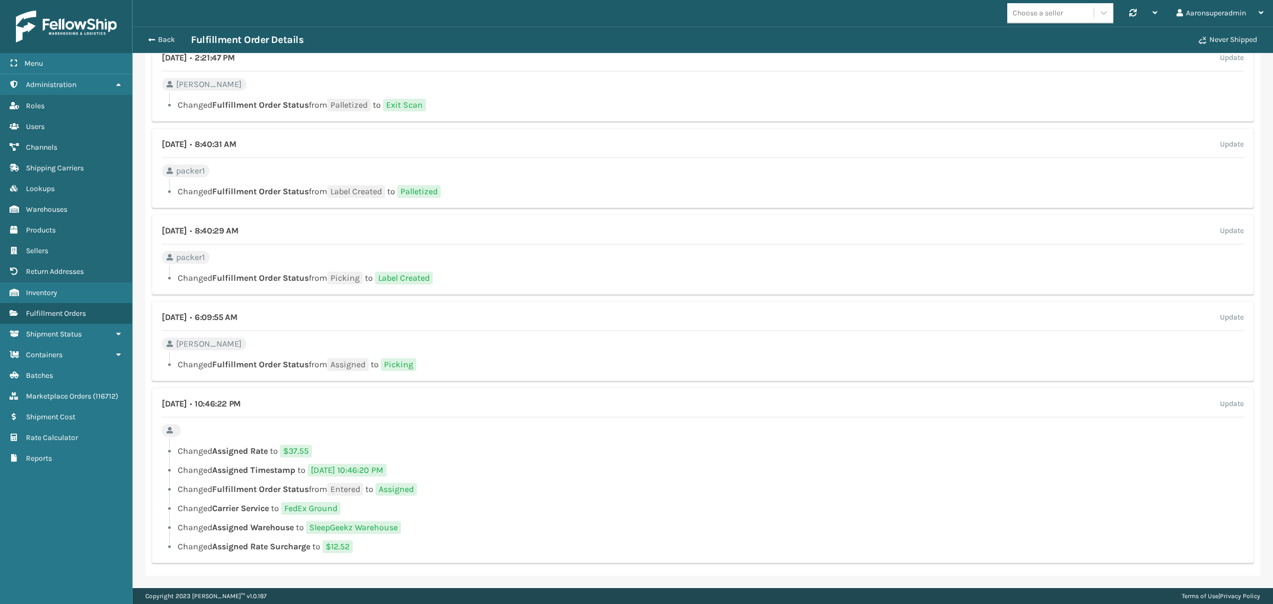
click at [153, 33] on div "Back Fulfillment Order Details" at bounding box center [667, 39] width 1050 height 13
click at [151, 36] on span "button" at bounding box center [150, 39] width 6 height 7
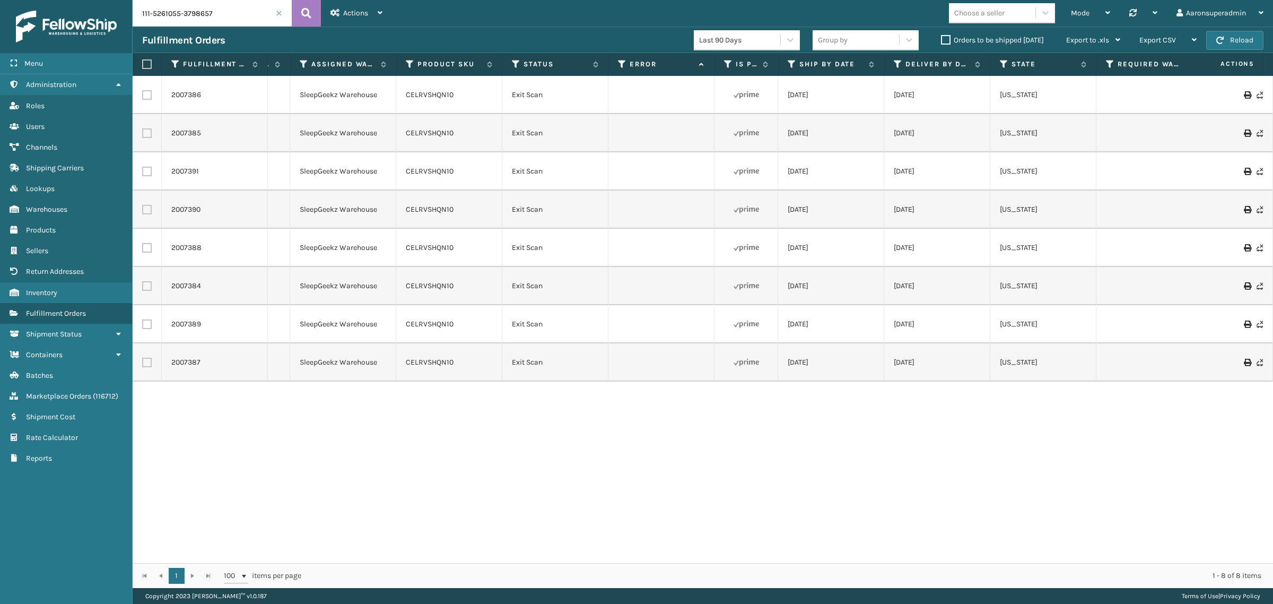
scroll to position [0, 110]
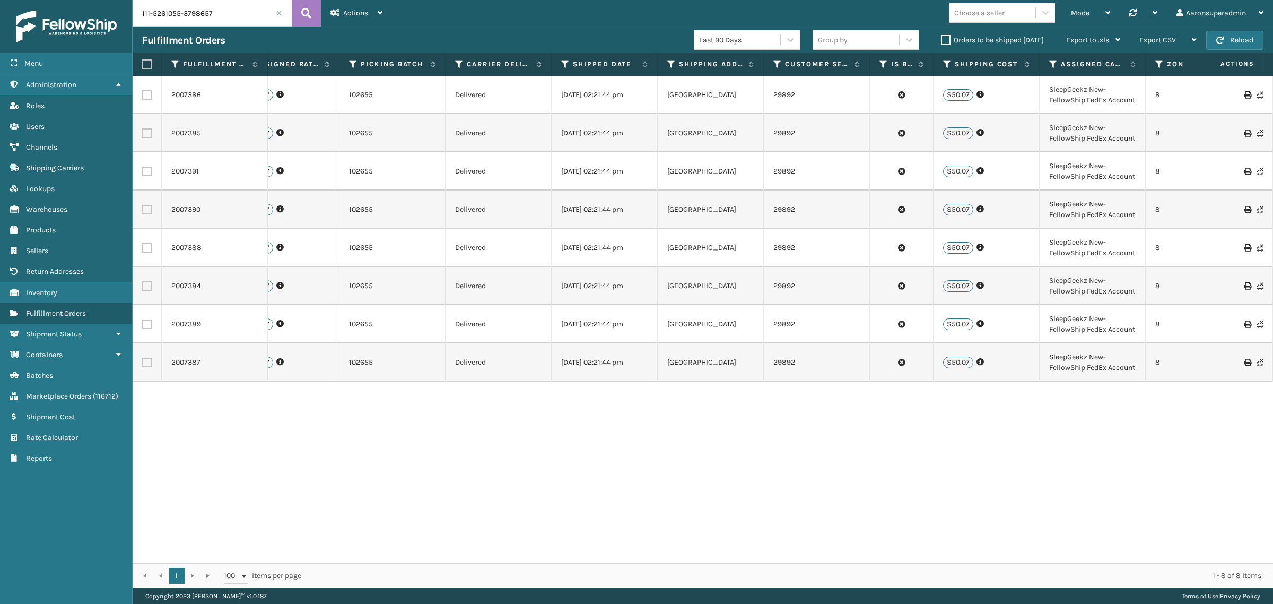
click at [983, 40] on label "Orders to be shipped [DATE]" at bounding box center [992, 40] width 103 height 9
click at [941, 40] on input "Orders to be shipped [DATE]" at bounding box center [941, 37] width 1 height 7
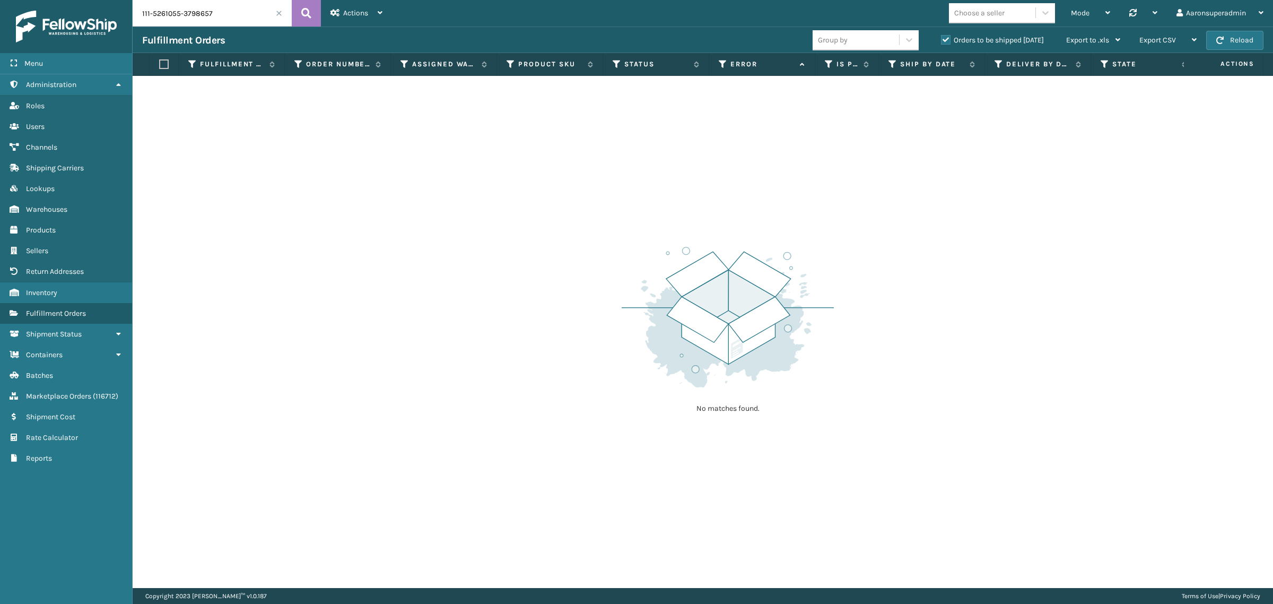
click at [279, 14] on span at bounding box center [279, 13] width 6 height 6
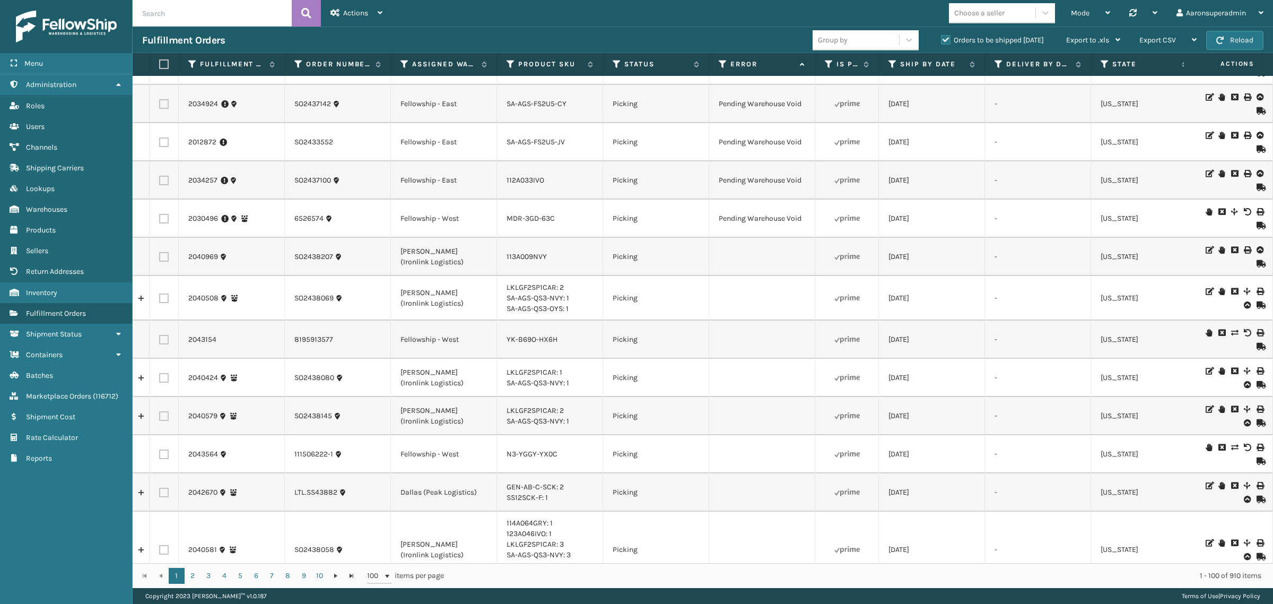
scroll to position [22, 0]
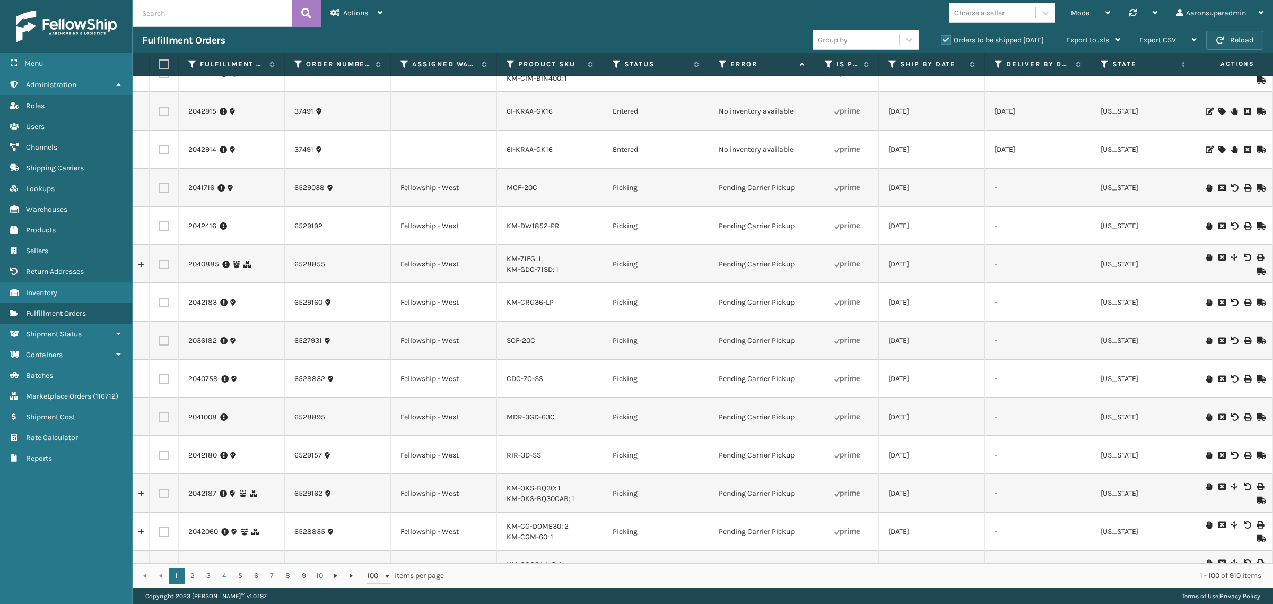
click at [1242, 42] on button "Reload" at bounding box center [1234, 40] width 57 height 19
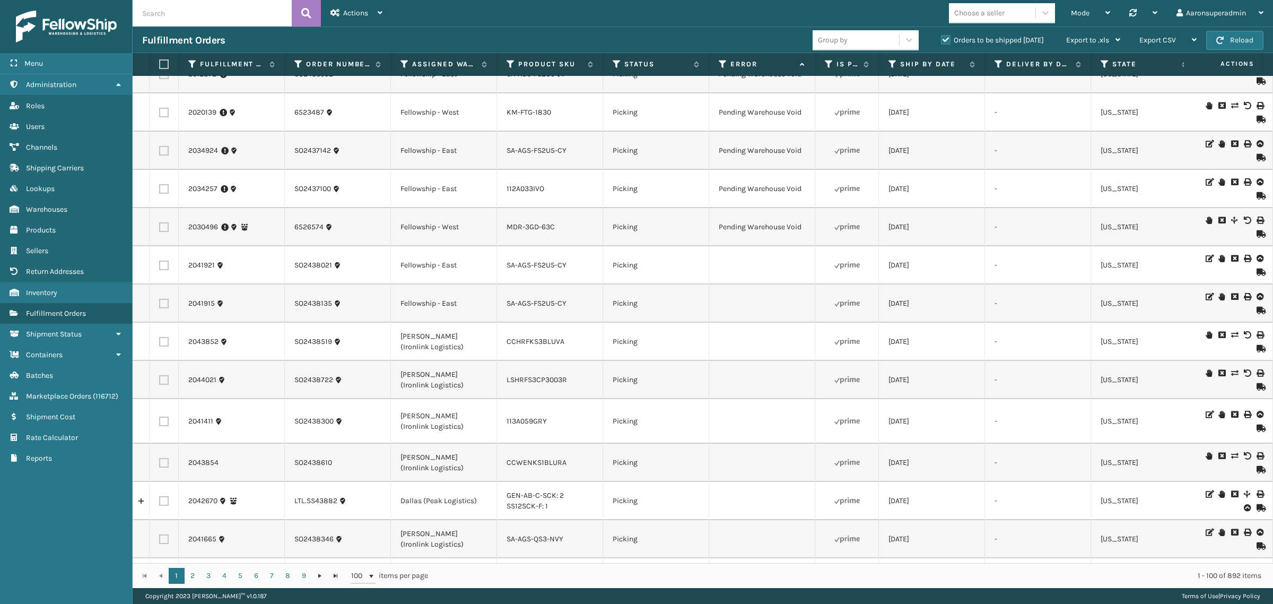
scroll to position [2249, 0]
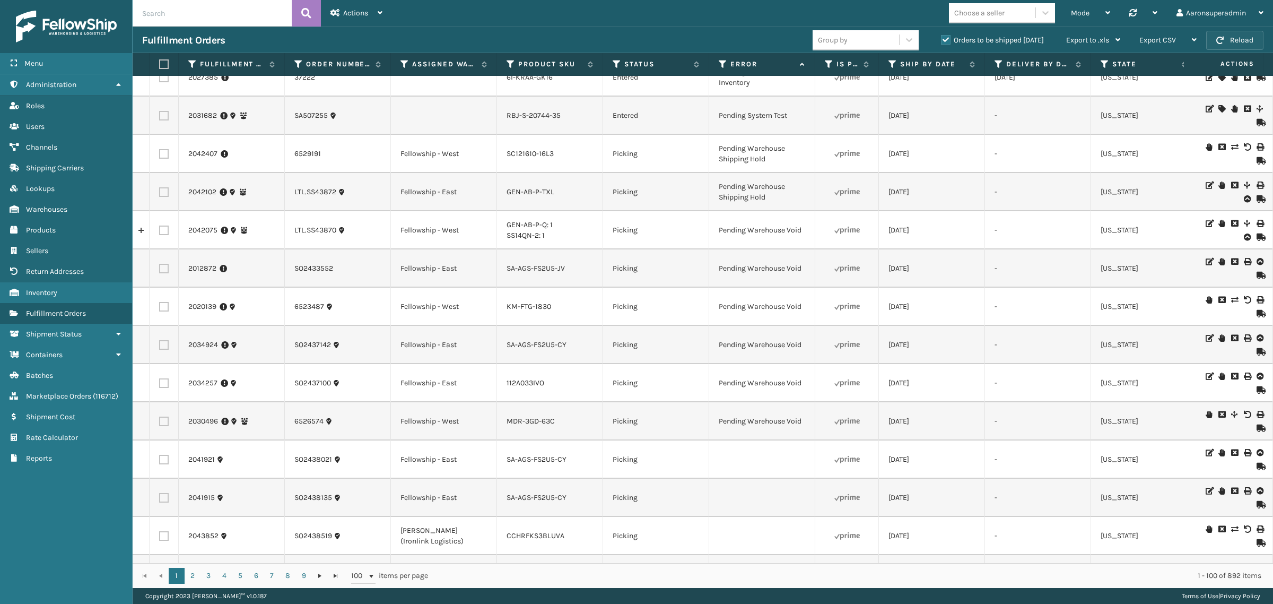
click at [1217, 41] on span "button" at bounding box center [1219, 40] width 7 height 7
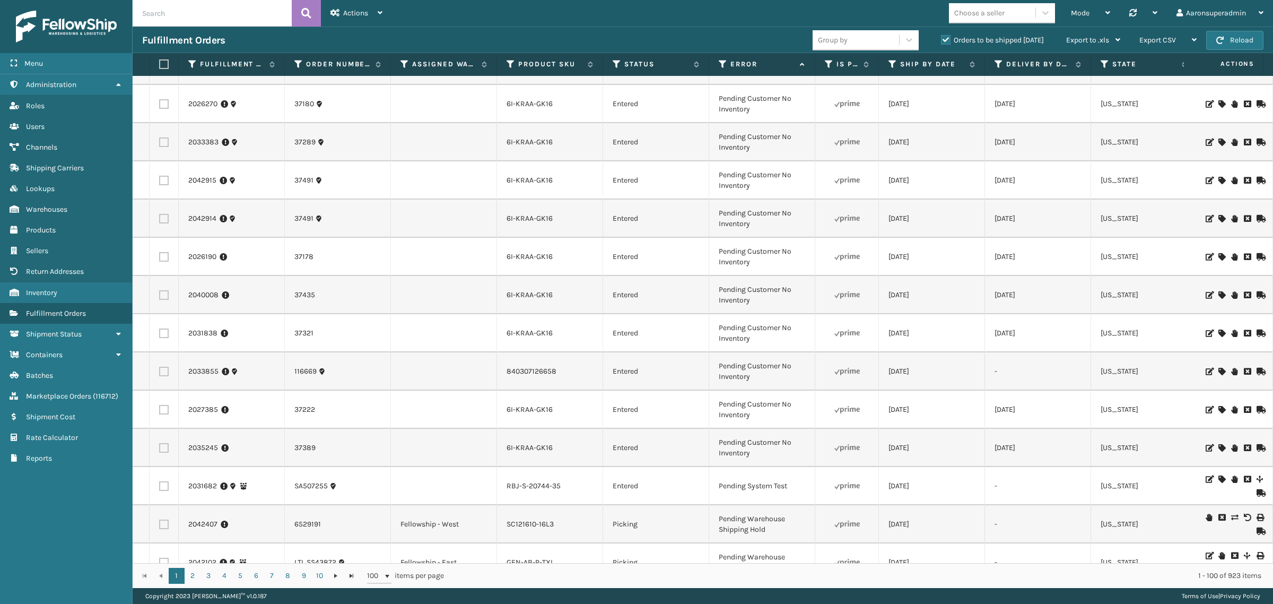
scroll to position [0, 0]
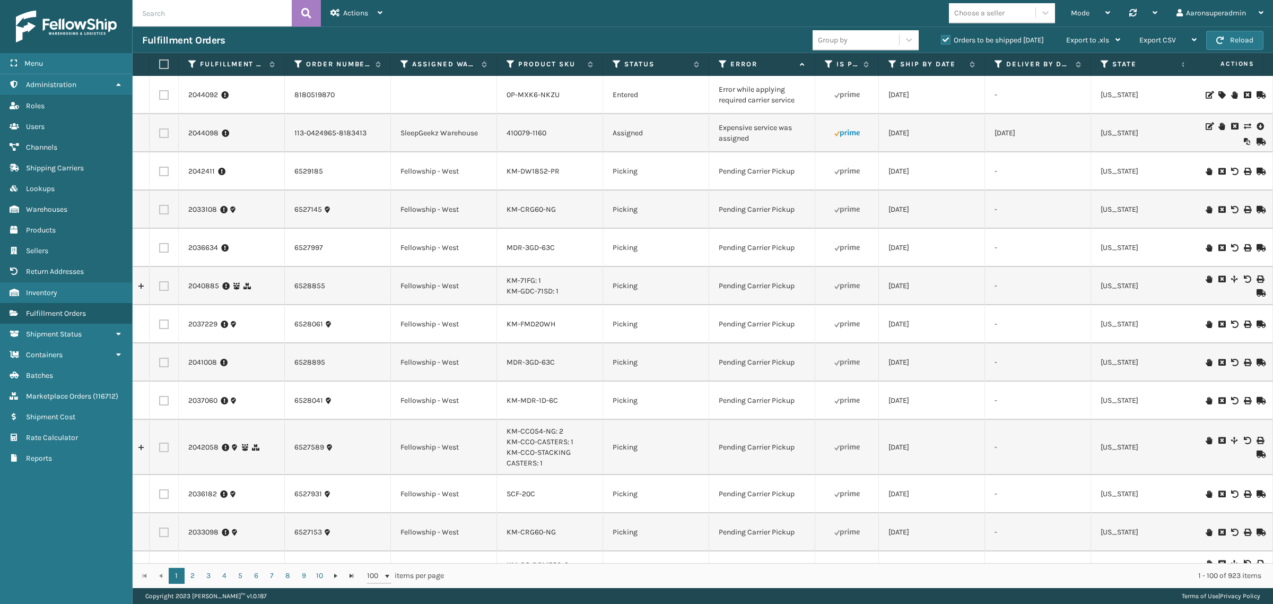
click at [1241, 125] on div at bounding box center [1233, 133] width 60 height 24
click at [1244, 125] on icon at bounding box center [1247, 126] width 6 height 7
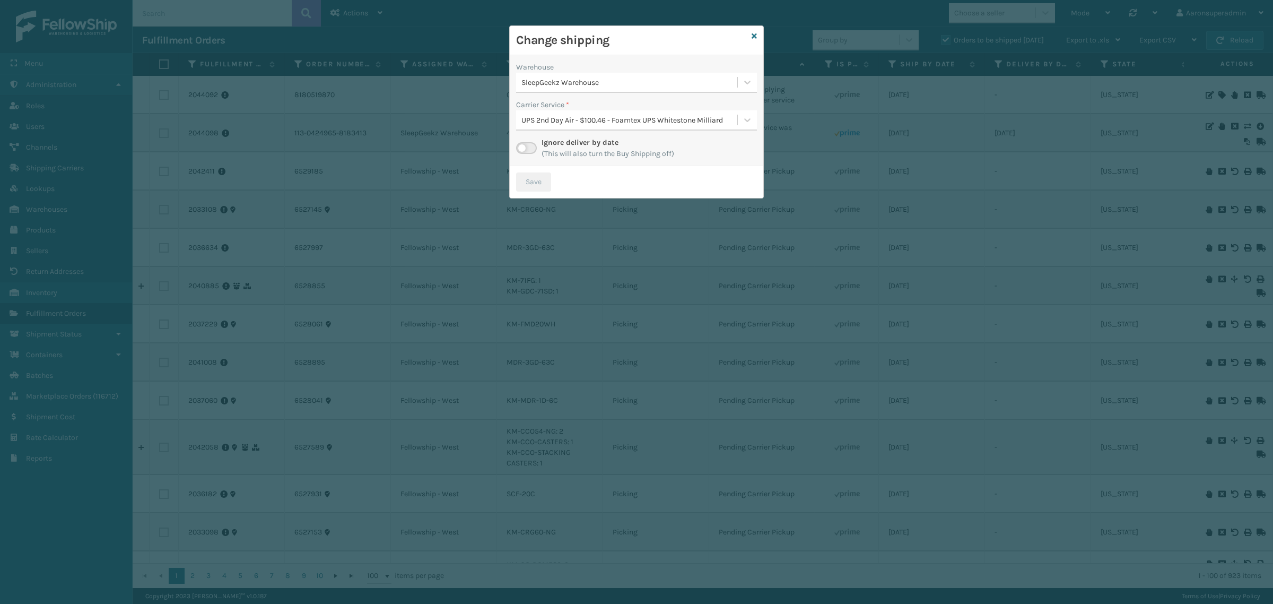
click at [582, 84] on div "SleepGeekz Warehouse" at bounding box center [629, 82] width 217 height 11
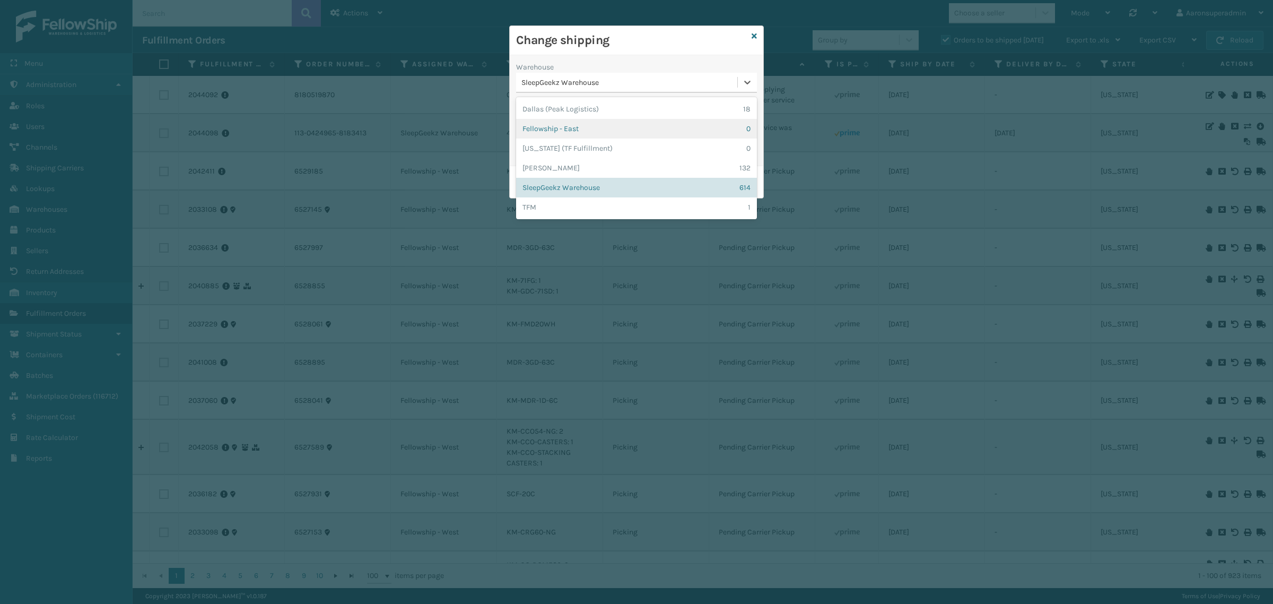
click at [568, 134] on div "Fellowship - East 0" at bounding box center [636, 129] width 241 height 20
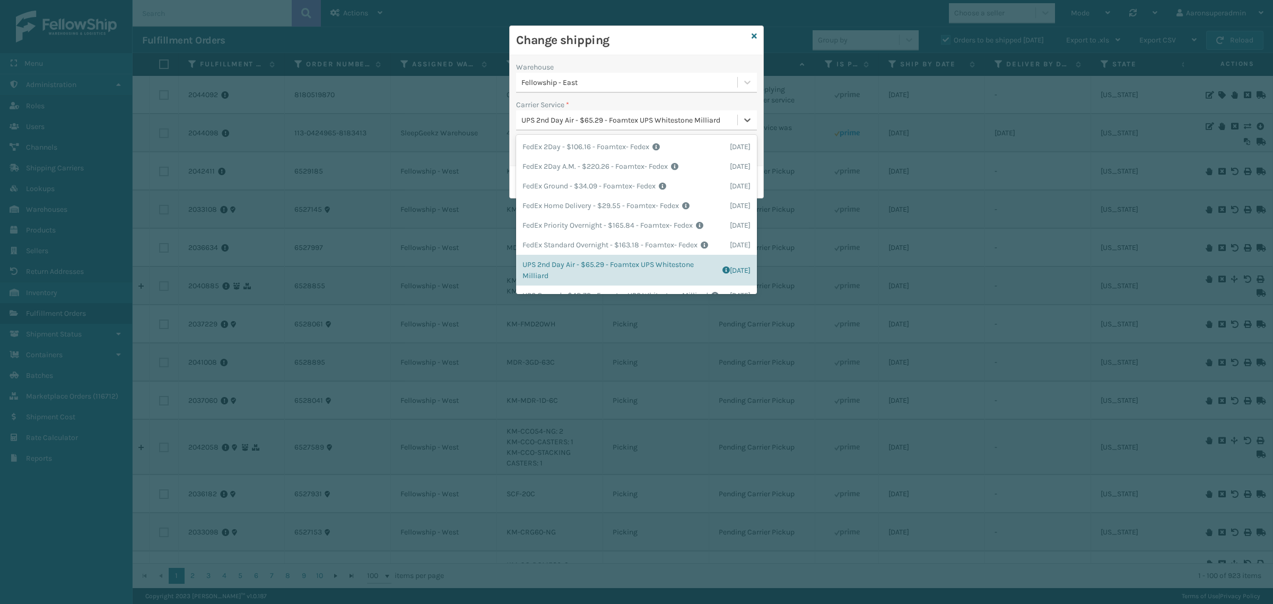
click at [597, 120] on div "UPS 2nd Day Air - $65.29 - Foamtex UPS Whitestone Milliard" at bounding box center [629, 120] width 217 height 11
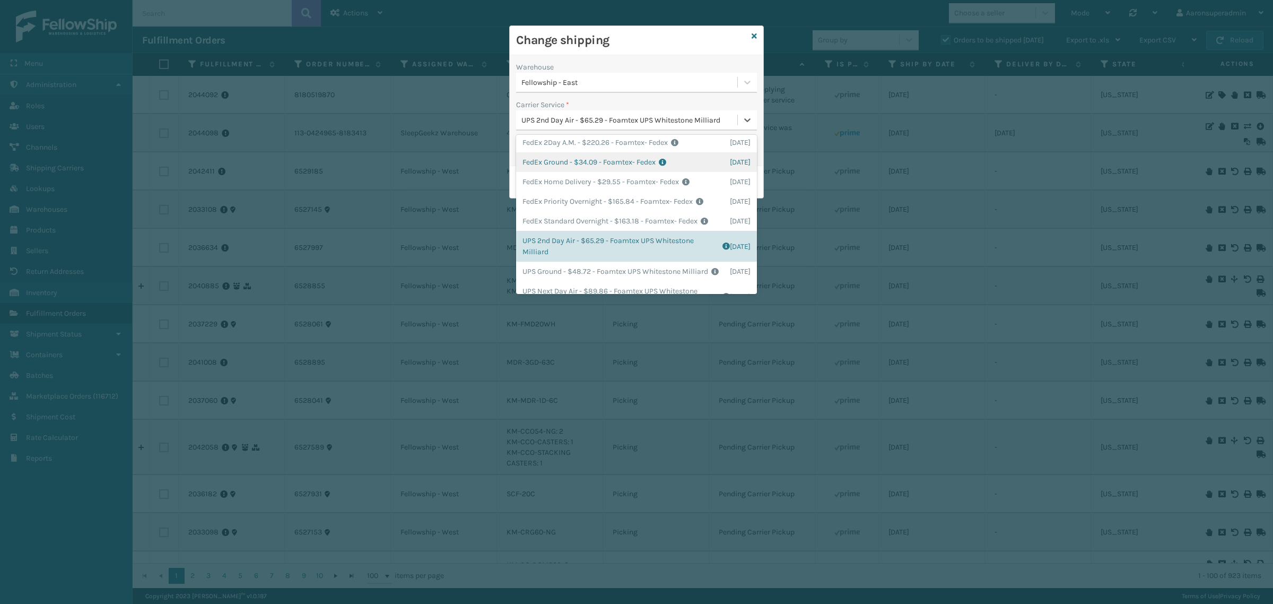
click at [595, 163] on div "FedEx Ground - $34.09 - Foamtex- Fedex Shipping Cost $34.09 Surplus Cost $0 Tot…" at bounding box center [636, 162] width 241 height 20
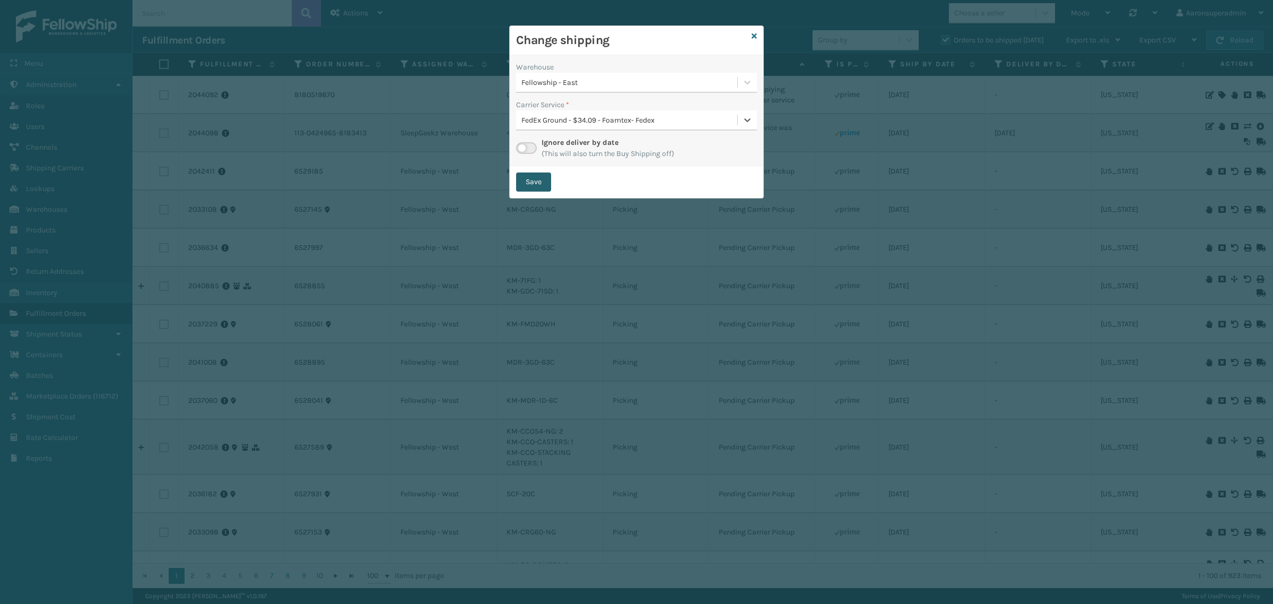
click at [528, 178] on button "Save" at bounding box center [533, 181] width 35 height 19
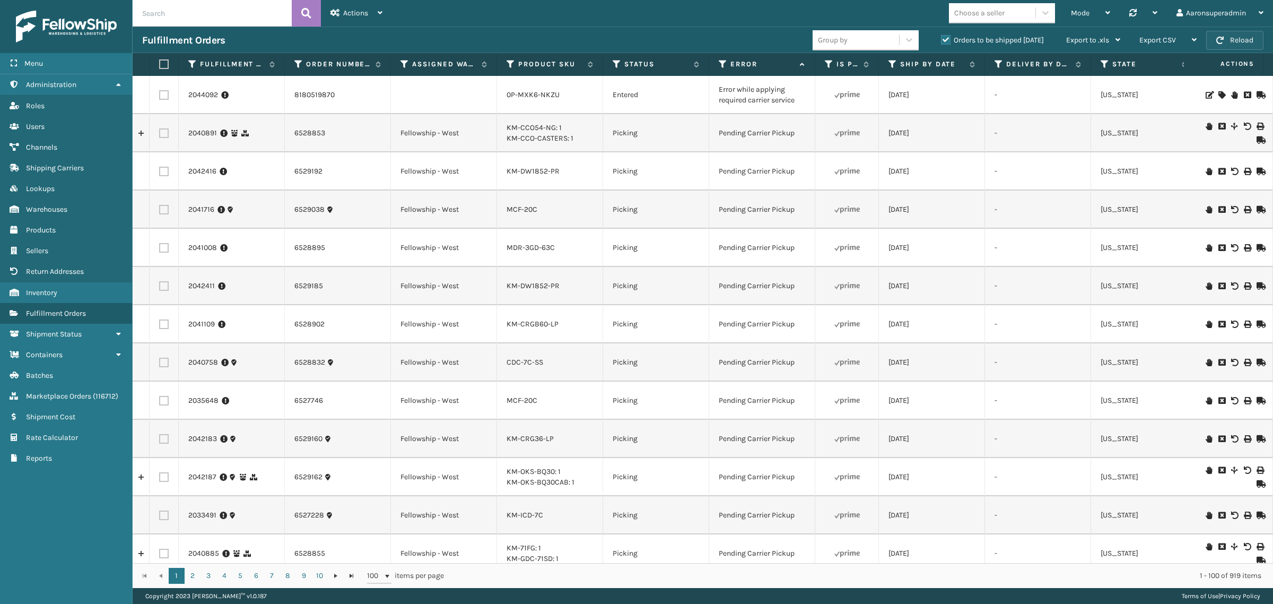
click at [1245, 34] on button "Reload" at bounding box center [1234, 40] width 57 height 19
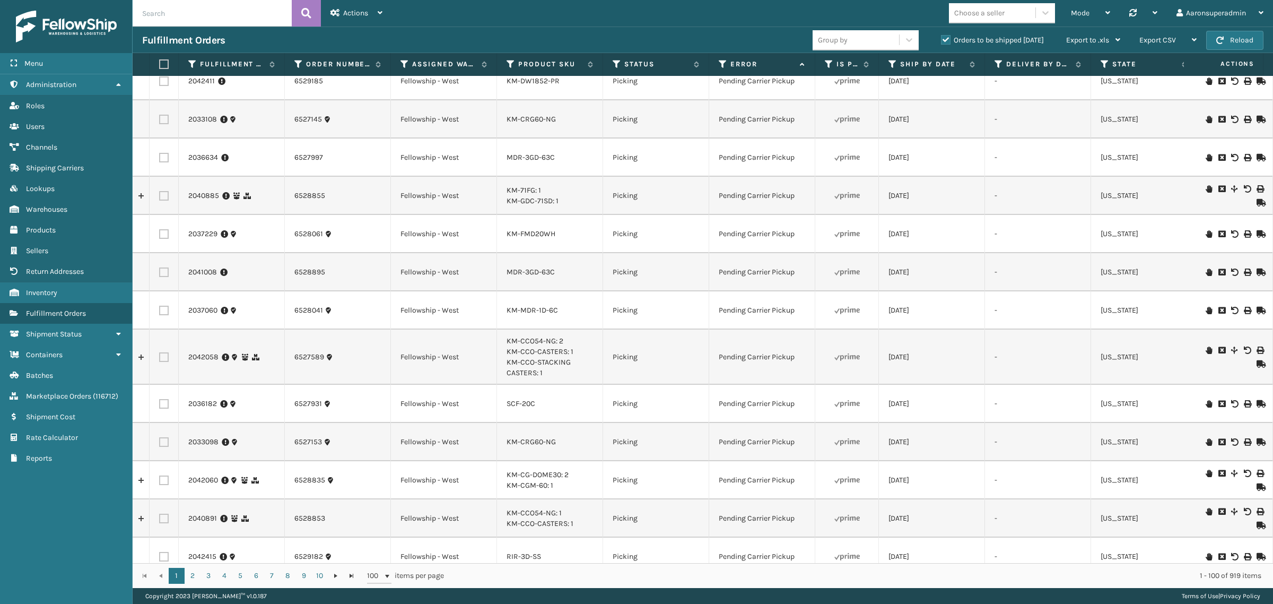
scroll to position [0, 0]
